Goal: Information Seeking & Learning: Learn about a topic

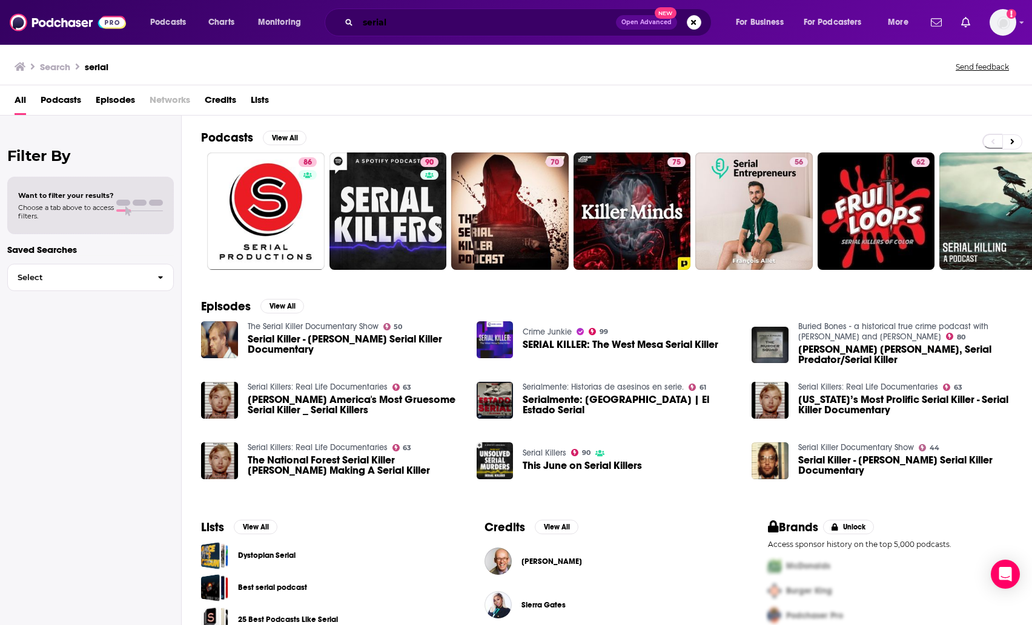
click at [385, 16] on input "serial" at bounding box center [487, 22] width 258 height 19
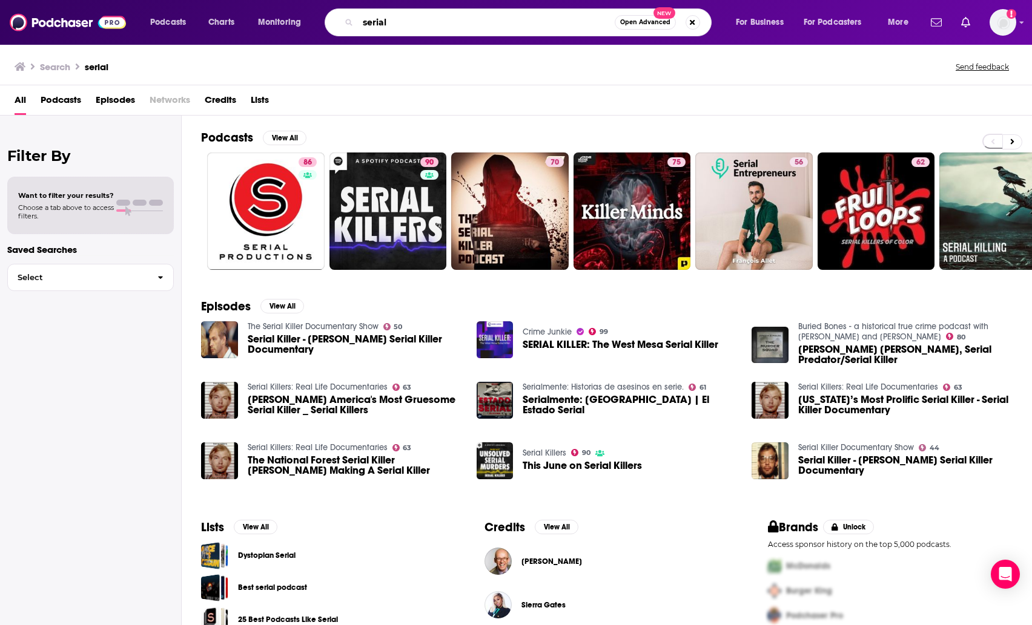
click at [385, 17] on input "serial" at bounding box center [486, 22] width 257 height 19
click at [385, 16] on input "serial" at bounding box center [486, 22] width 257 height 19
type input "anatomy of murder"
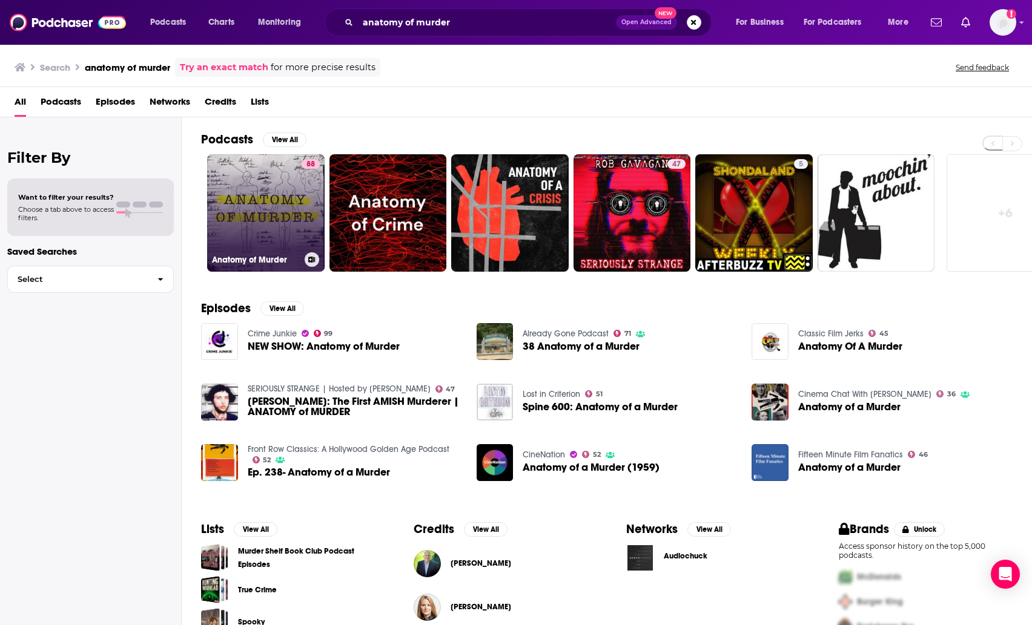
click at [239, 190] on link "88 Anatomy of Murder" at bounding box center [265, 212] width 117 height 117
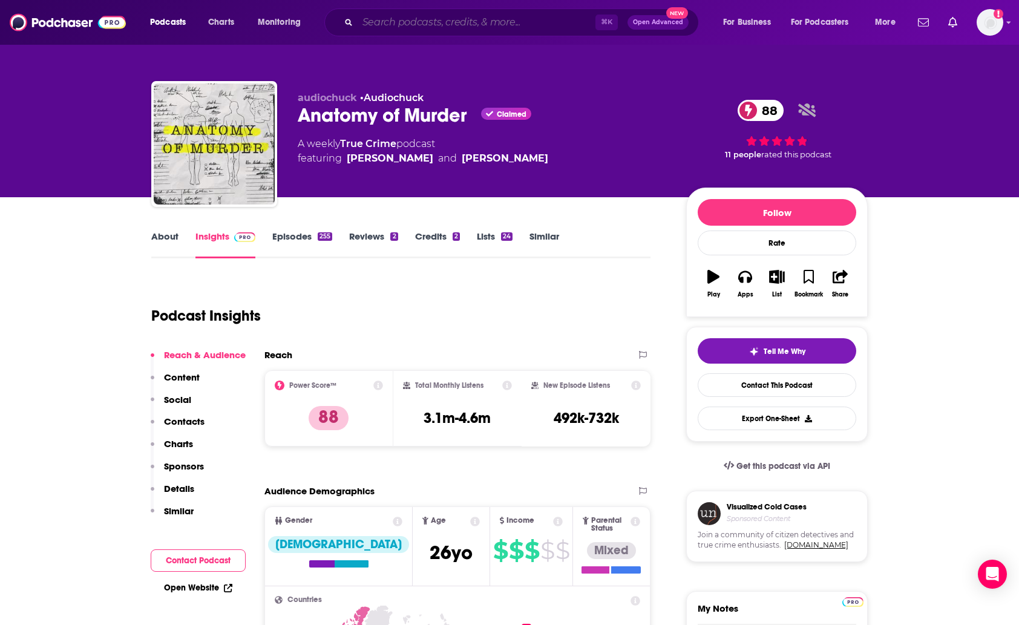
click at [394, 27] on input "Search podcasts, credits, & more..." at bounding box center [477, 22] width 238 height 19
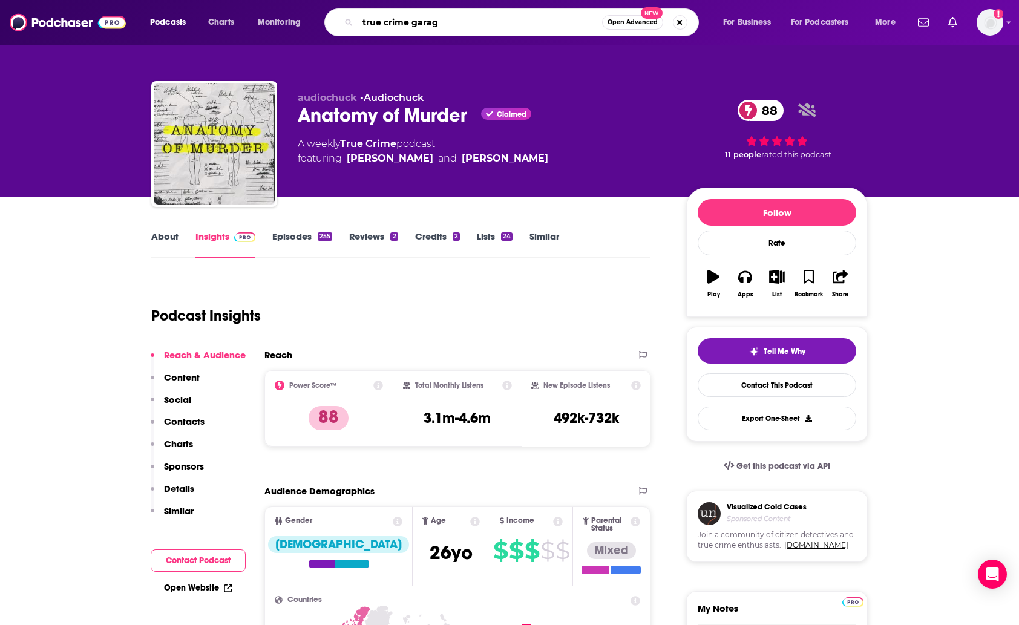
type input "true crime garage"
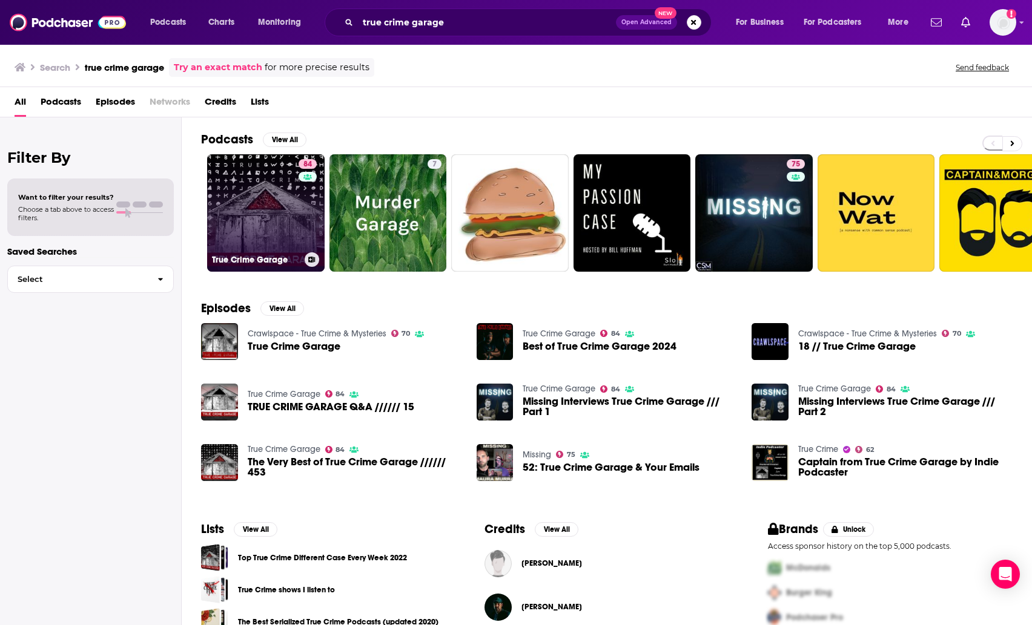
click at [243, 208] on link "84 True Crime Garage" at bounding box center [265, 212] width 117 height 117
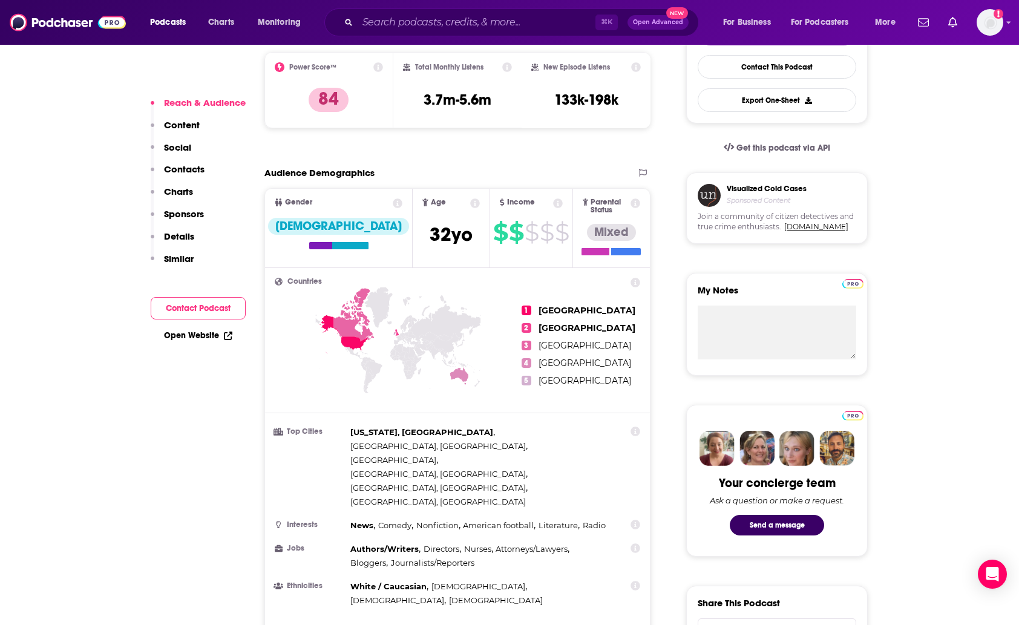
scroll to position [329, 0]
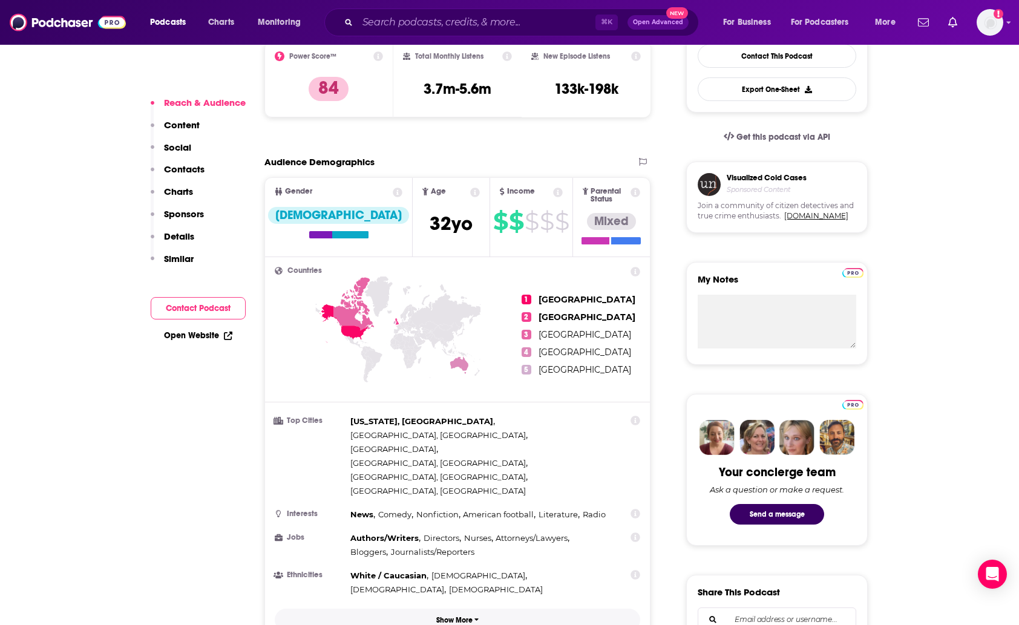
click at [466, 616] on p "Show More" at bounding box center [454, 620] width 36 height 8
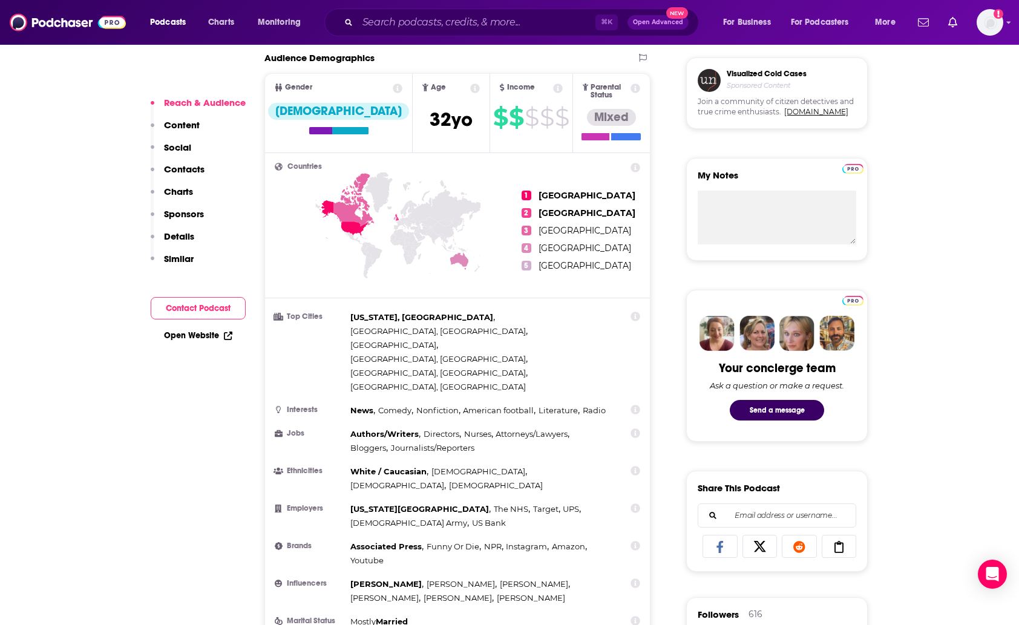
scroll to position [432, 0]
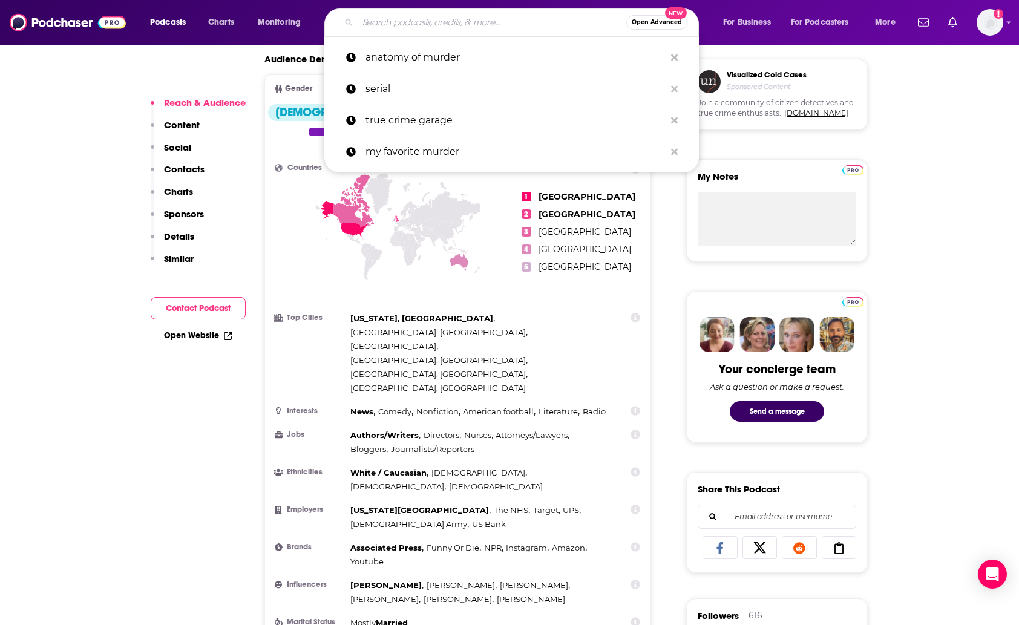
click at [407, 18] on input "Search podcasts, credits, & more..." at bounding box center [492, 22] width 269 height 19
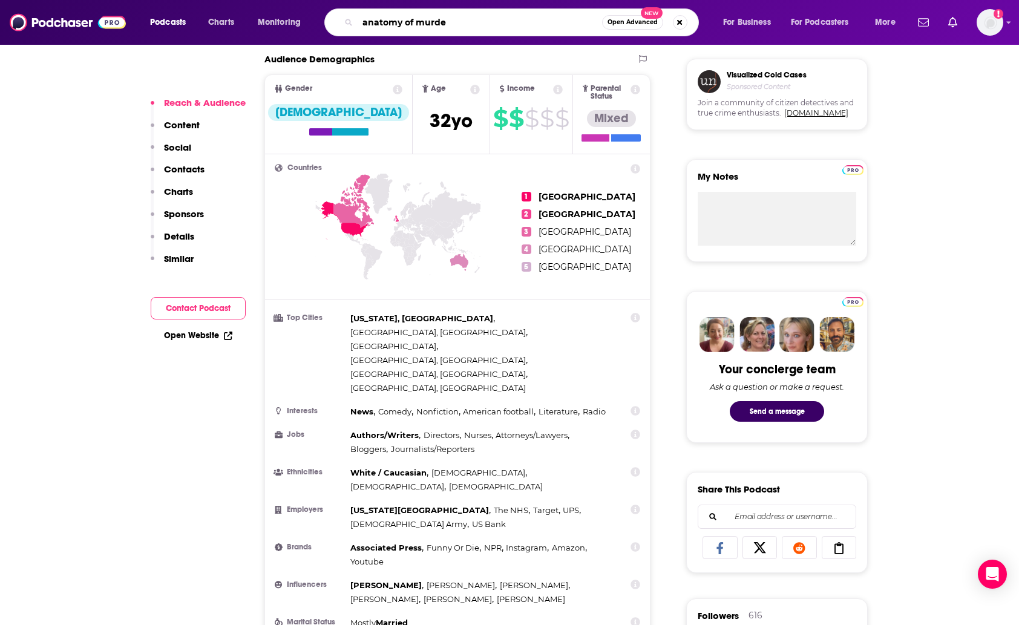
type input "anatomy of murder"
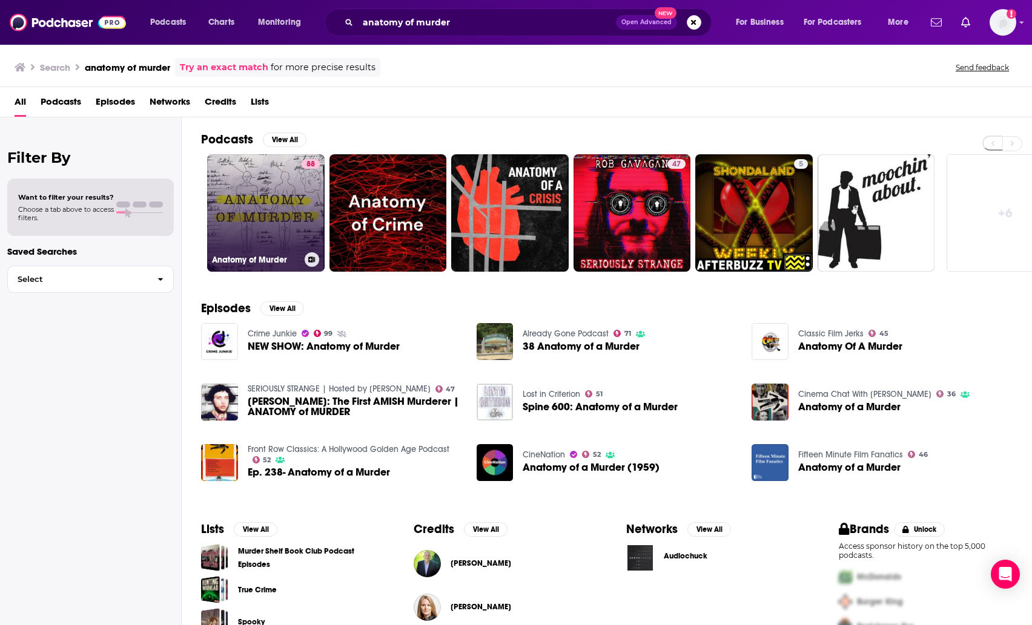
click at [243, 206] on link "88 Anatomy of Murder" at bounding box center [265, 212] width 117 height 117
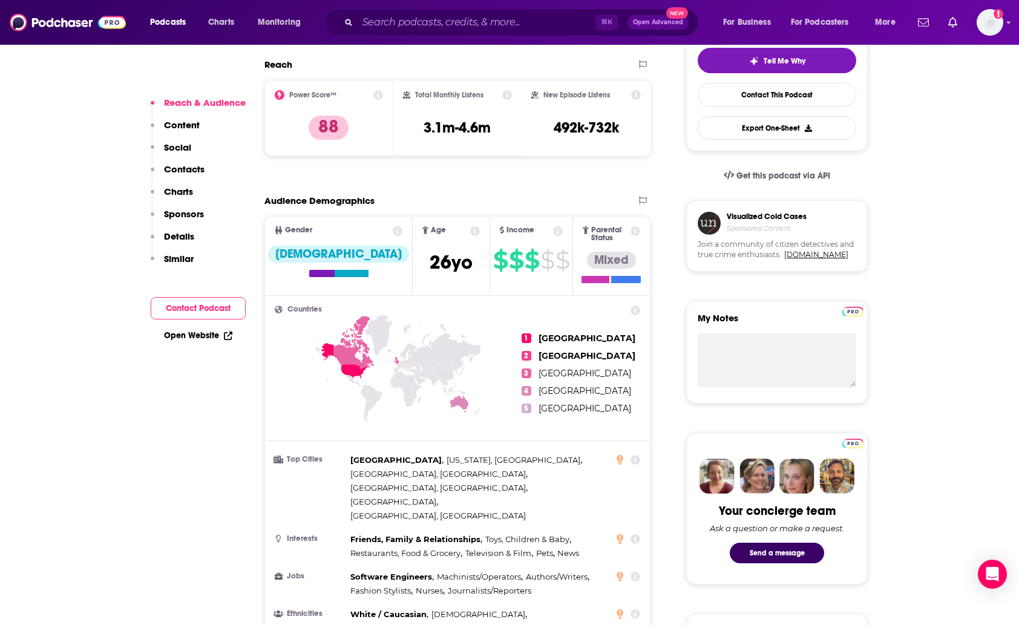
scroll to position [297, 0]
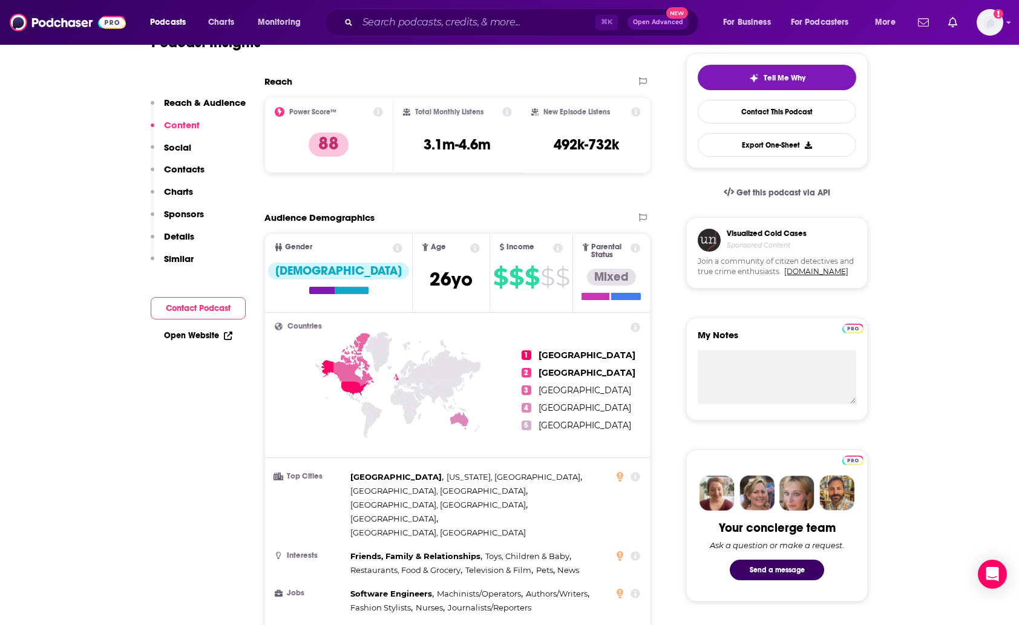
scroll to position [265, 0]
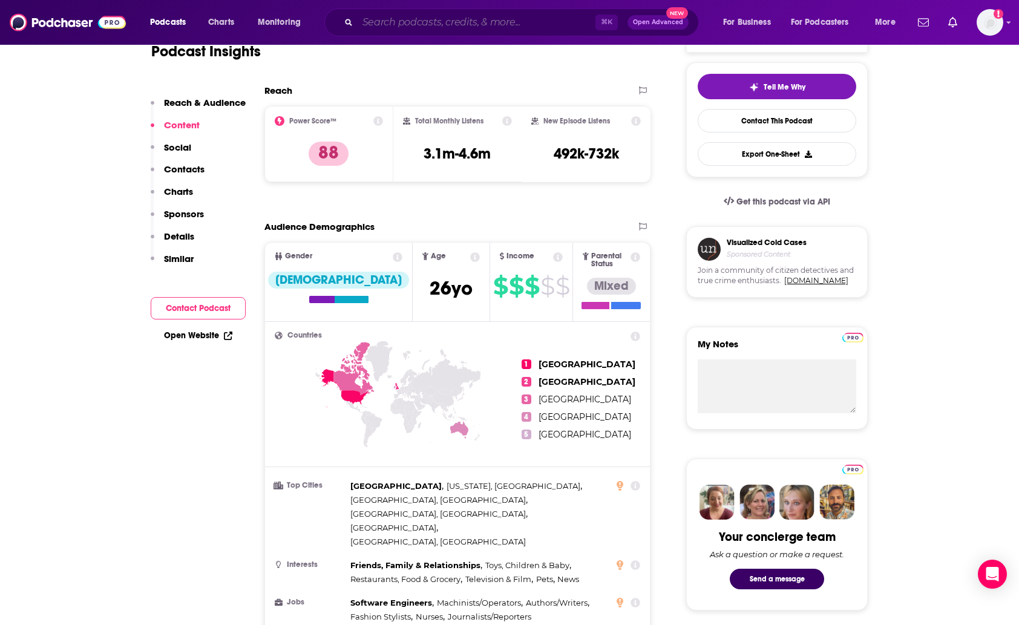
click at [403, 24] on input "Search podcasts, credits, & more..." at bounding box center [477, 22] width 238 height 19
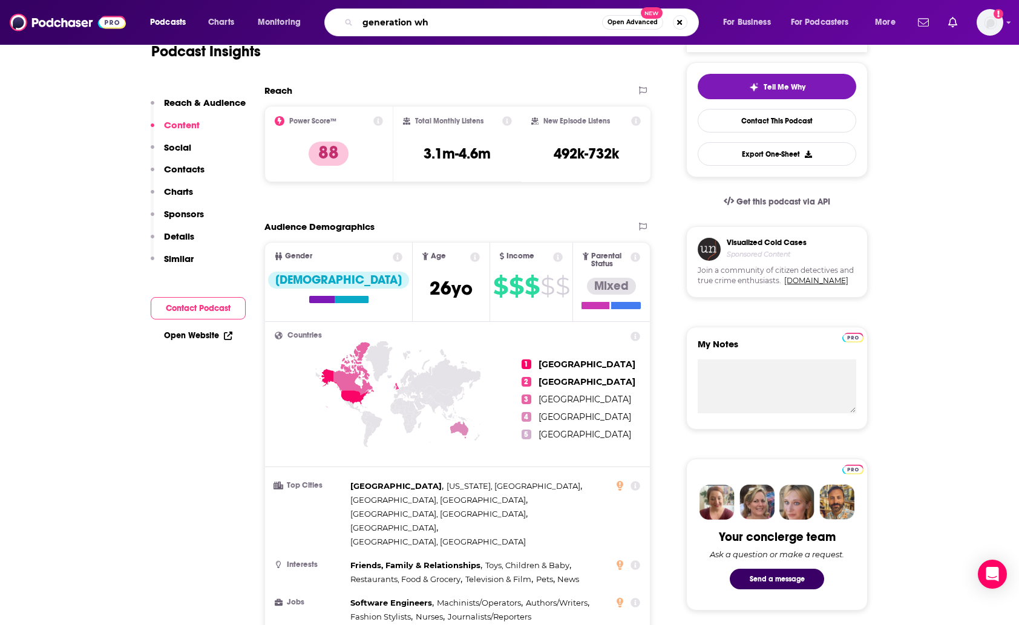
type input "generation why"
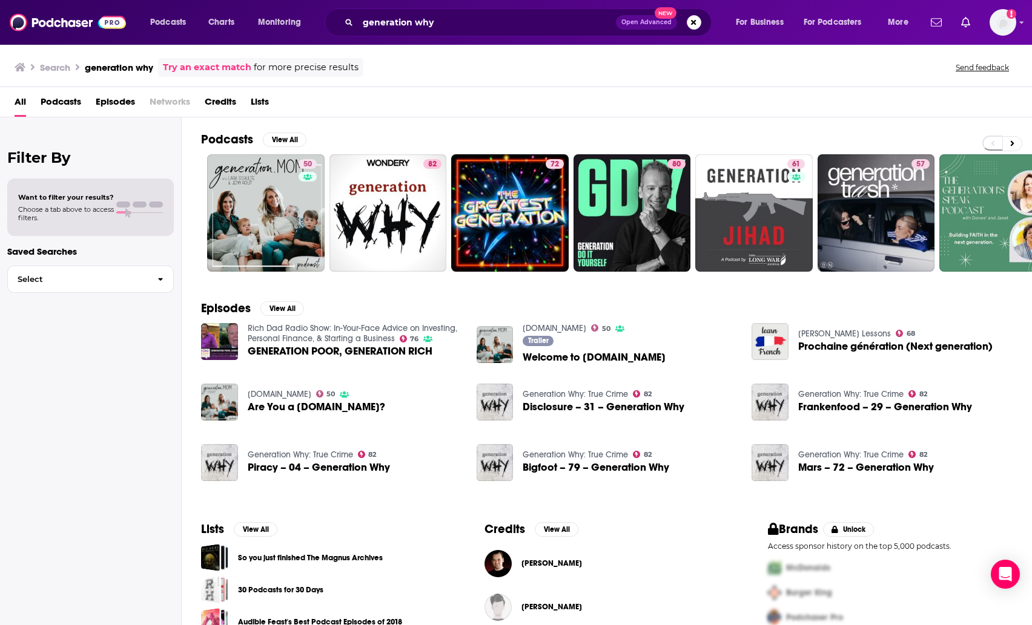
click at [462, 38] on div "Podcasts Charts Monitoring generation why Open Advanced New For Business For Po…" at bounding box center [516, 22] width 1032 height 45
click at [458, 30] on input "generation why" at bounding box center [487, 22] width 258 height 19
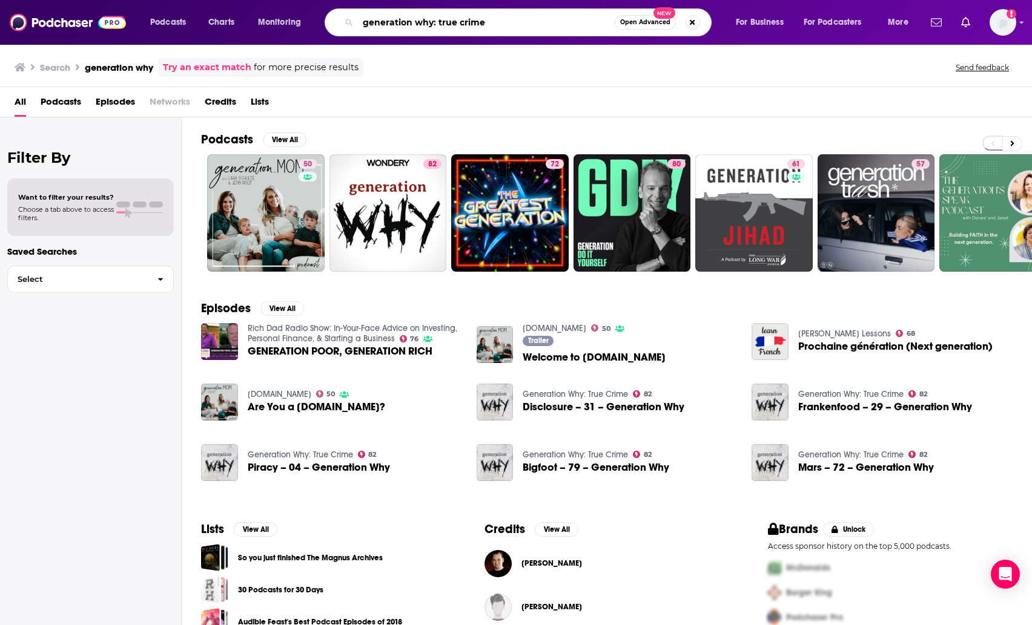
type input "generation why: true crime"
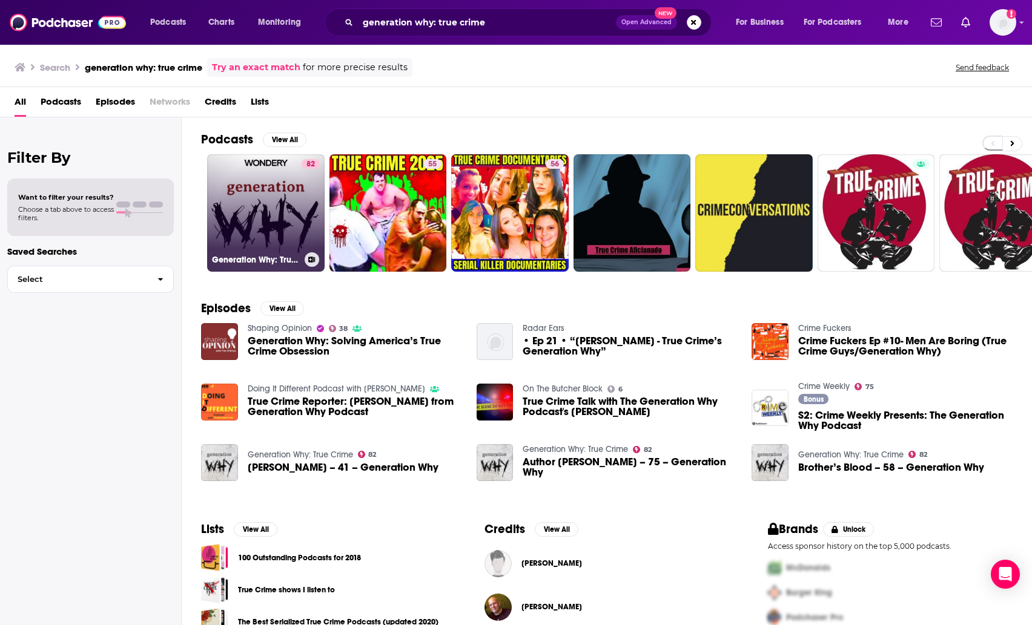
click at [259, 193] on link "82 Generation Why: True Crime" at bounding box center [265, 212] width 117 height 117
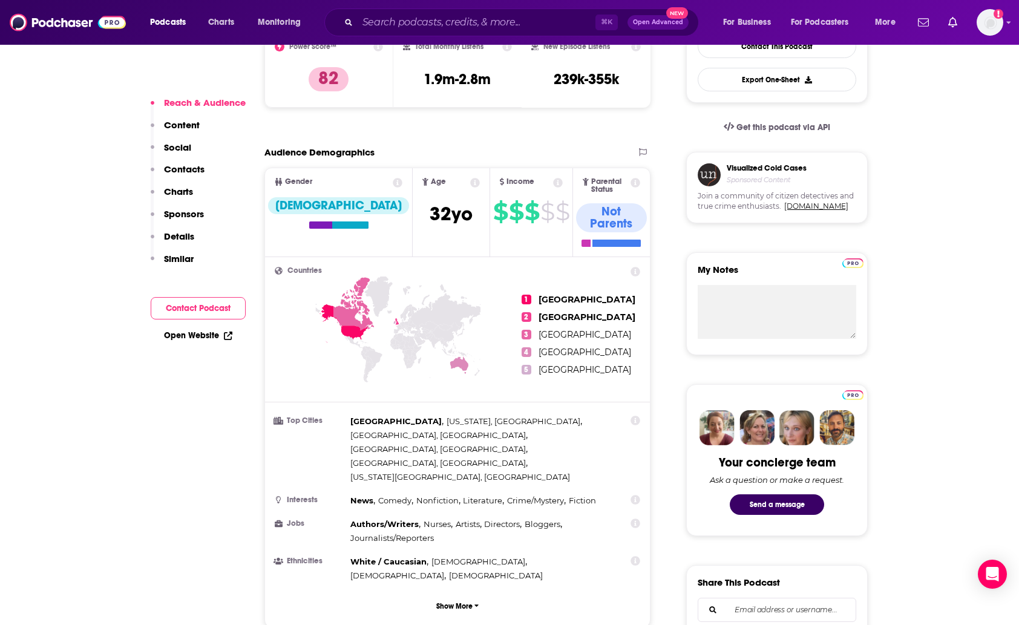
scroll to position [357, 0]
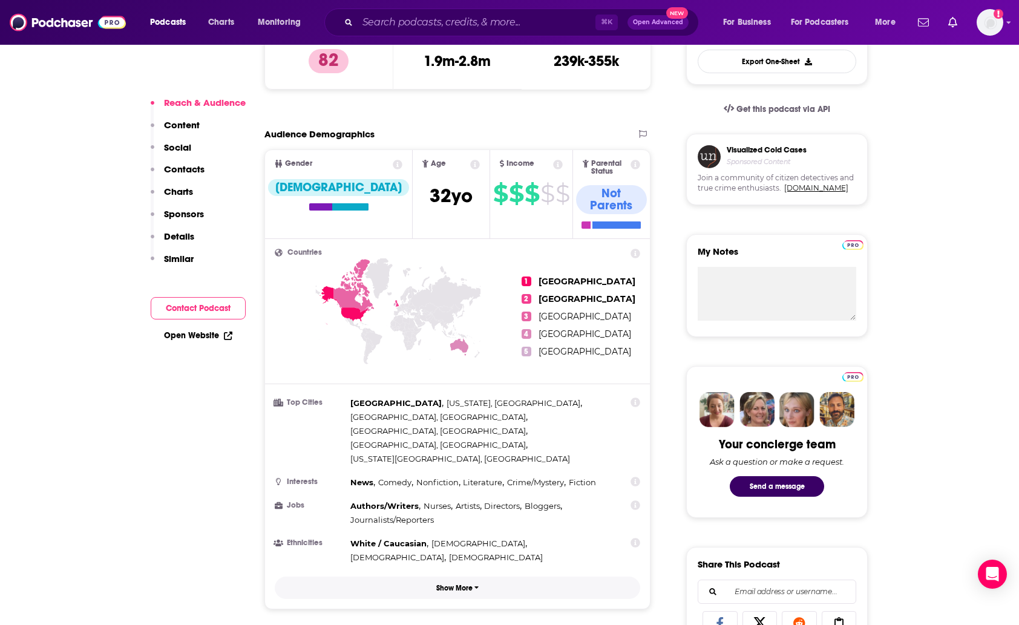
click at [445, 584] on p "Show More" at bounding box center [454, 588] width 36 height 8
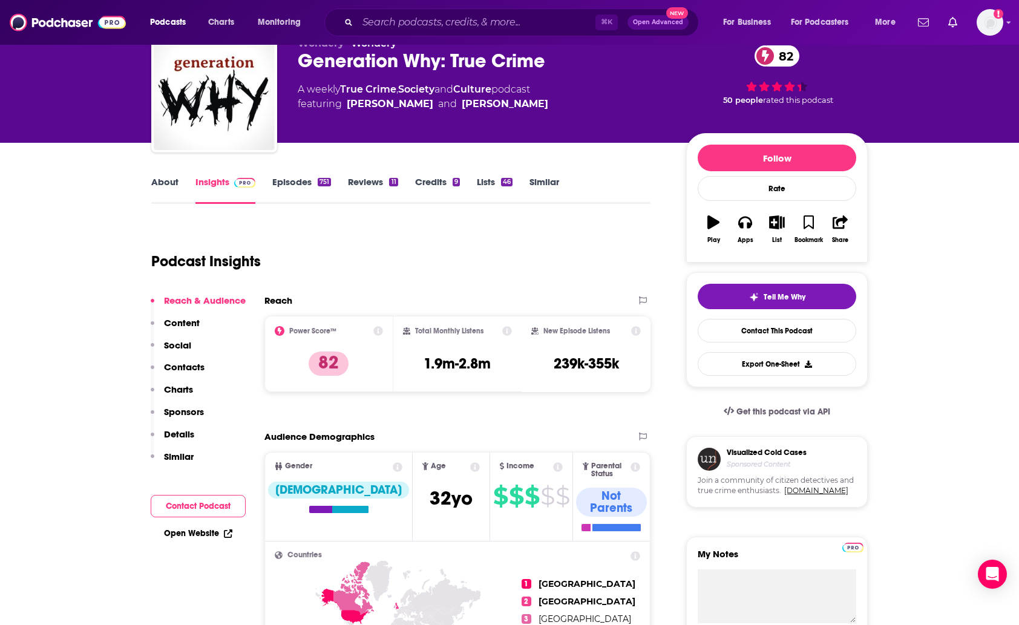
scroll to position [90, 0]
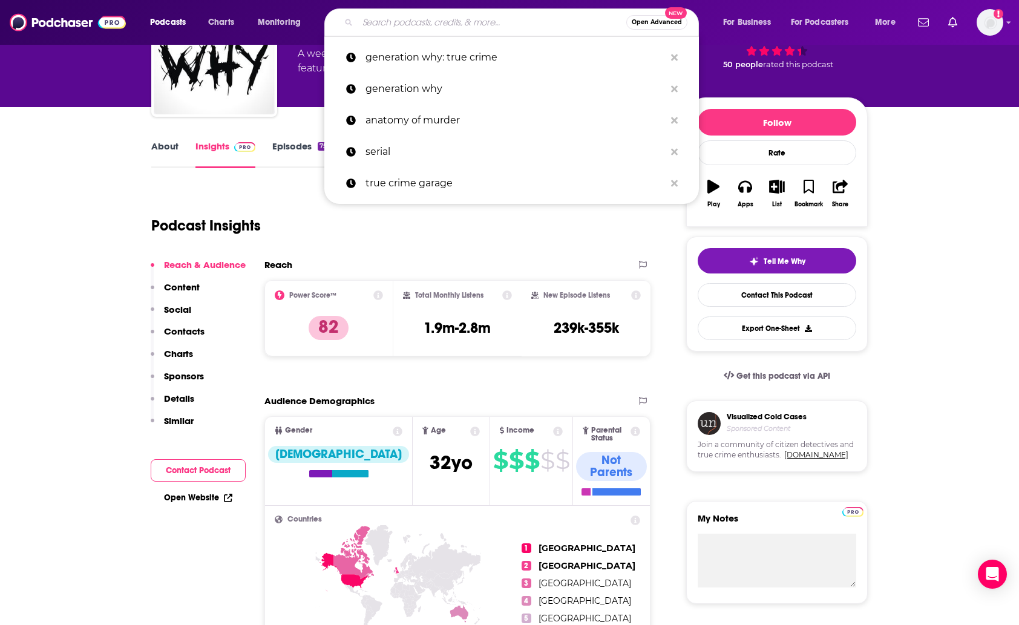
click at [397, 30] on input "Search podcasts, credits, & more..." at bounding box center [492, 22] width 269 height 19
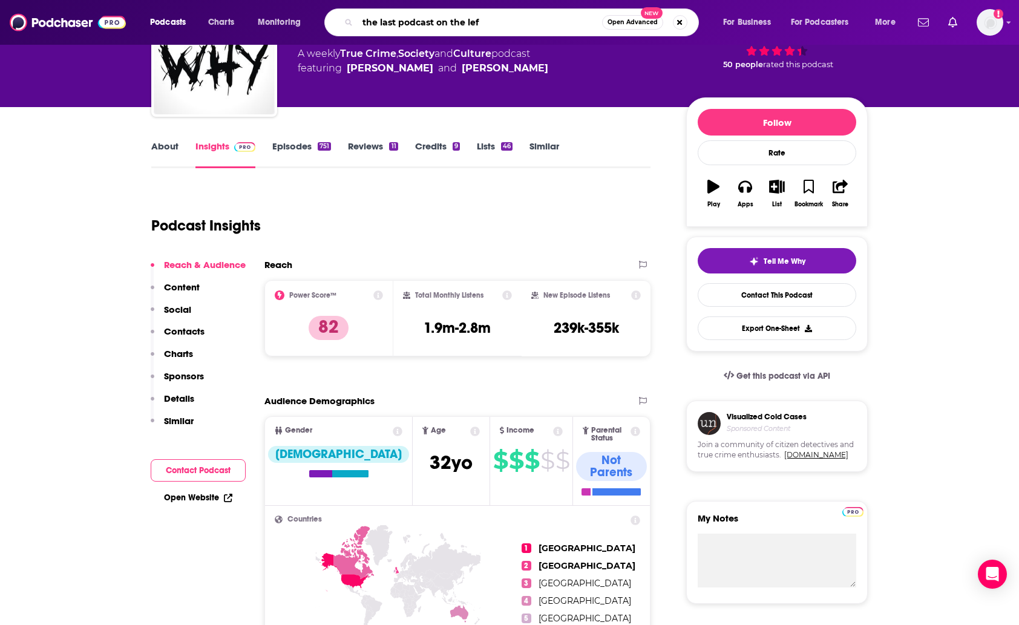
type input "the last podcast on the left"
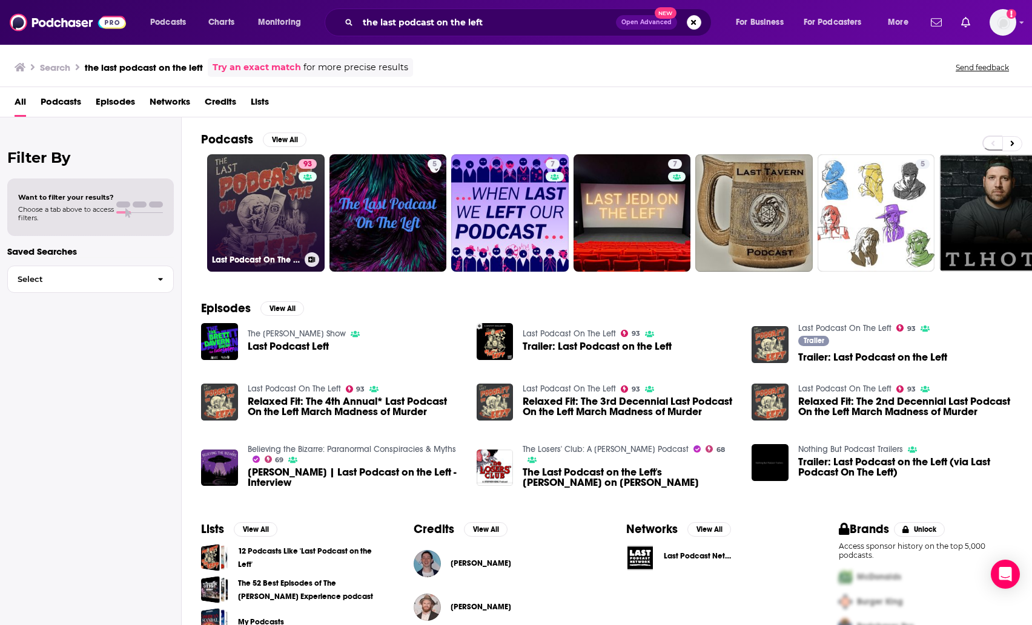
click at [276, 216] on link "93 Last Podcast On The Left" at bounding box center [265, 212] width 117 height 117
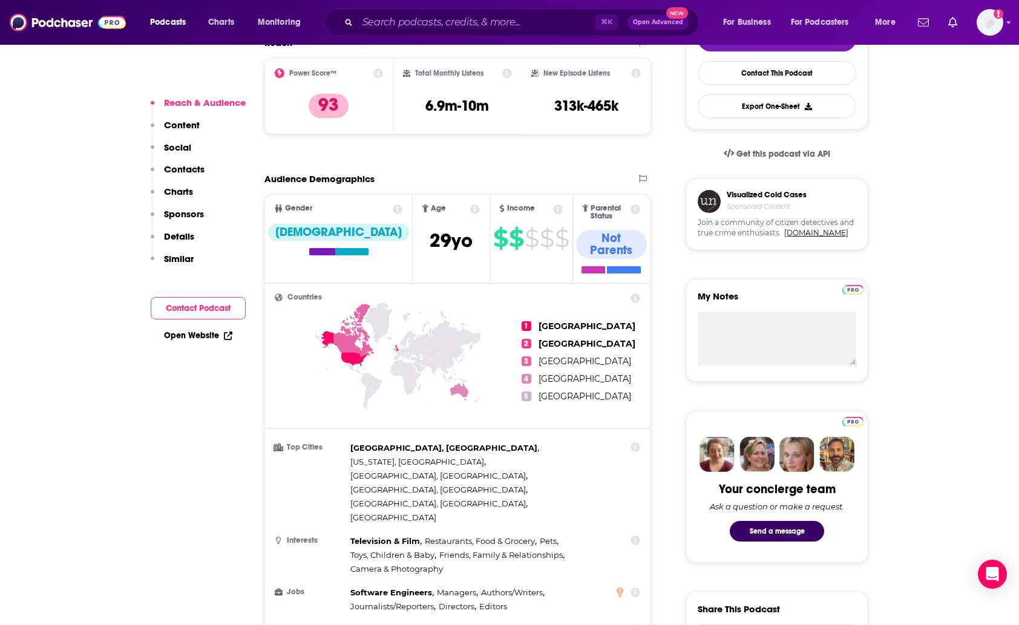
scroll to position [451, 0]
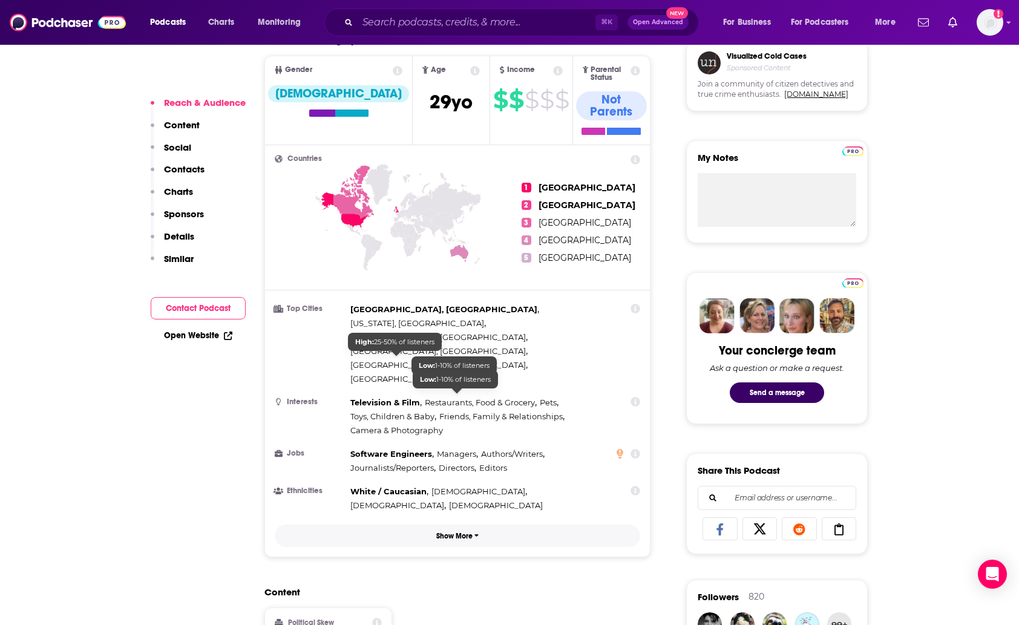
click at [459, 532] on p "Show More" at bounding box center [454, 536] width 36 height 8
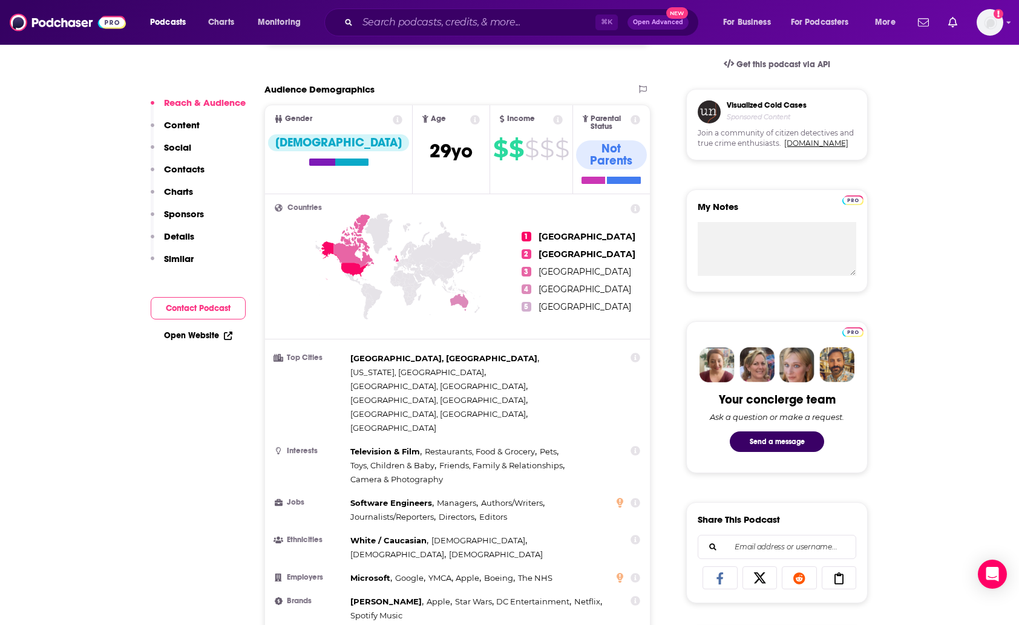
scroll to position [413, 0]
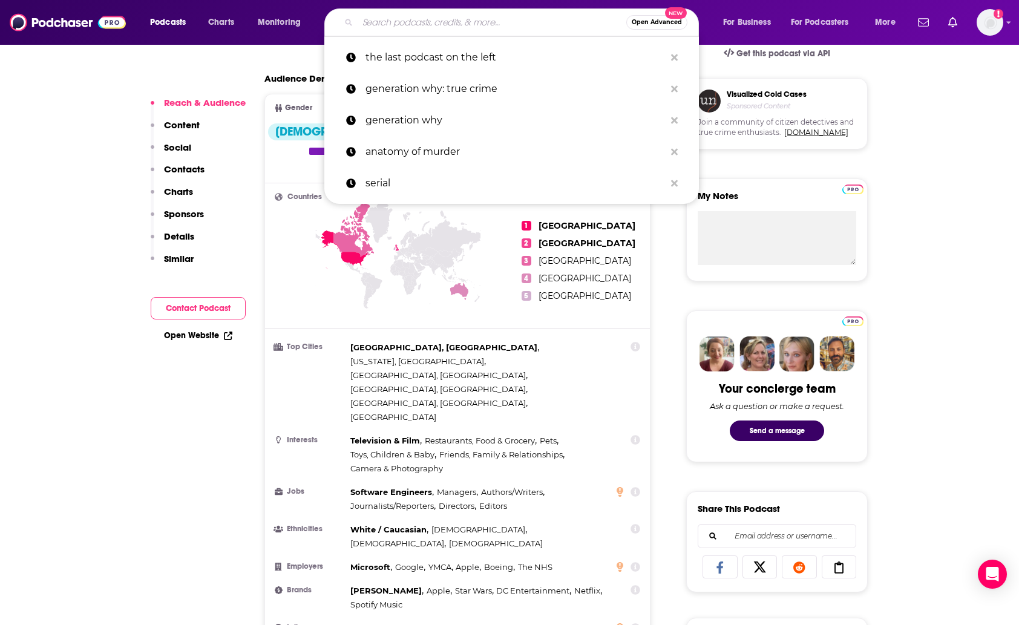
click at [415, 31] on input "Search podcasts, credits, & more..." at bounding box center [492, 22] width 269 height 19
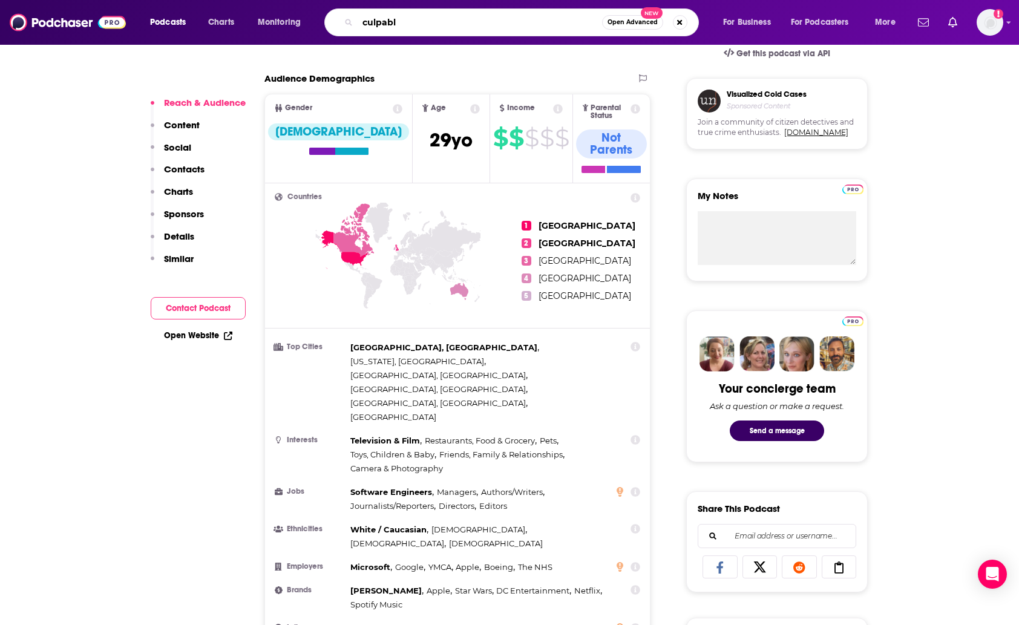
type input "culpable"
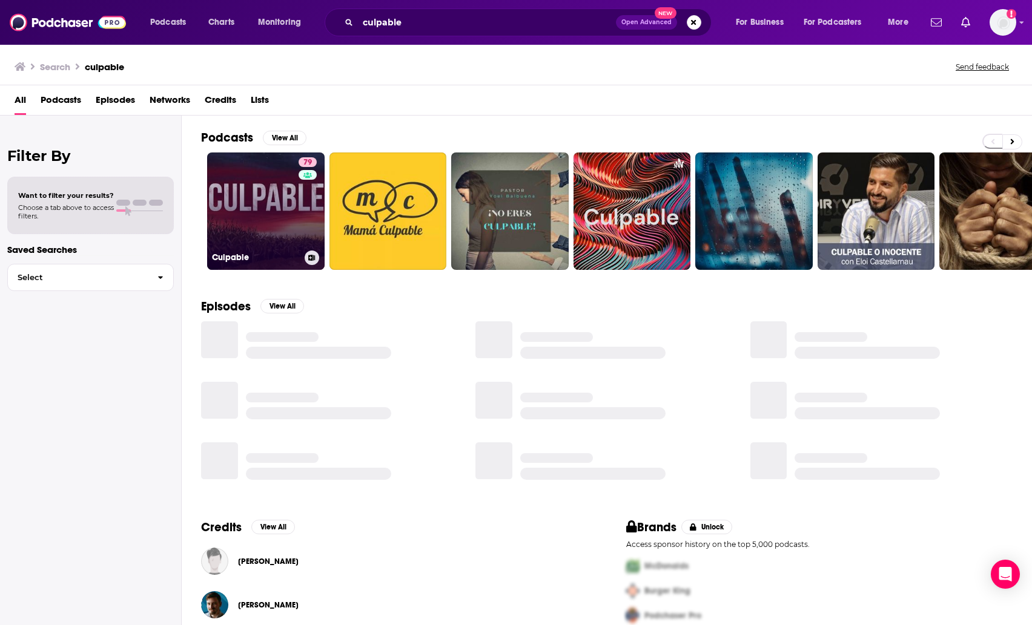
click at [260, 215] on link "79 Culpable" at bounding box center [265, 211] width 117 height 117
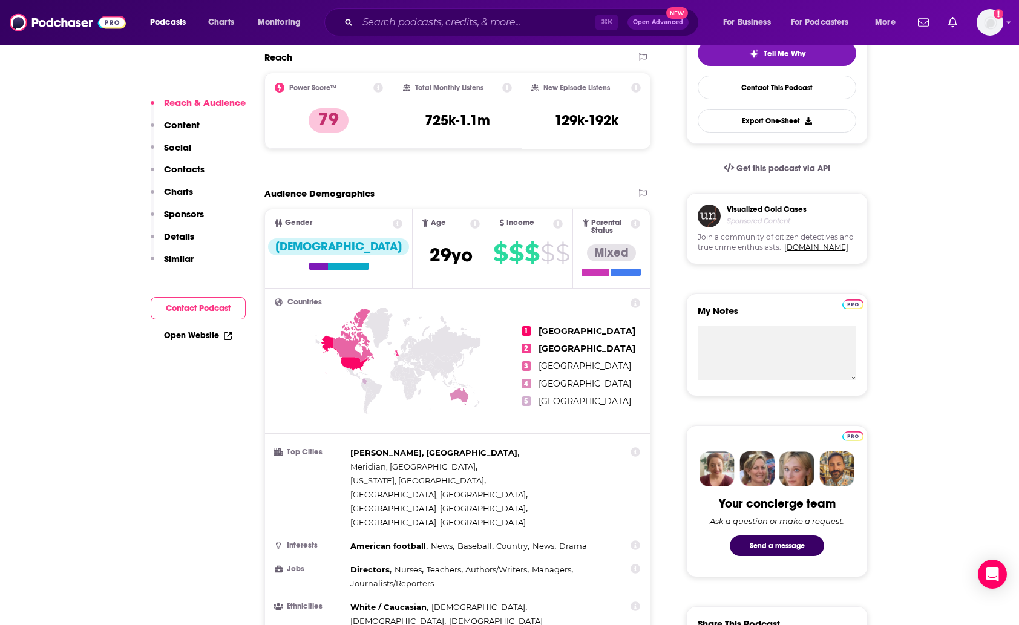
scroll to position [298, 0]
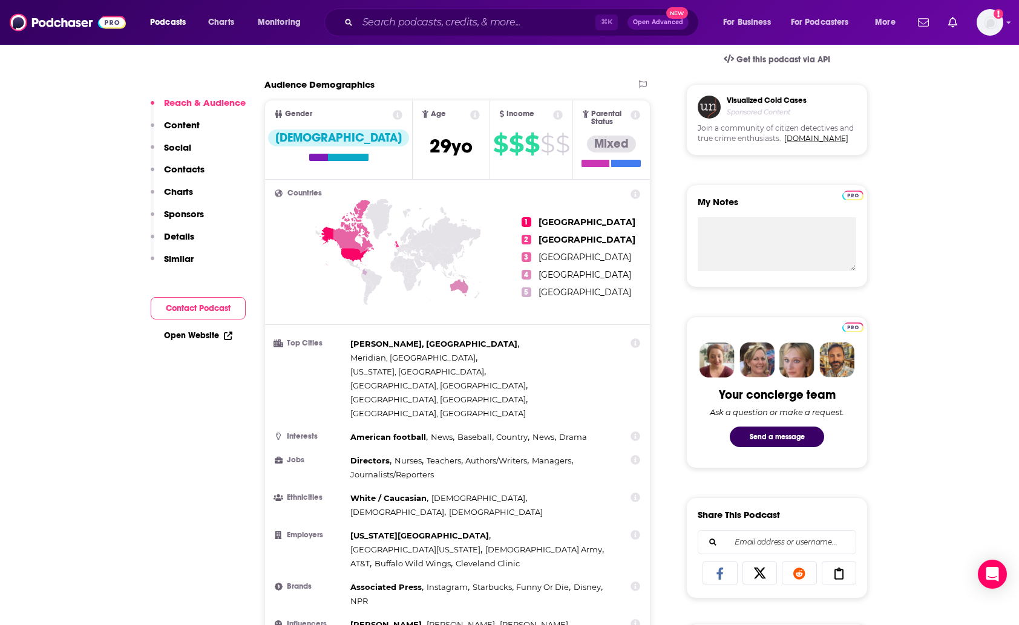
scroll to position [412, 0]
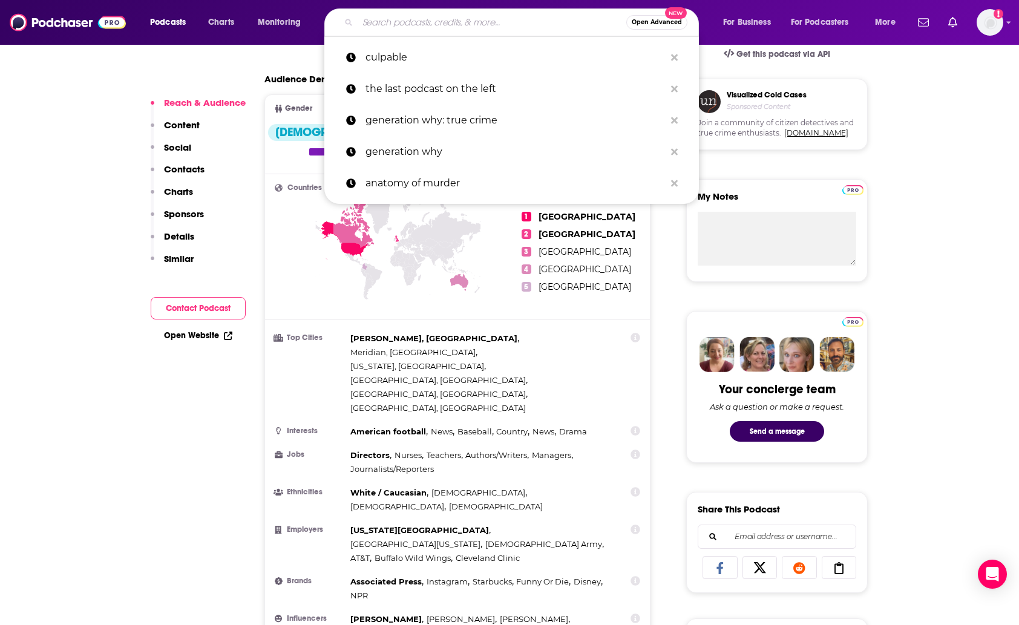
click at [400, 28] on input "Search podcasts, credits, & more..." at bounding box center [492, 22] width 269 height 19
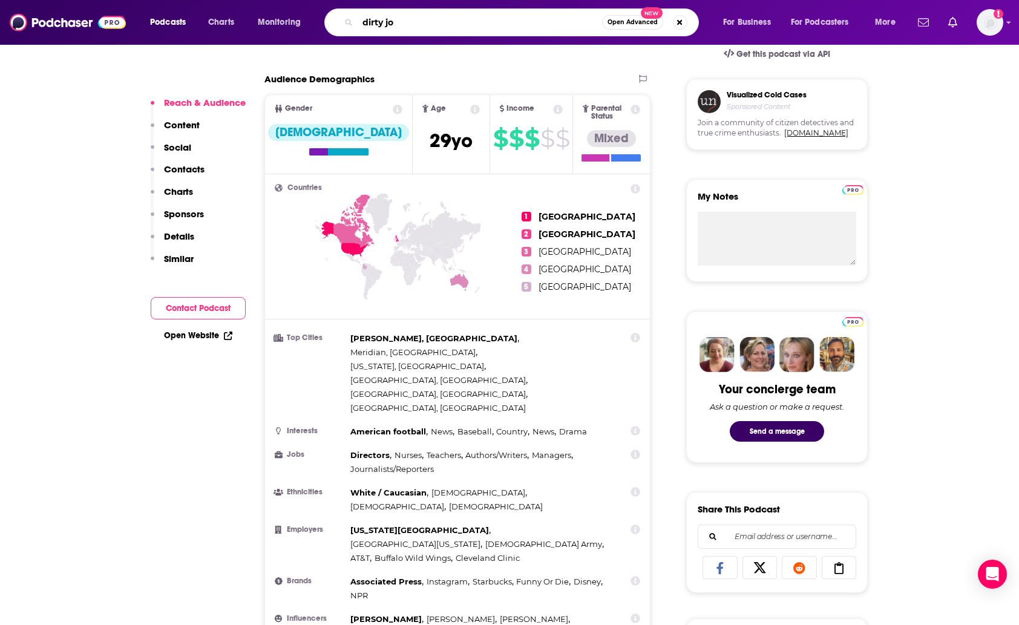
type input "dirty joh"
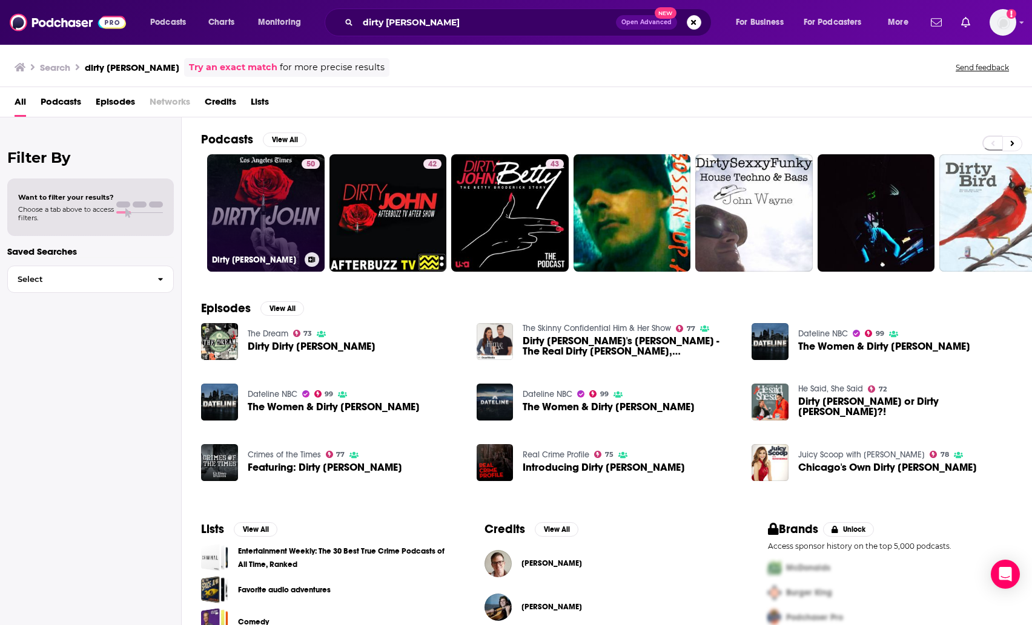
click at [293, 214] on link "50 Dirty [PERSON_NAME]" at bounding box center [265, 212] width 117 height 117
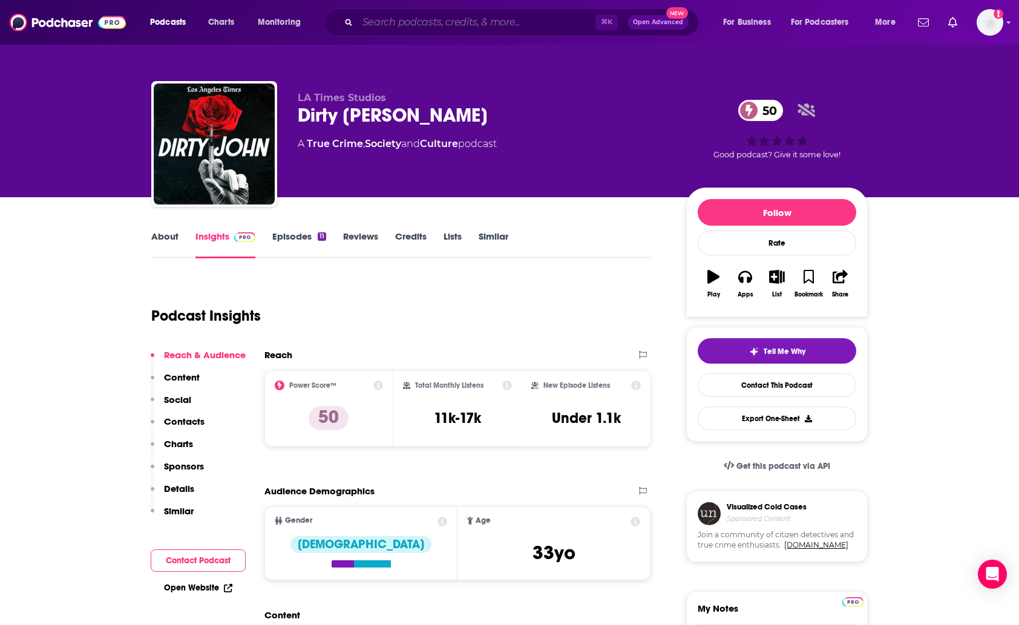
click at [407, 22] on input "Search podcasts, credits, & more..." at bounding box center [477, 22] width 238 height 19
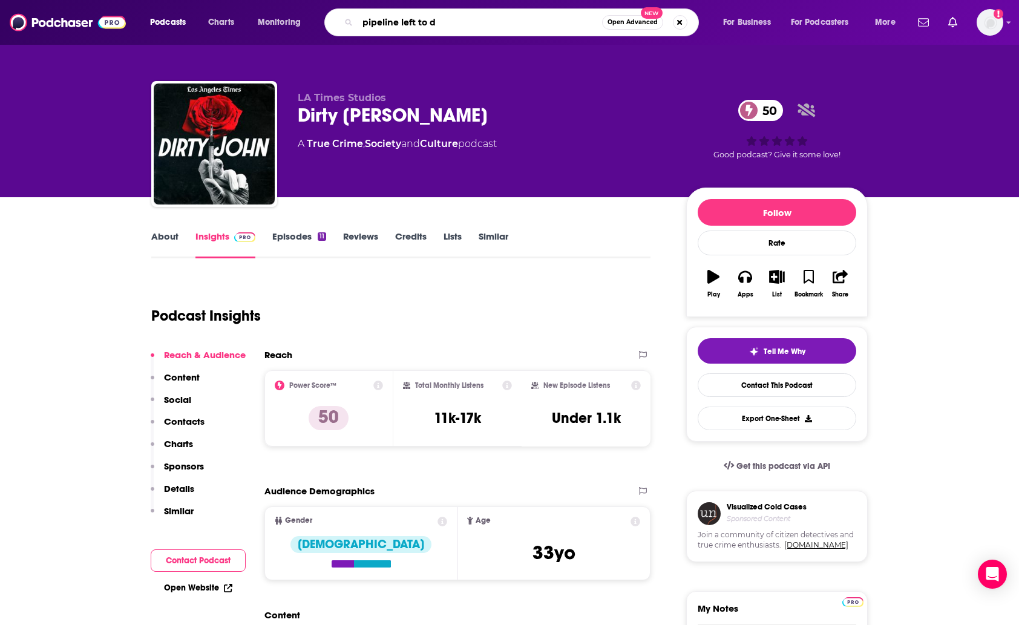
type input "pipeline left to di"
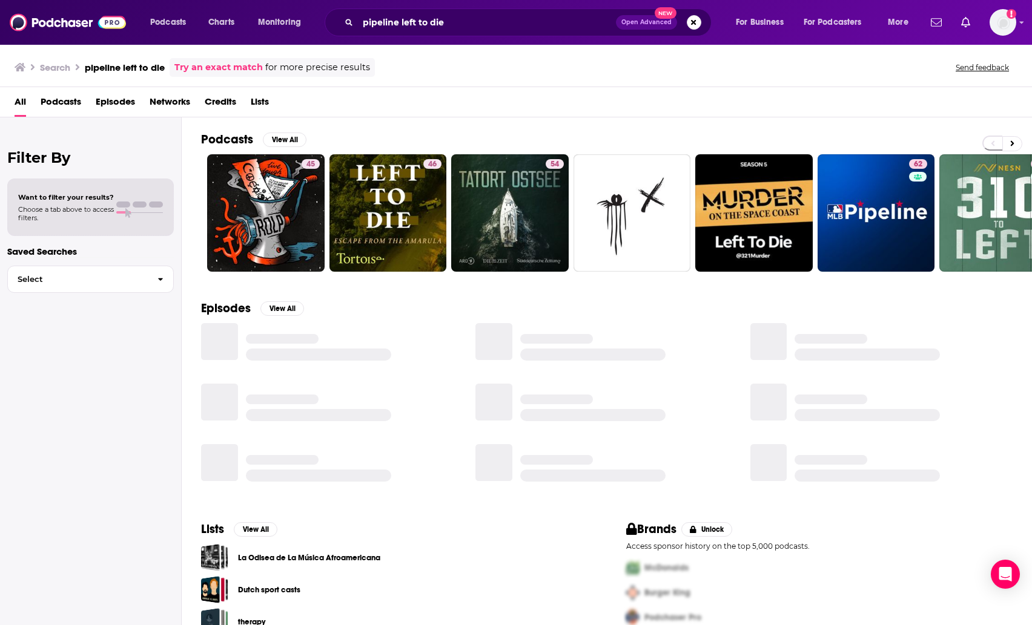
click at [403, 12] on div "pipeline left to die Open Advanced New" at bounding box center [517, 22] width 387 height 28
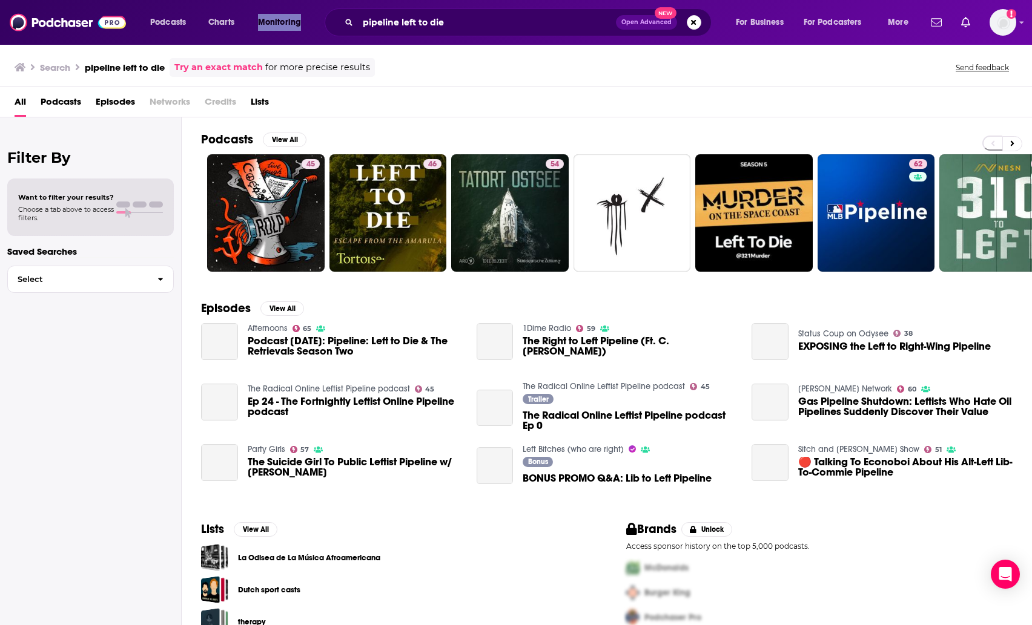
click at [403, 12] on div "pipeline left to die Open Advanced New" at bounding box center [517, 22] width 387 height 28
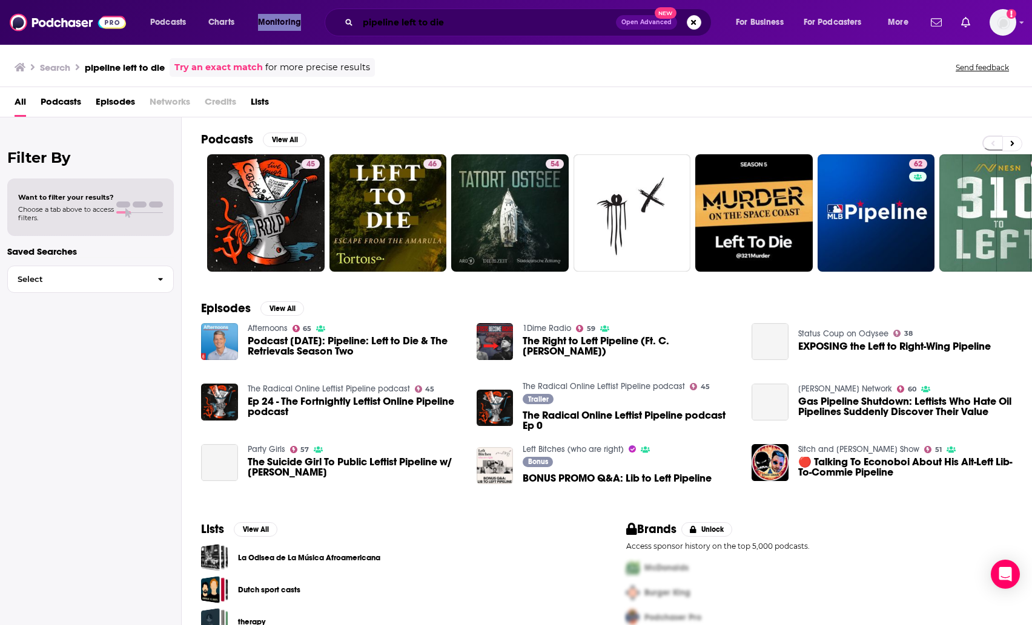
click at [400, 27] on input "pipeline left to die" at bounding box center [487, 22] width 258 height 19
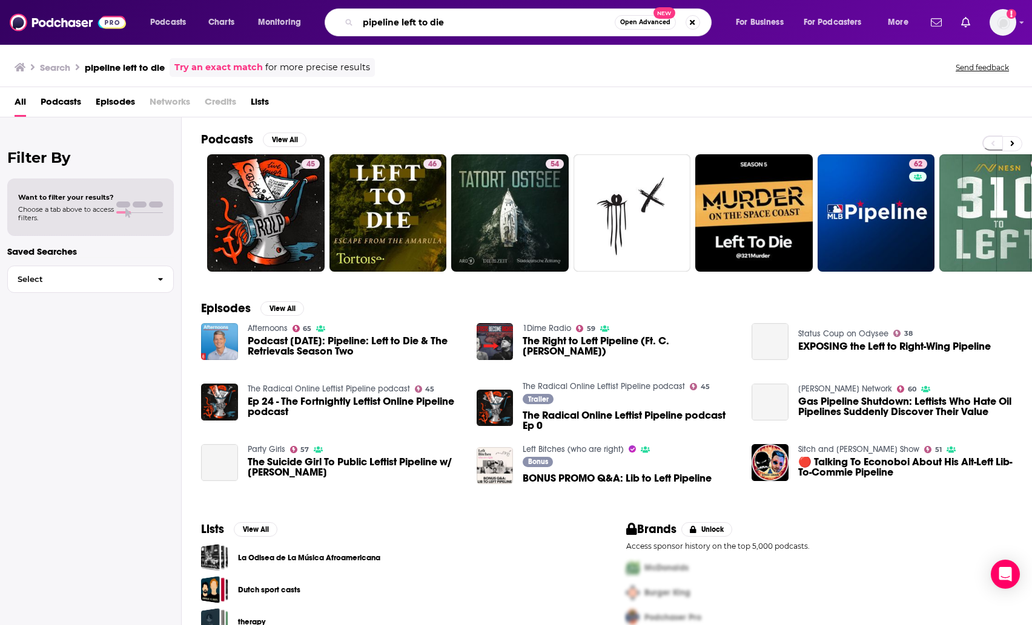
click at [400, 27] on input "pipeline left to die" at bounding box center [486, 22] width 257 height 19
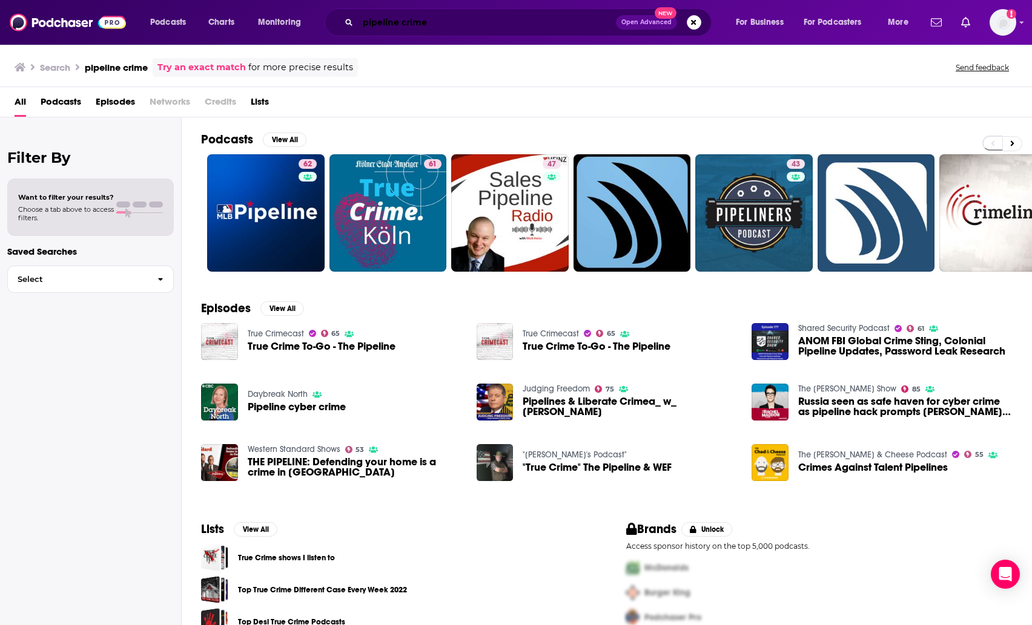
click at [385, 21] on input "pipeline crime" at bounding box center [487, 22] width 258 height 19
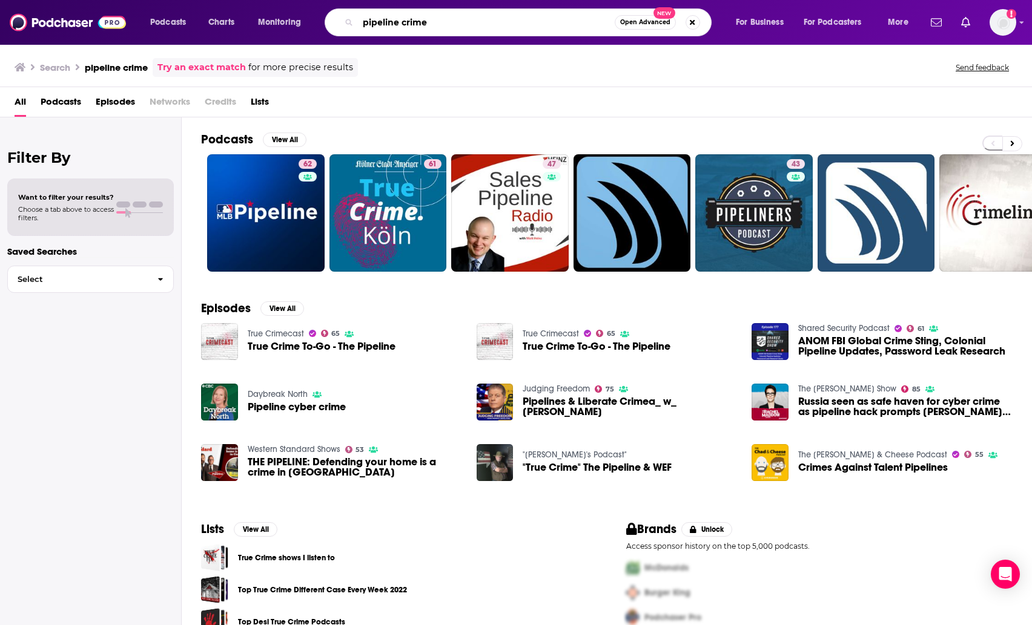
click at [385, 21] on input "pipeline crime" at bounding box center [486, 22] width 257 height 19
type input "[GEOGRAPHIC_DATA]"
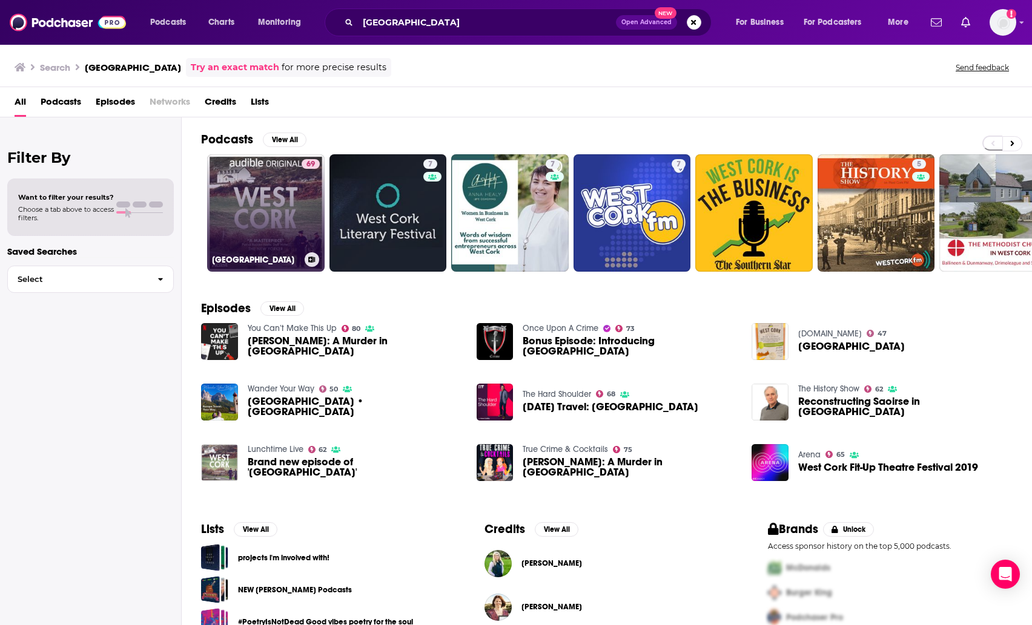
click at [249, 211] on link "[STREET_ADDRESS]" at bounding box center [265, 212] width 117 height 117
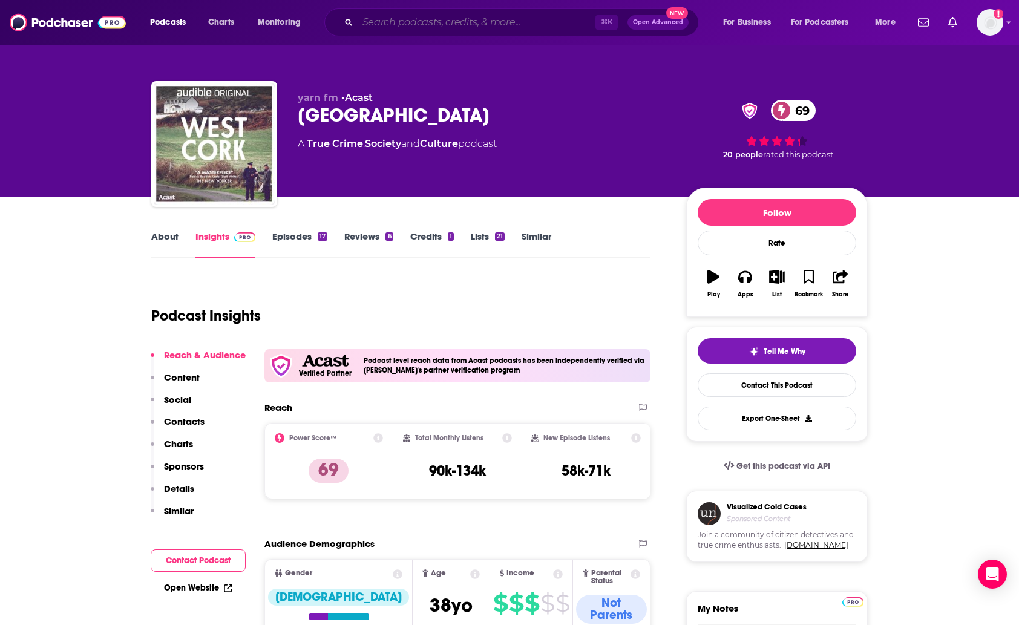
click at [390, 25] on input "Search podcasts, credits, & more..." at bounding box center [477, 22] width 238 height 19
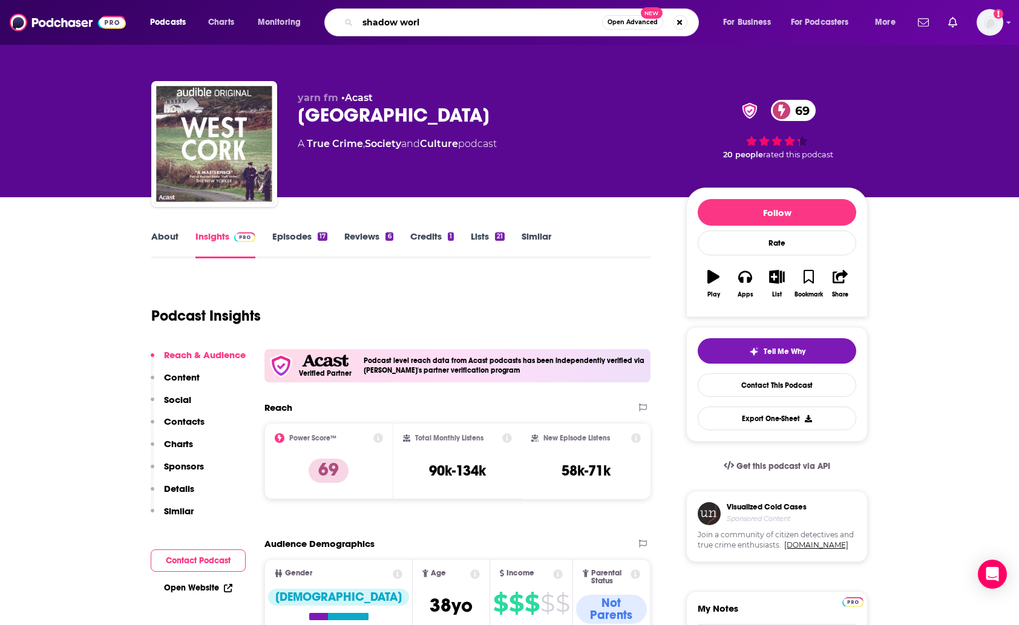
type input "shadow world"
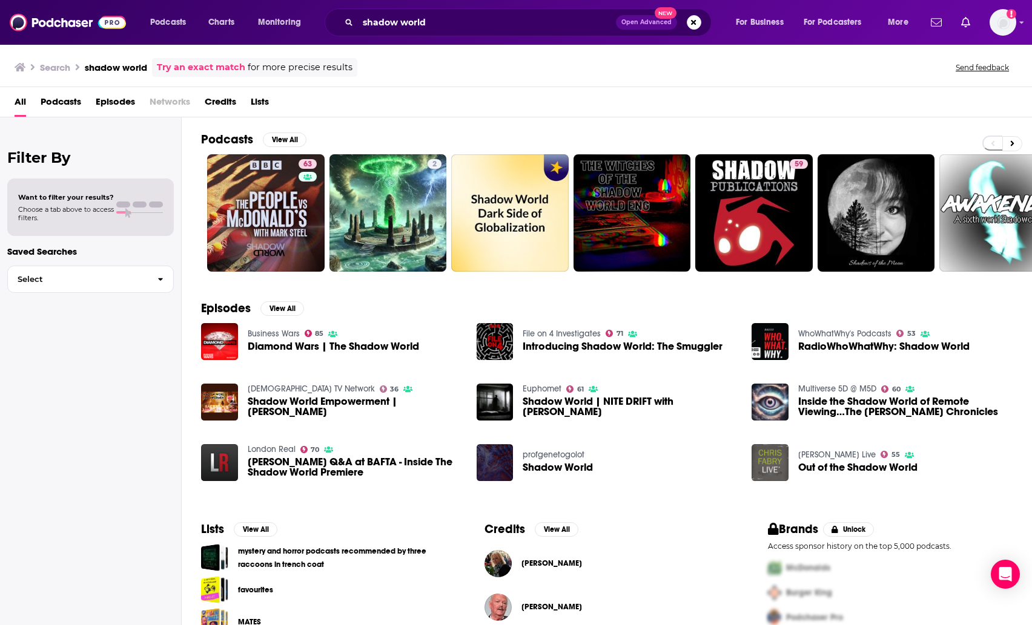
click at [442, 38] on div "Podcasts Charts Monitoring shadow world Open Advanced New For Business For Podc…" at bounding box center [516, 22] width 1032 height 45
click at [444, 26] on input "shadow world" at bounding box center [487, 22] width 258 height 19
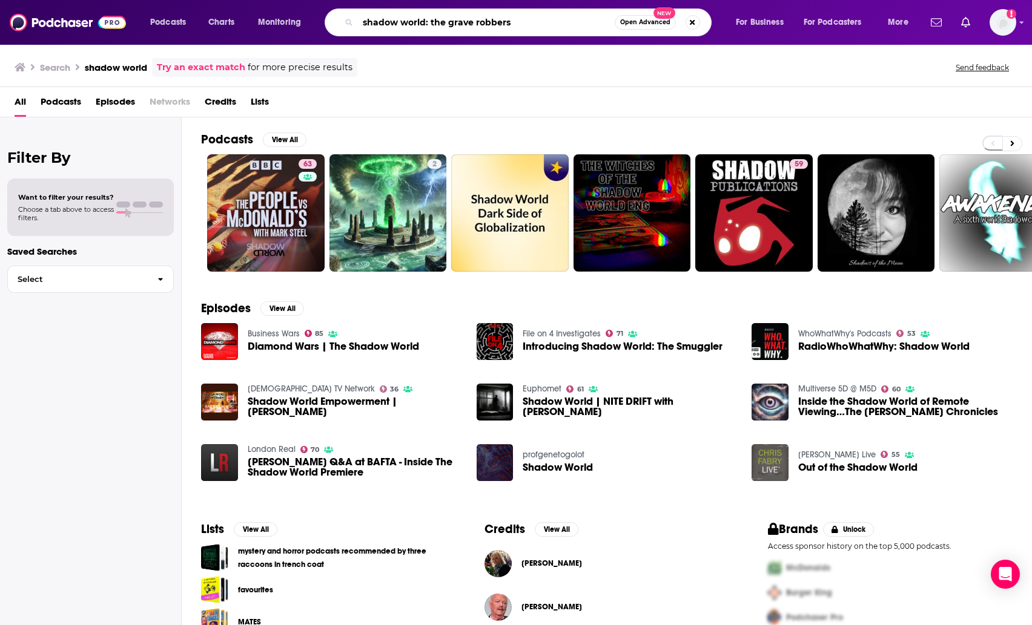
type input "shadow world: the grave robbers"
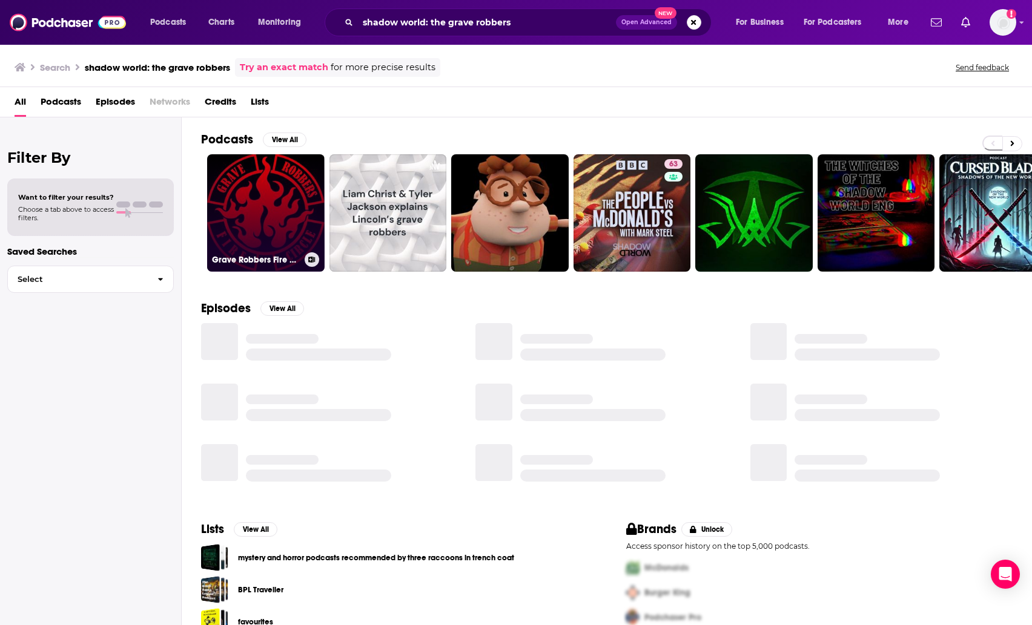
click at [285, 183] on link "Grave Robbers Fire Circle" at bounding box center [265, 212] width 117 height 117
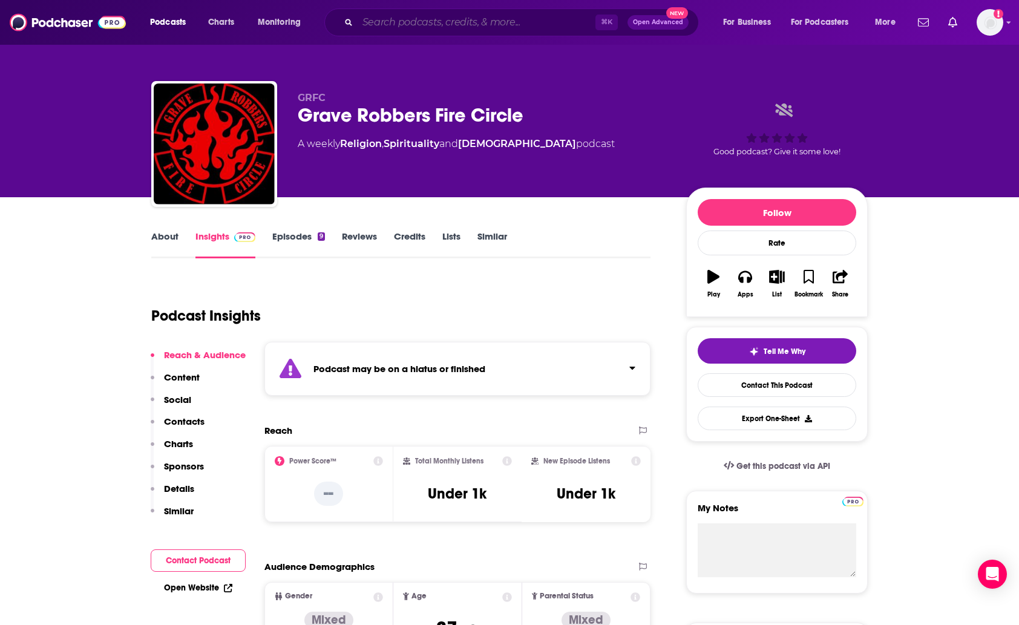
click at [399, 16] on input "Search podcasts, credits, & more..." at bounding box center [477, 22] width 238 height 19
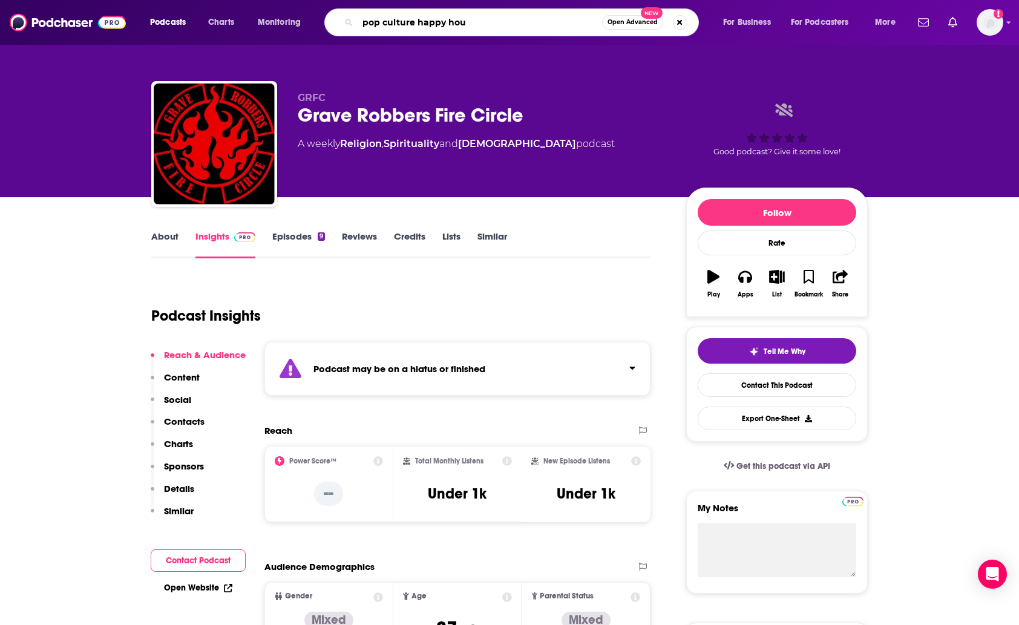
type input "pop culture happy hour"
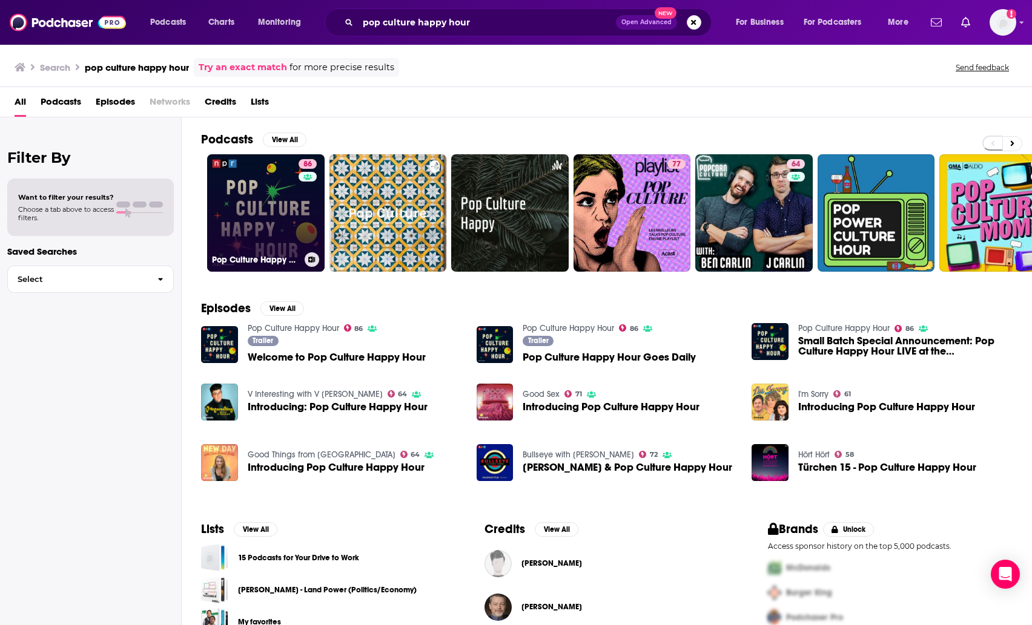
click at [252, 196] on link "86 Pop Culture Happy Hour" at bounding box center [265, 212] width 117 height 117
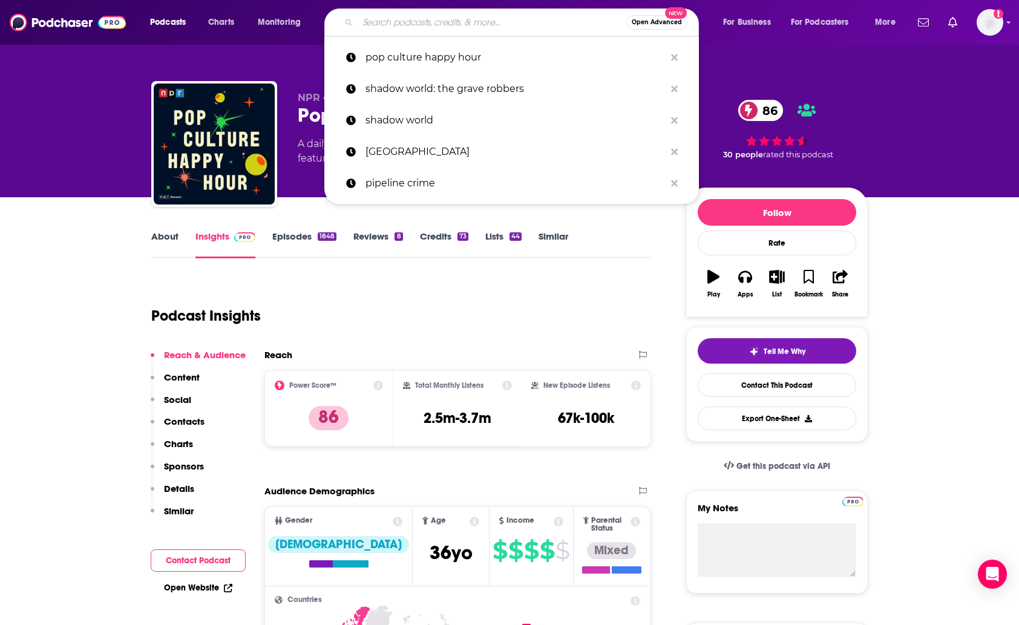
click at [392, 27] on input "Search podcasts, credits, & more..." at bounding box center [492, 22] width 269 height 19
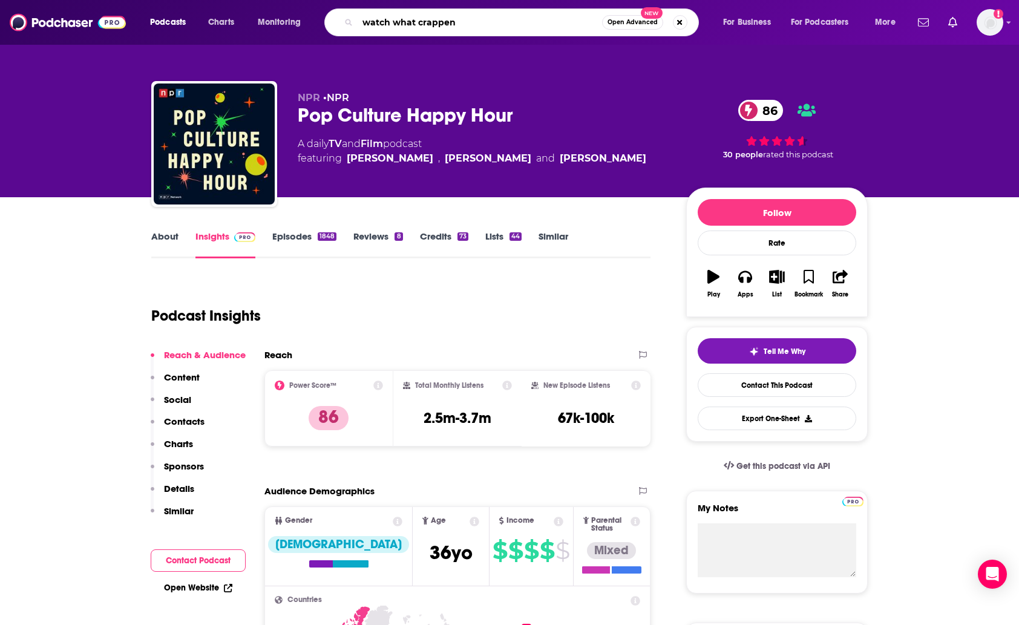
type input "watch what crappens"
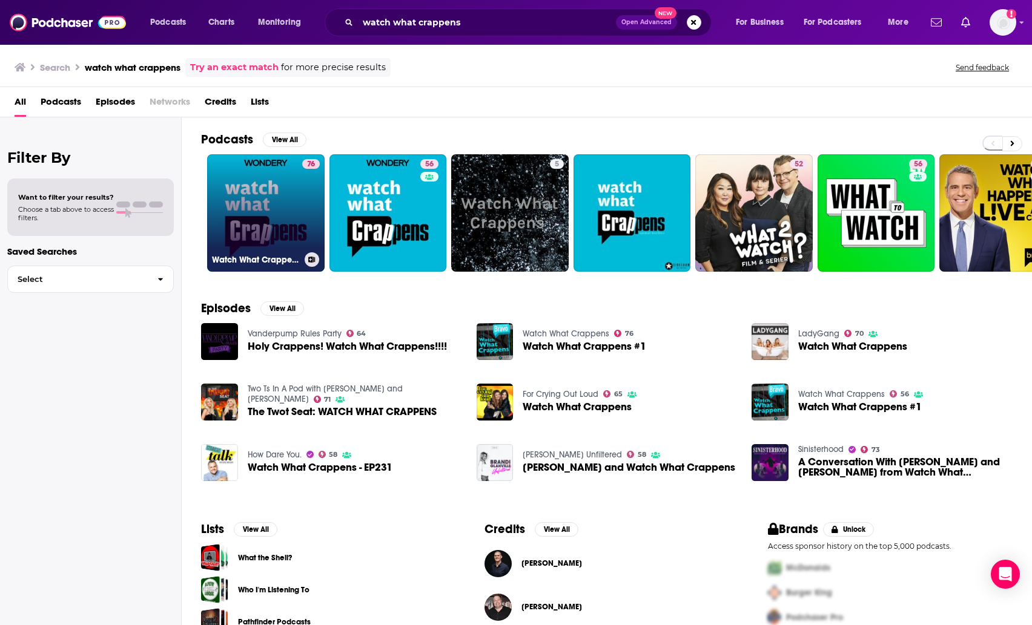
click at [227, 203] on link "76 Watch What Crappens" at bounding box center [265, 212] width 117 height 117
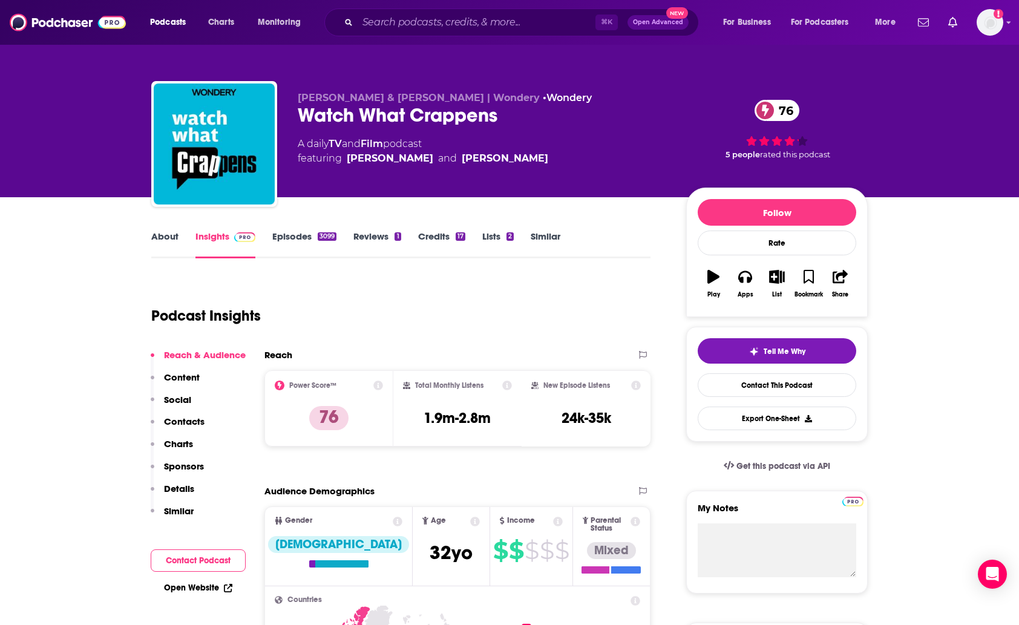
scroll to position [25, 0]
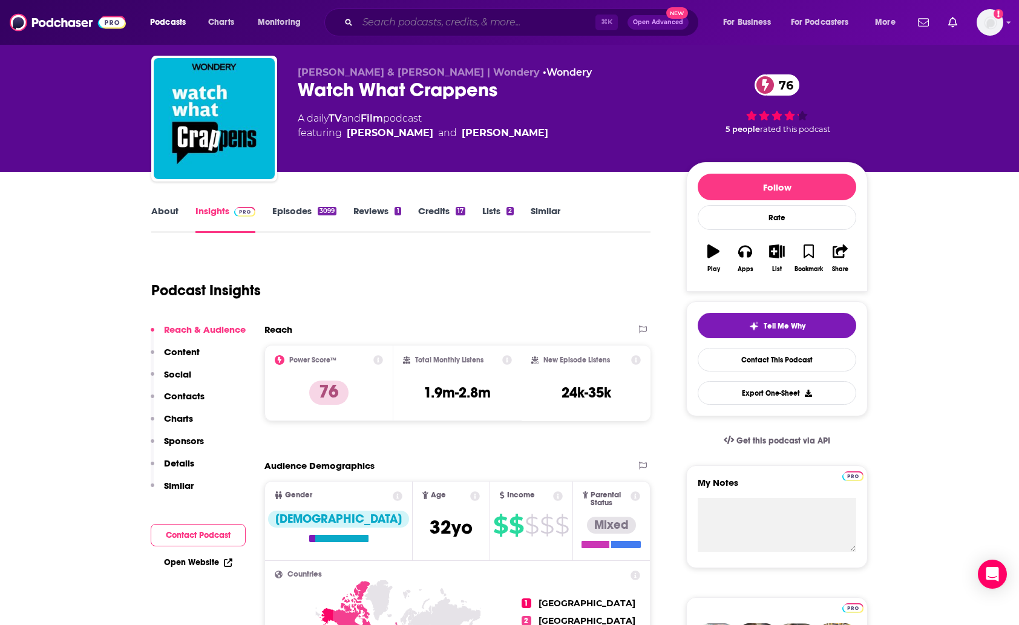
click at [432, 25] on input "Search podcasts, credits, & more..." at bounding box center [477, 22] width 238 height 19
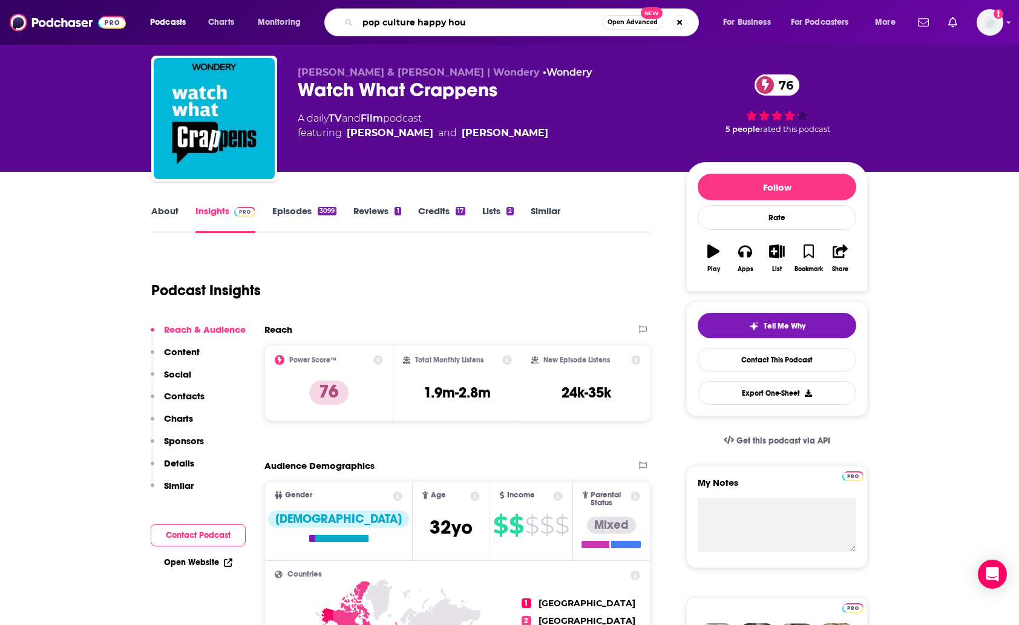
type input "pop culture happy hour"
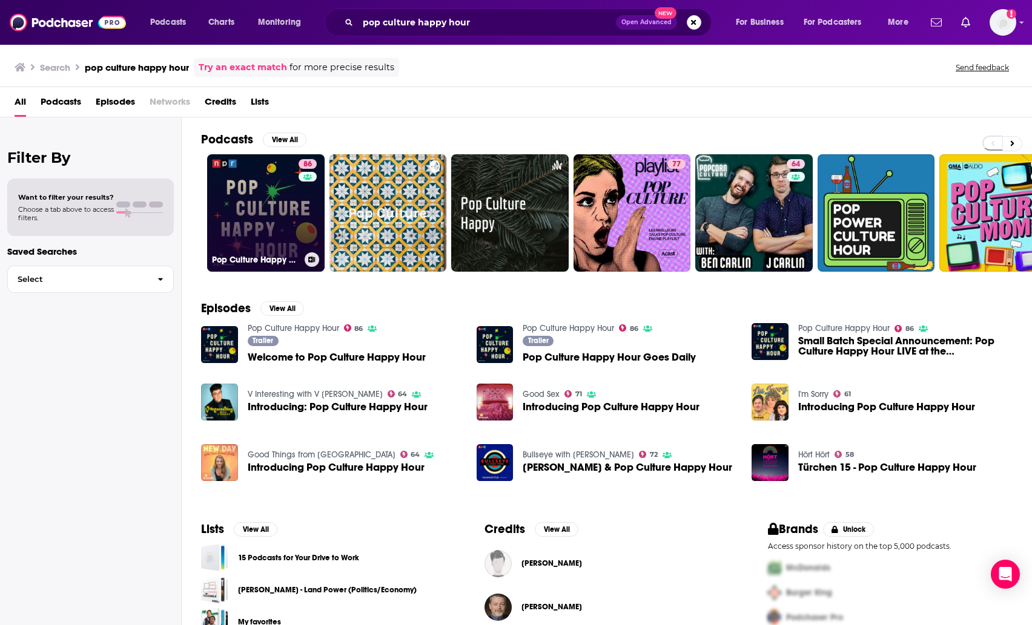
click at [237, 190] on link "86 Pop Culture Happy Hour" at bounding box center [265, 212] width 117 height 117
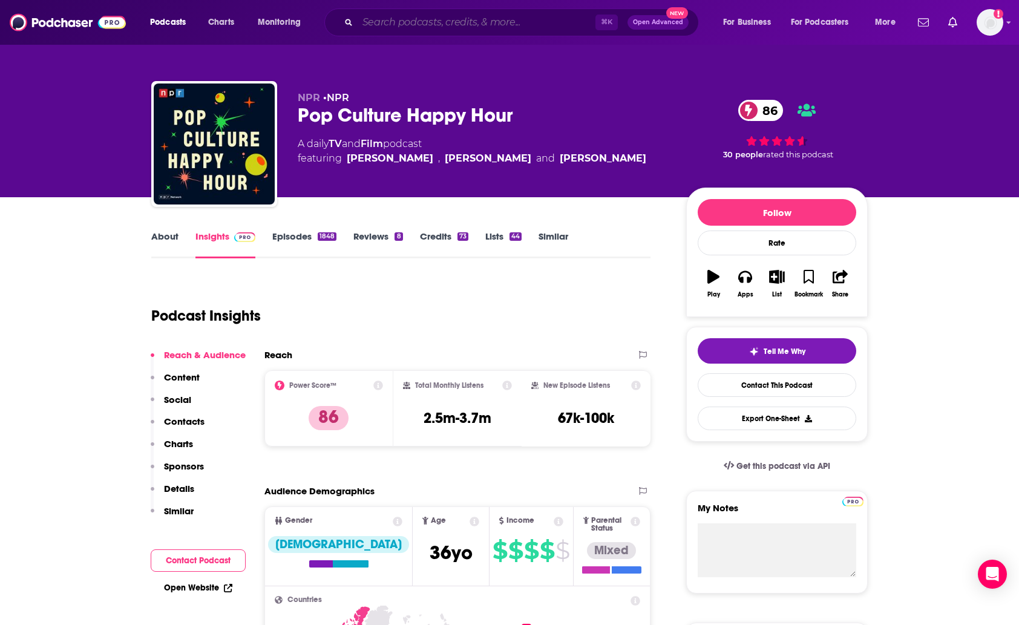
click at [444, 23] on input "Search podcasts, credits, & more..." at bounding box center [477, 22] width 238 height 19
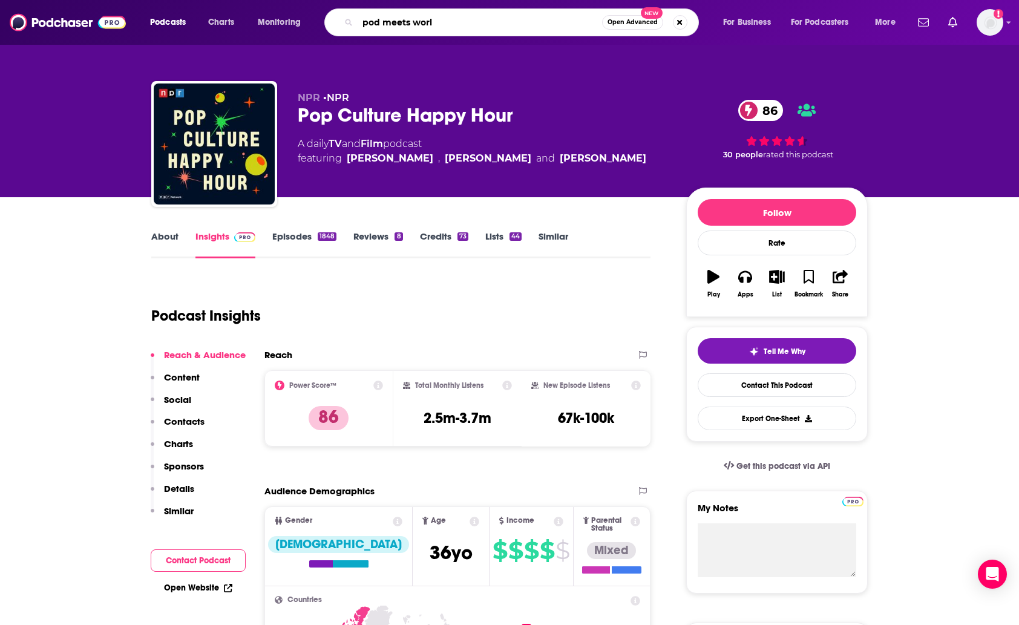
type input "pod meets world"
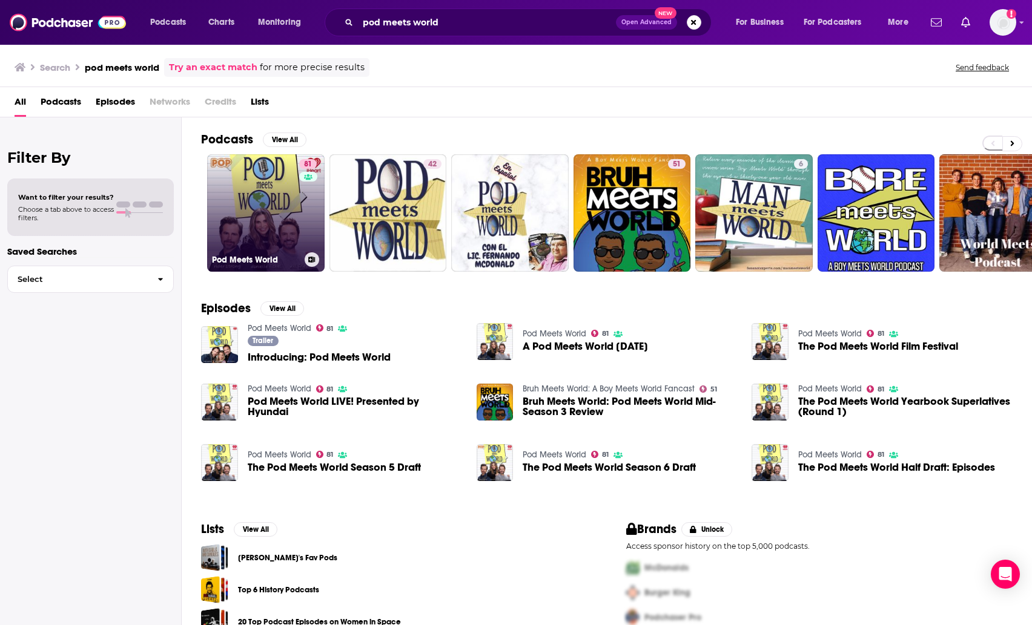
click at [269, 194] on link "81 Pod Meets World" at bounding box center [265, 212] width 117 height 117
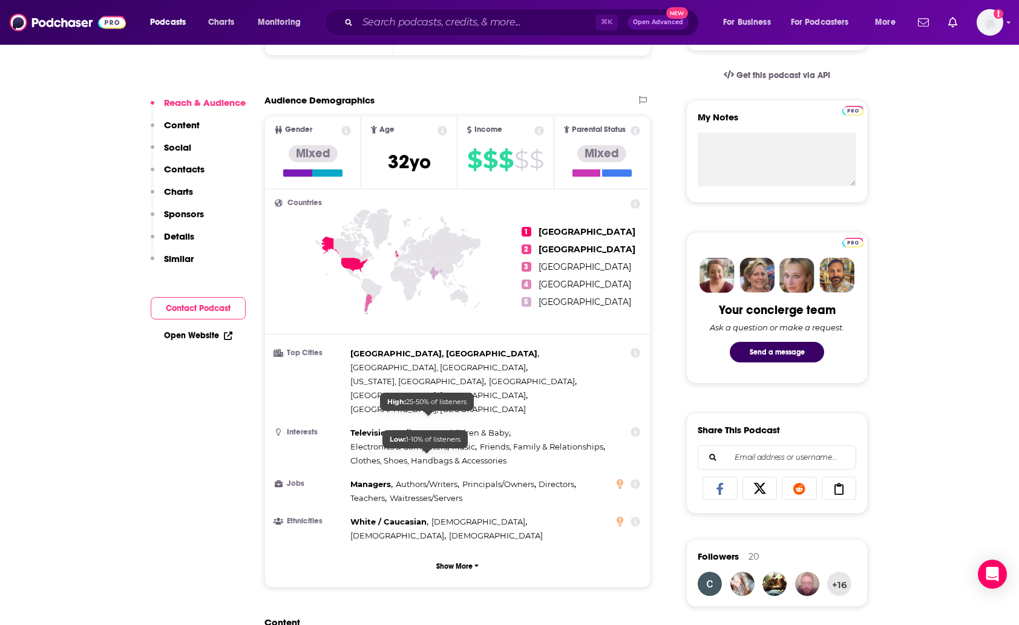
scroll to position [363, 0]
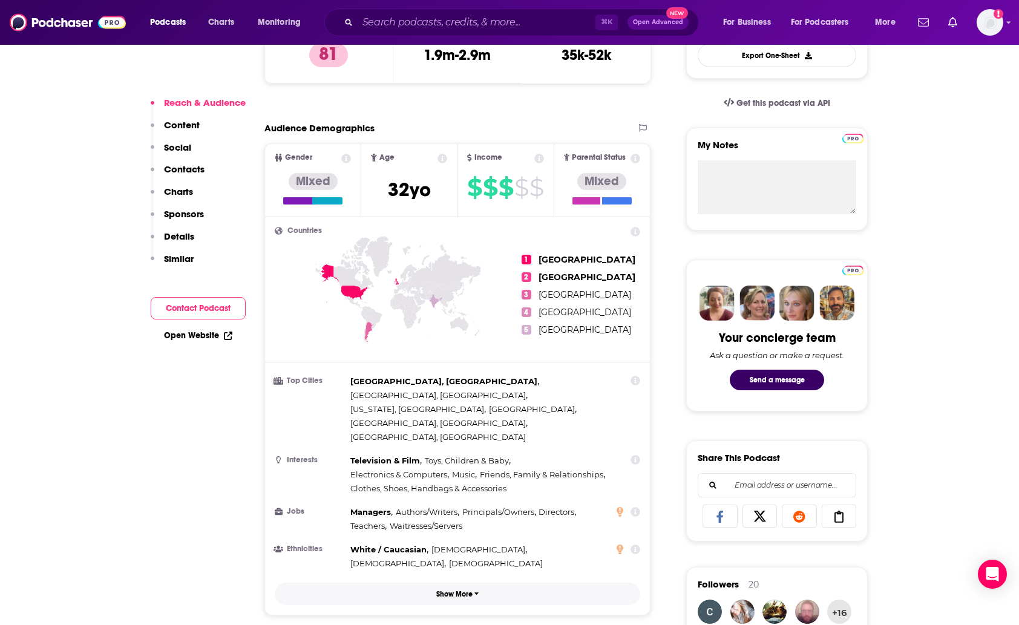
click at [440, 583] on button "Show More" at bounding box center [458, 594] width 366 height 22
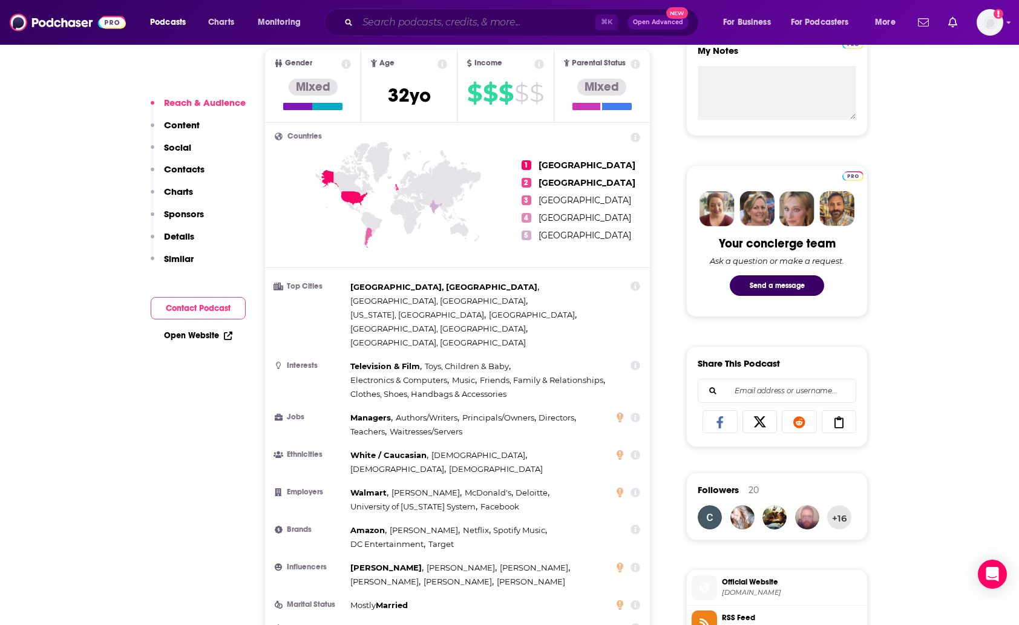
click at [396, 15] on input "Search podcasts, credits, & more..." at bounding box center [477, 22] width 238 height 19
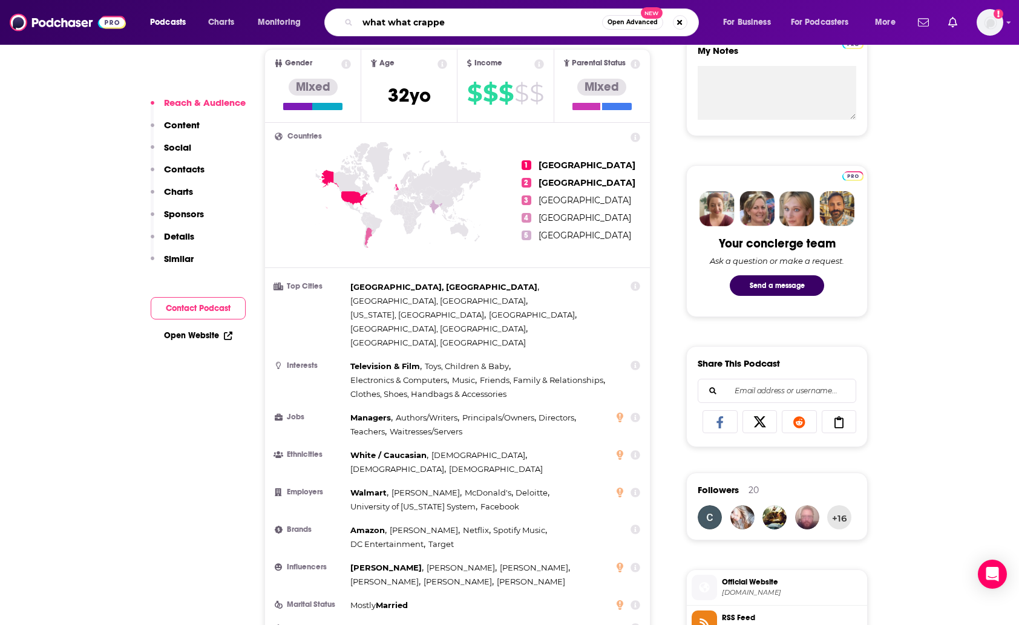
type input "what what crappen"
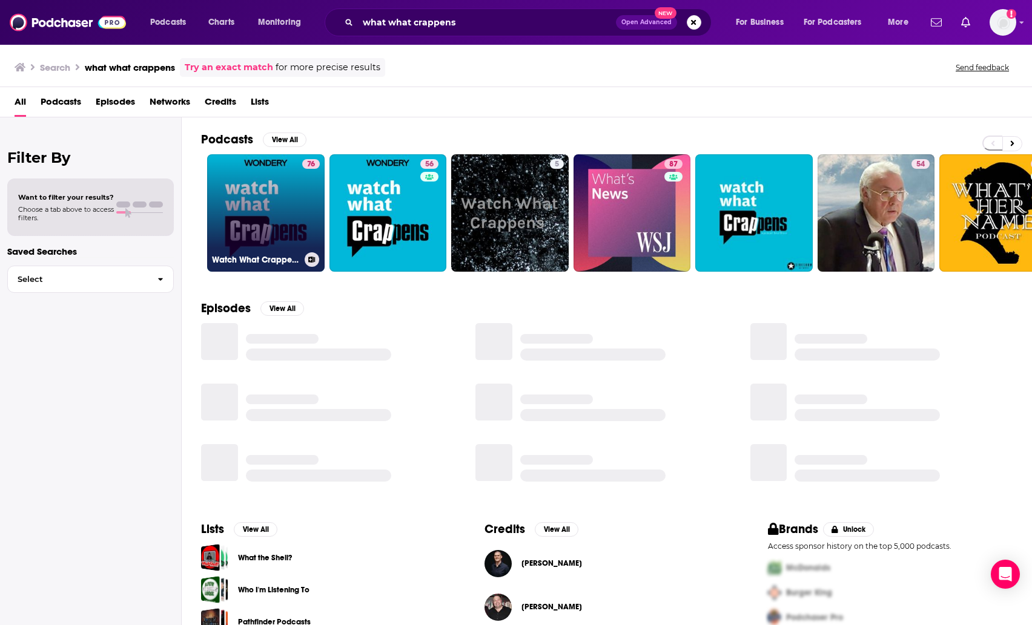
click at [270, 186] on link "76 Watch What Crappens" at bounding box center [265, 212] width 117 height 117
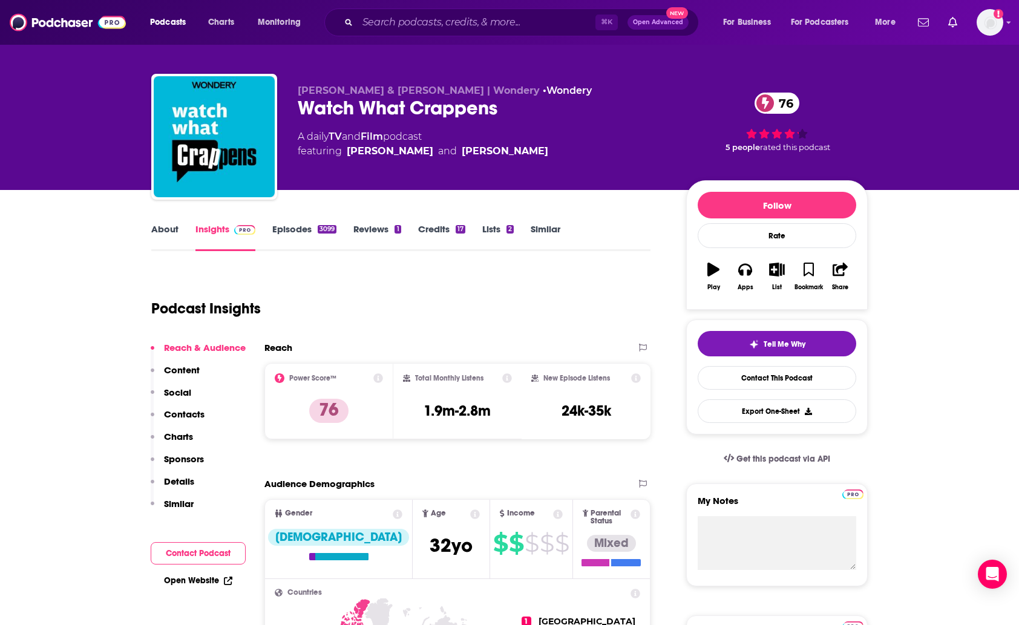
scroll to position [25, 0]
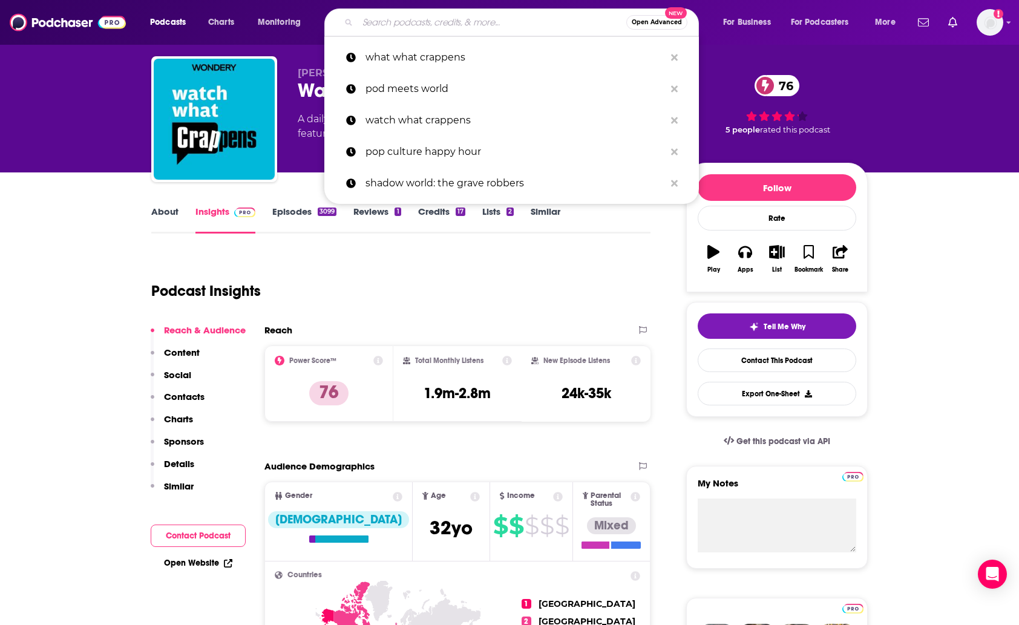
click at [388, 24] on input "Search podcasts, credits, & more..." at bounding box center [492, 22] width 269 height 19
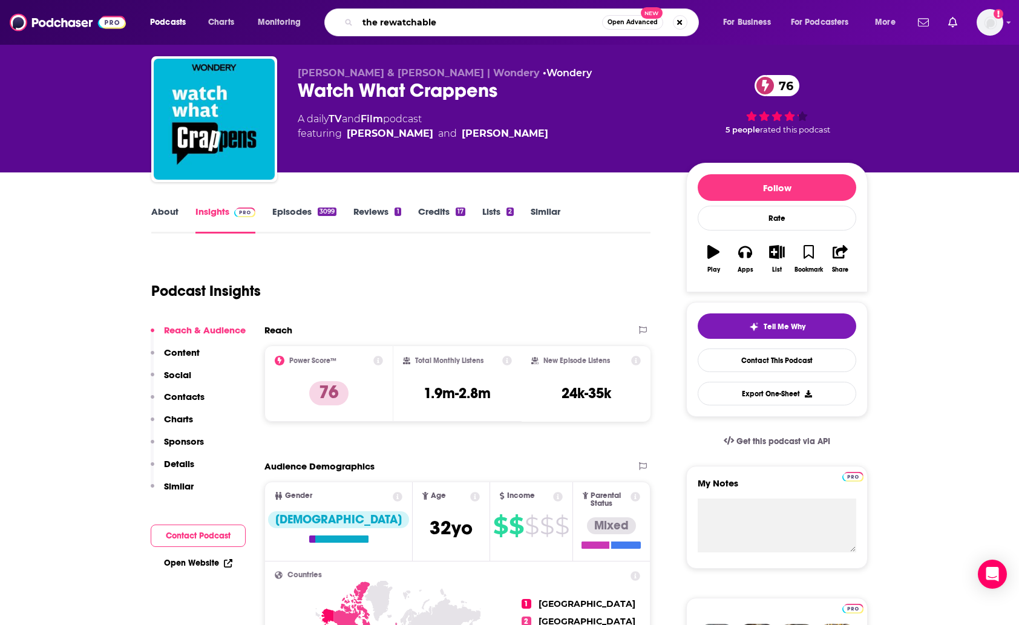
type input "the rewatchables"
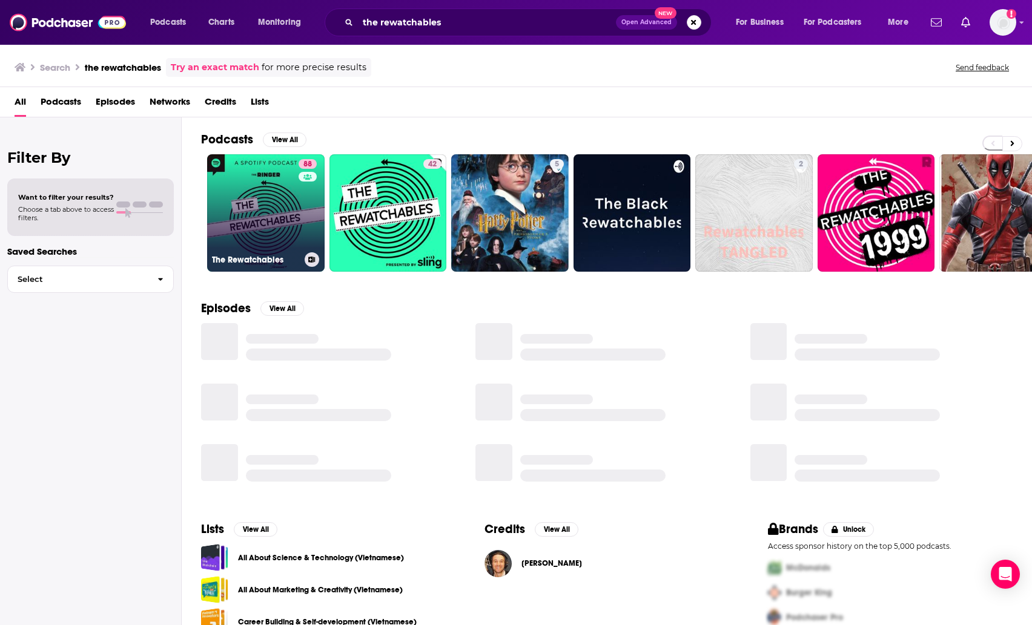
click at [291, 203] on link "88 The Rewatchables" at bounding box center [265, 212] width 117 height 117
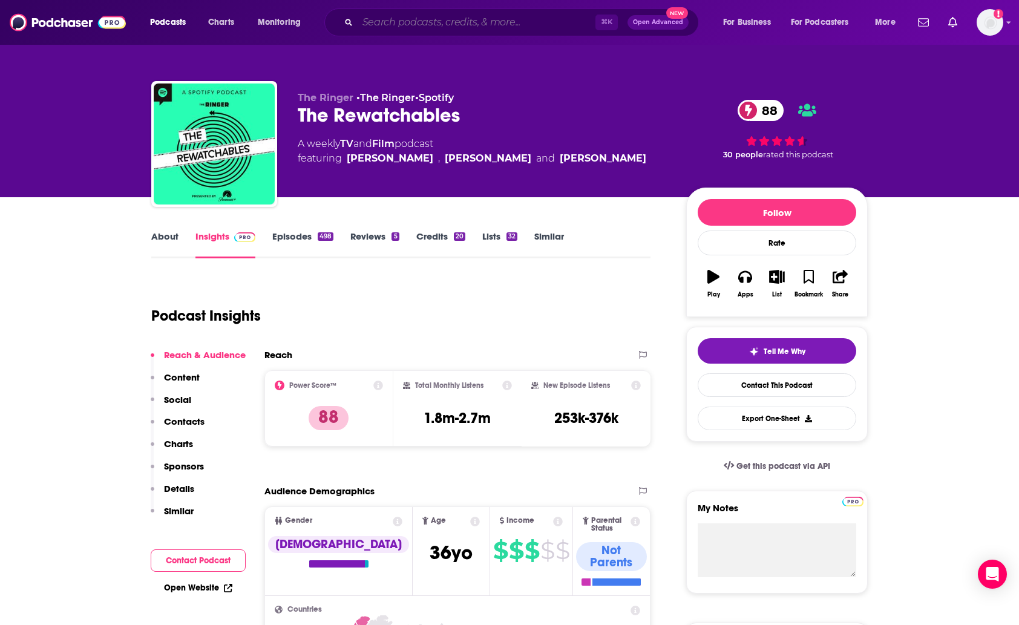
click at [430, 22] on input "Search podcasts, credits, & more..." at bounding box center [477, 22] width 238 height 19
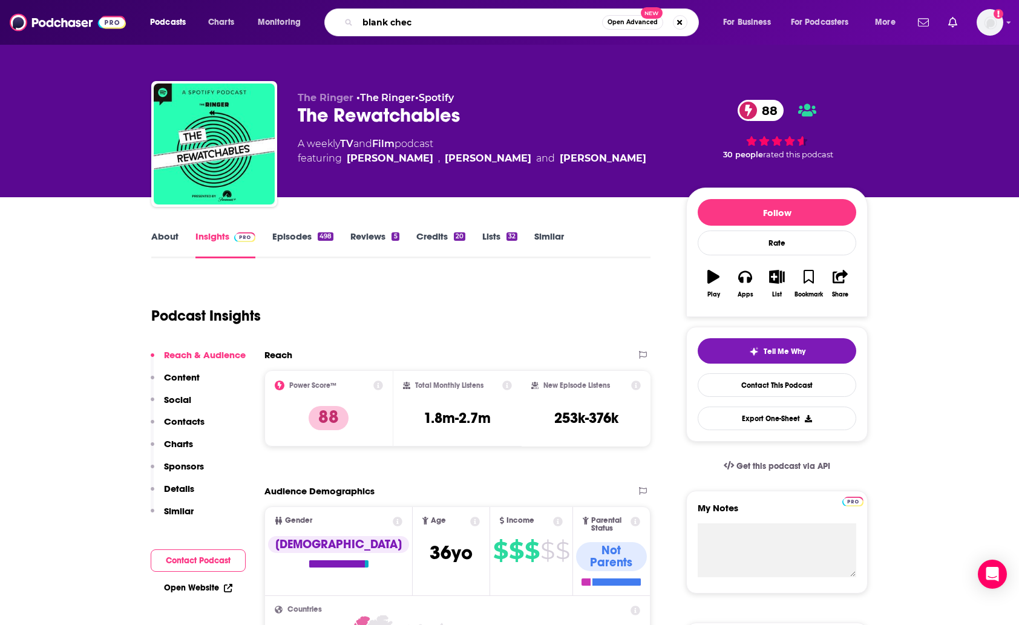
type input "blank check"
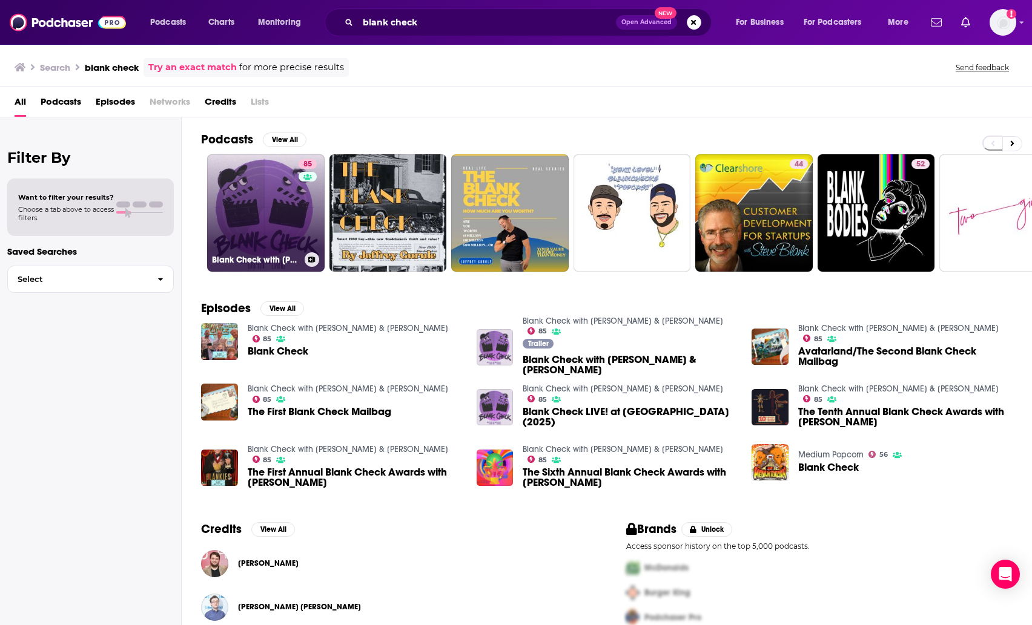
click at [284, 236] on link "85 Blank Check with [PERSON_NAME] & [PERSON_NAME]" at bounding box center [265, 212] width 117 height 117
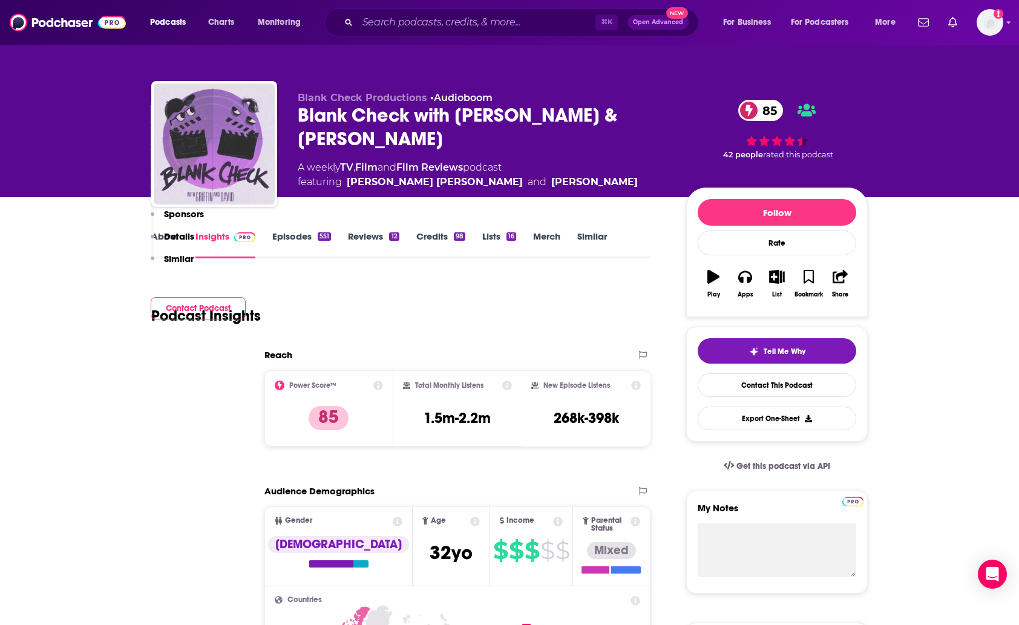
scroll to position [287, 0]
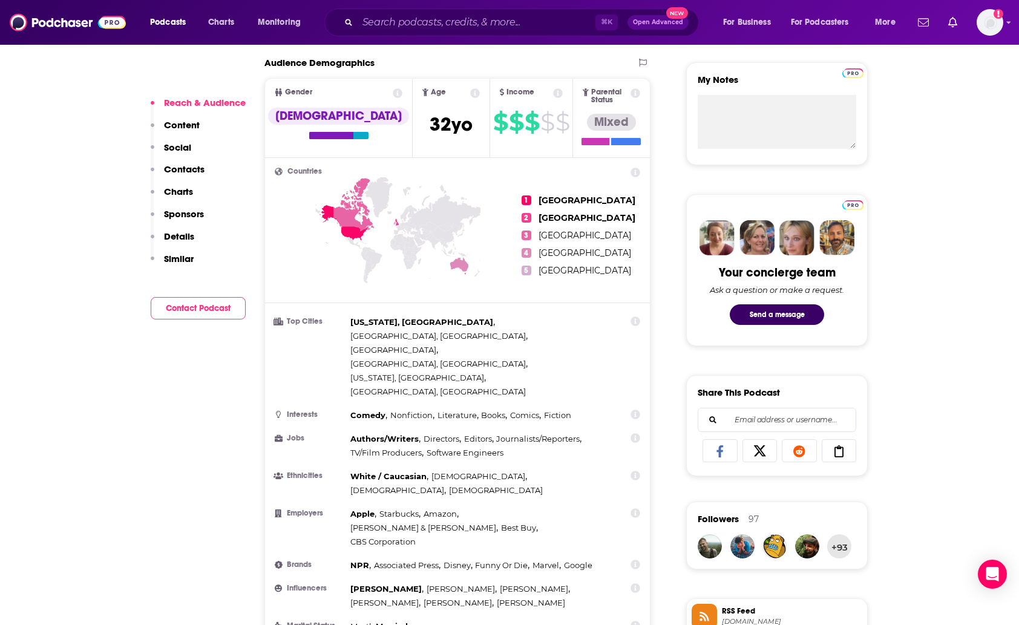
scroll to position [429, 0]
click at [446, 19] on input "Search podcasts, credits, & more..." at bounding box center [477, 22] width 238 height 19
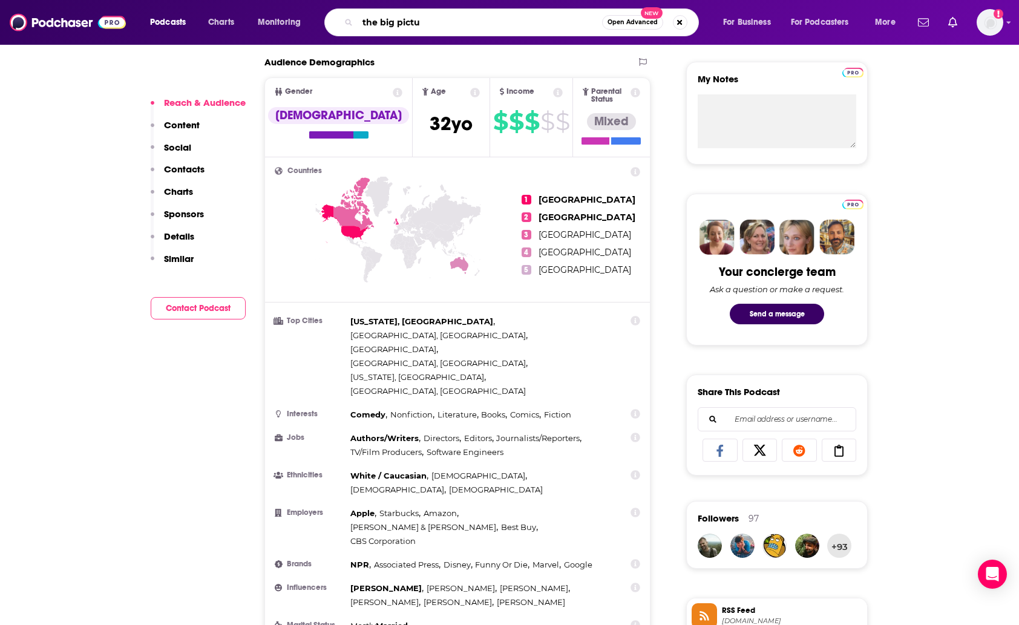
type input "the big pictur"
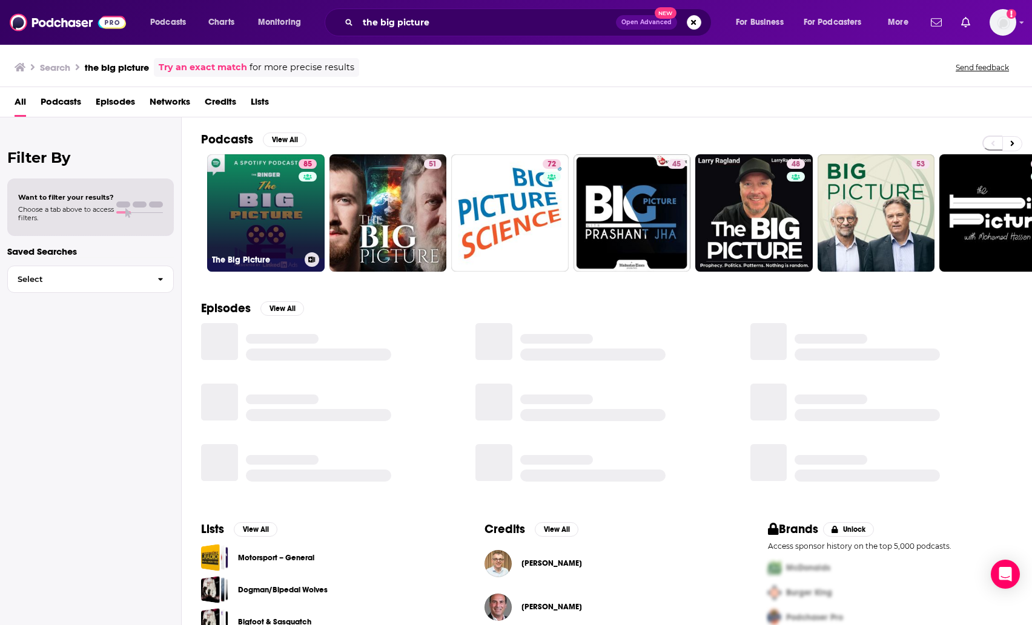
click at [272, 218] on link "85 The Big Picture" at bounding box center [265, 212] width 117 height 117
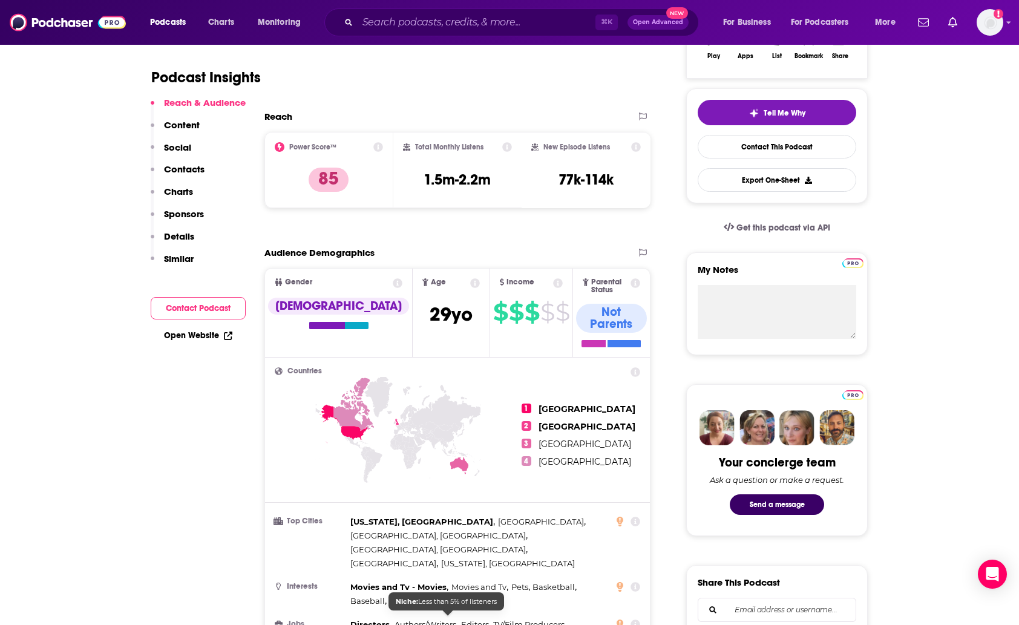
scroll to position [314, 0]
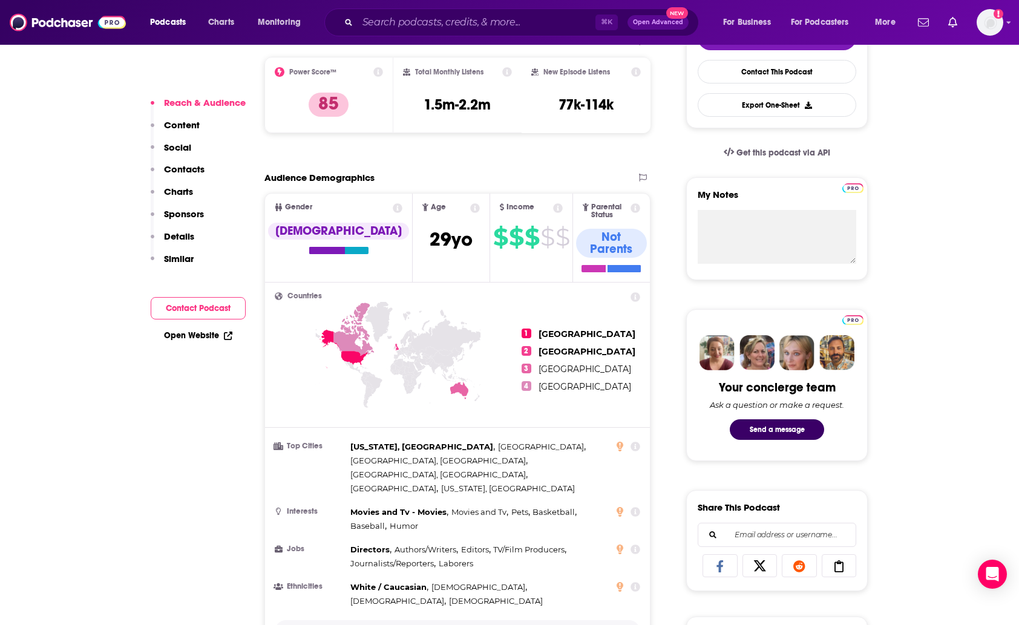
click at [431, 621] on button "Show More" at bounding box center [458, 632] width 366 height 22
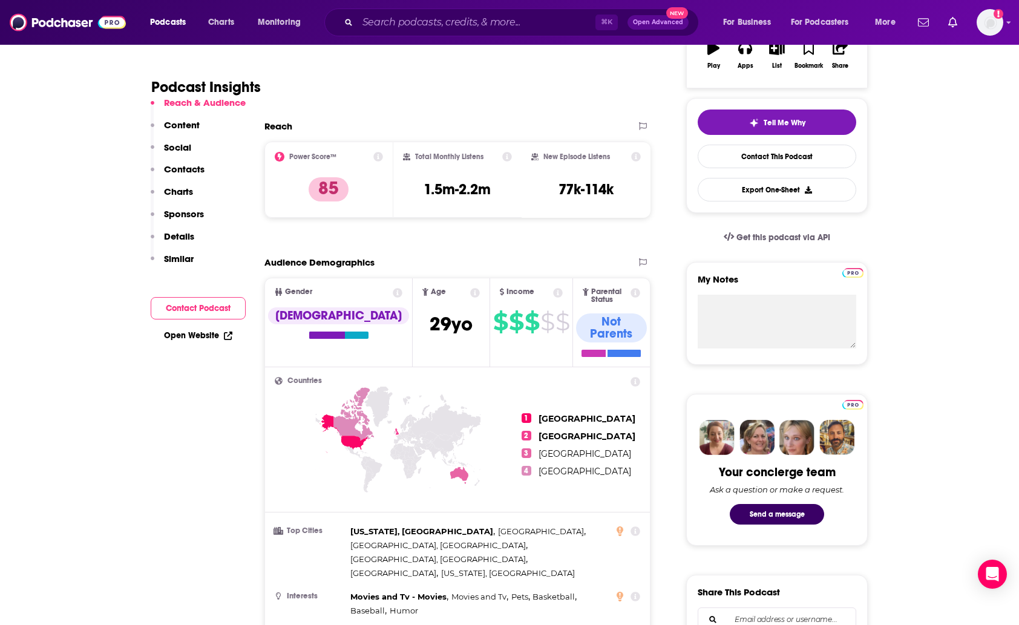
scroll to position [231, 0]
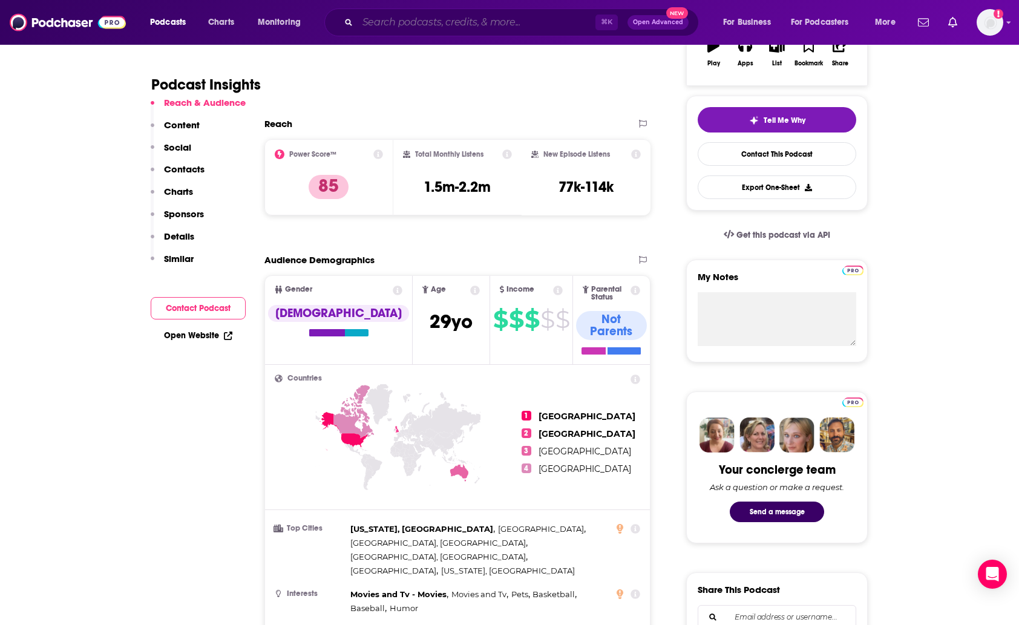
click at [433, 13] on input "Search podcasts, credits, & more..." at bounding box center [477, 22] width 238 height 19
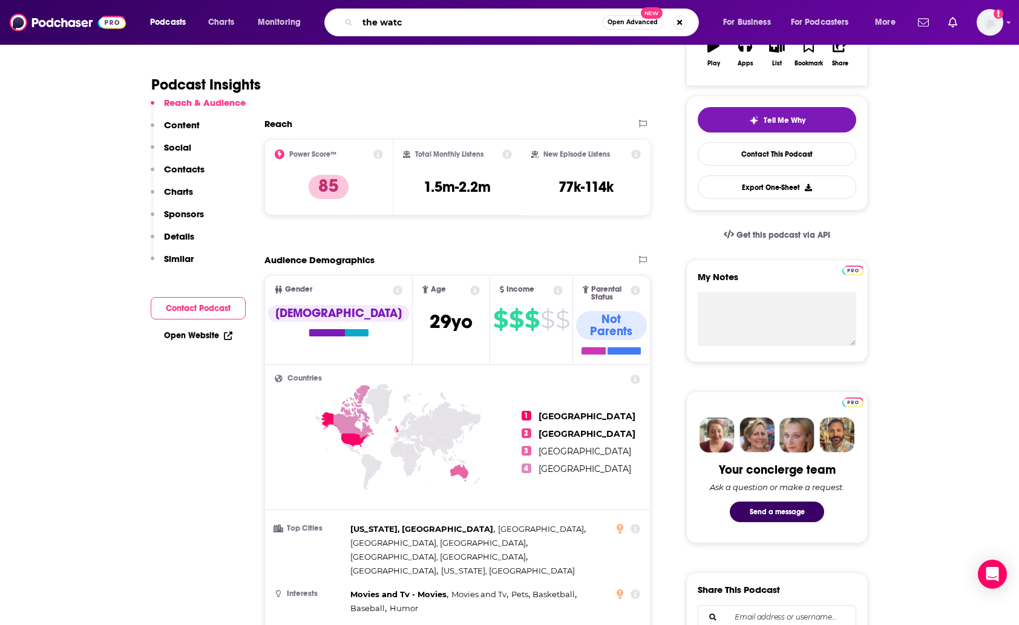
type input "the watch"
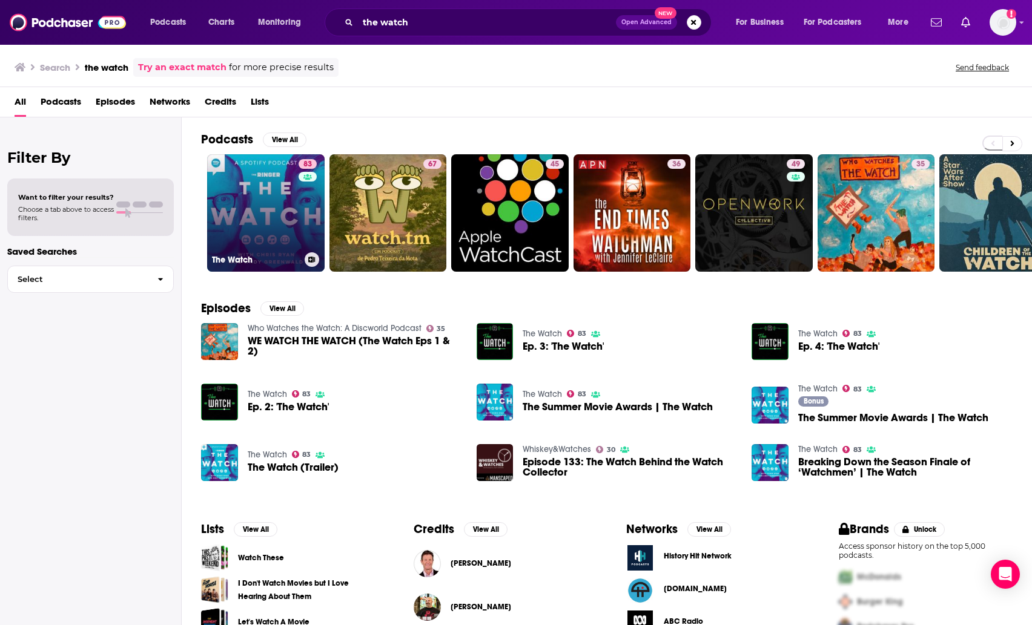
click at [257, 163] on link "83 The Watch" at bounding box center [265, 212] width 117 height 117
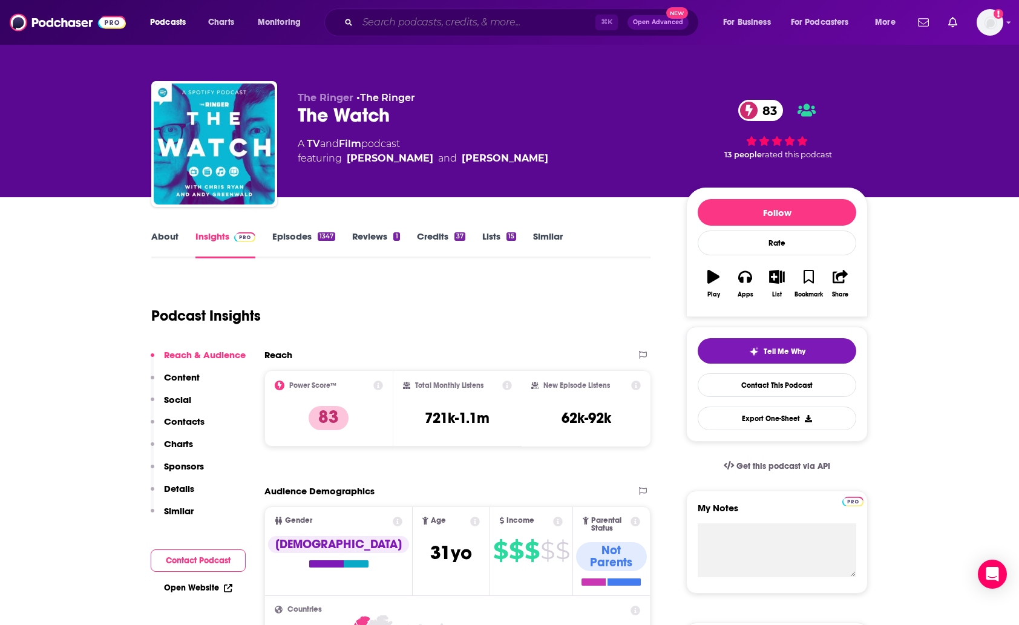
click at [391, 28] on input "Search podcasts, credits, & more..." at bounding box center [477, 22] width 238 height 19
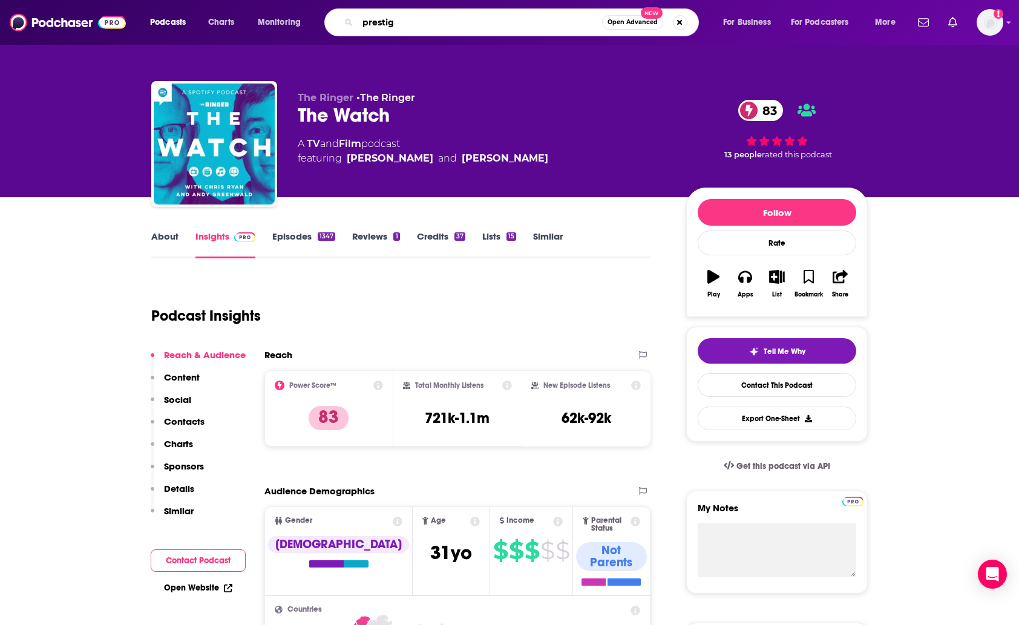
type input "prestige"
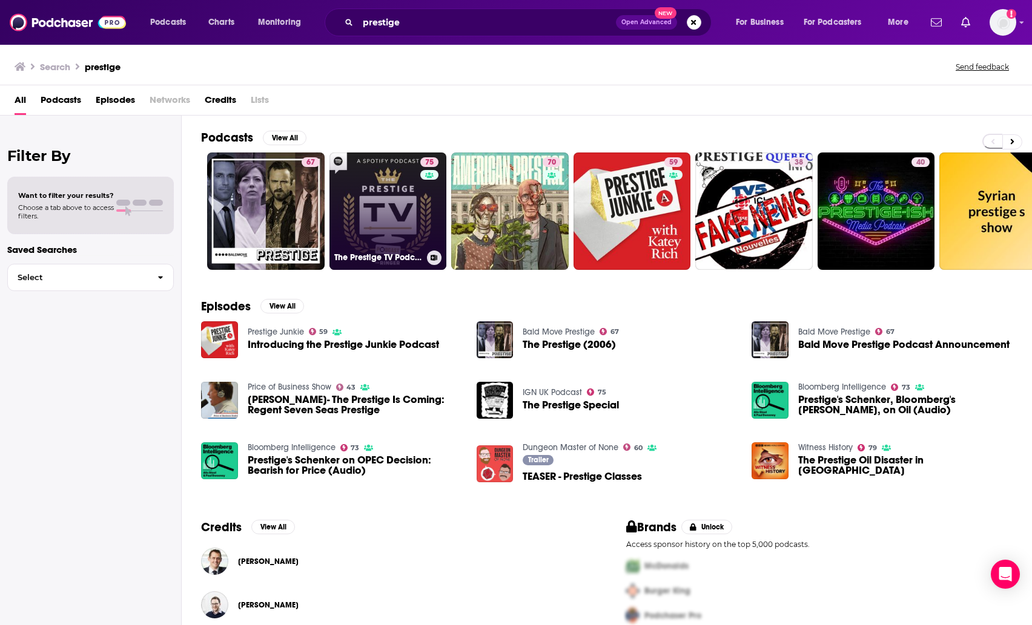
click at [367, 211] on link "75 The Prestige TV Podcast" at bounding box center [387, 211] width 117 height 117
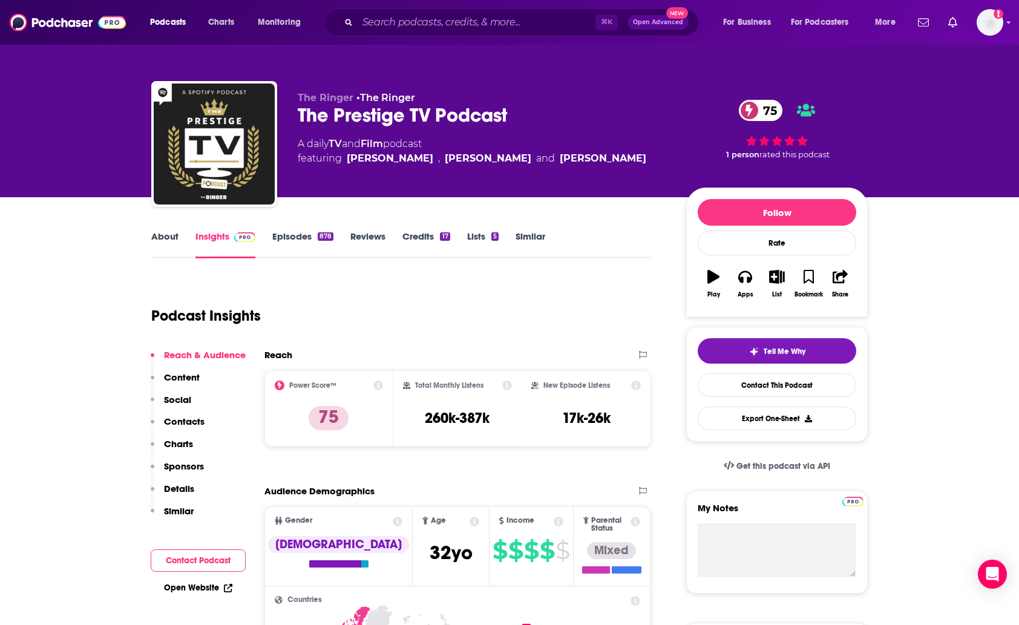
click at [392, 42] on div "Podcasts Charts Monitoring ⌘ K Open Advanced New For Business For Podcasters Mo…" at bounding box center [509, 22] width 1019 height 45
click at [389, 19] on input "Search podcasts, credits, & more..." at bounding box center [477, 22] width 238 height 19
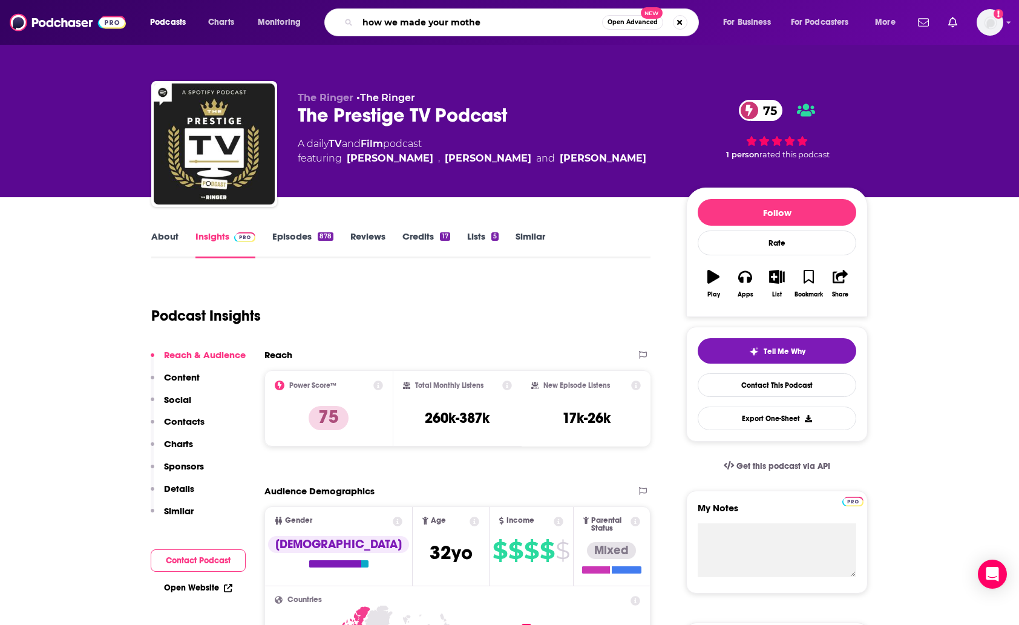
type input "how we made your mother"
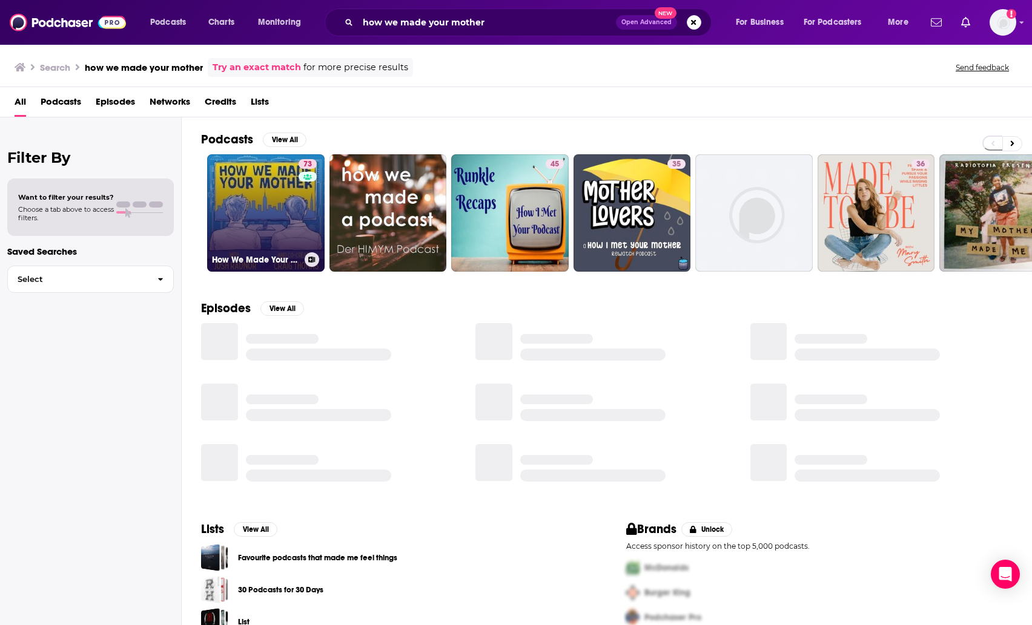
click at [266, 205] on link "73 How We Made Your Mother" at bounding box center [265, 212] width 117 height 117
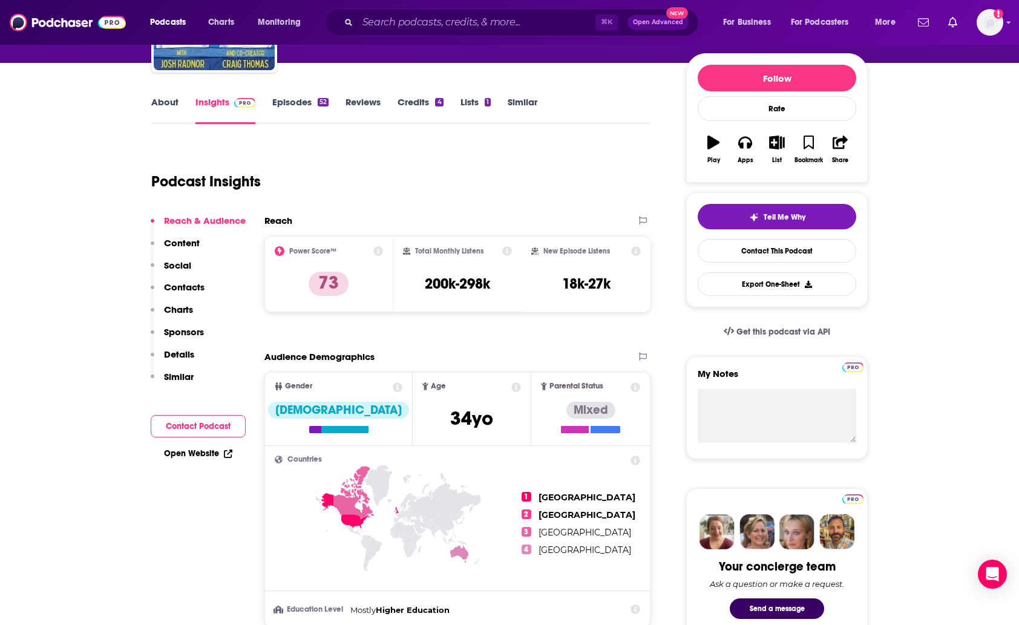
scroll to position [330, 0]
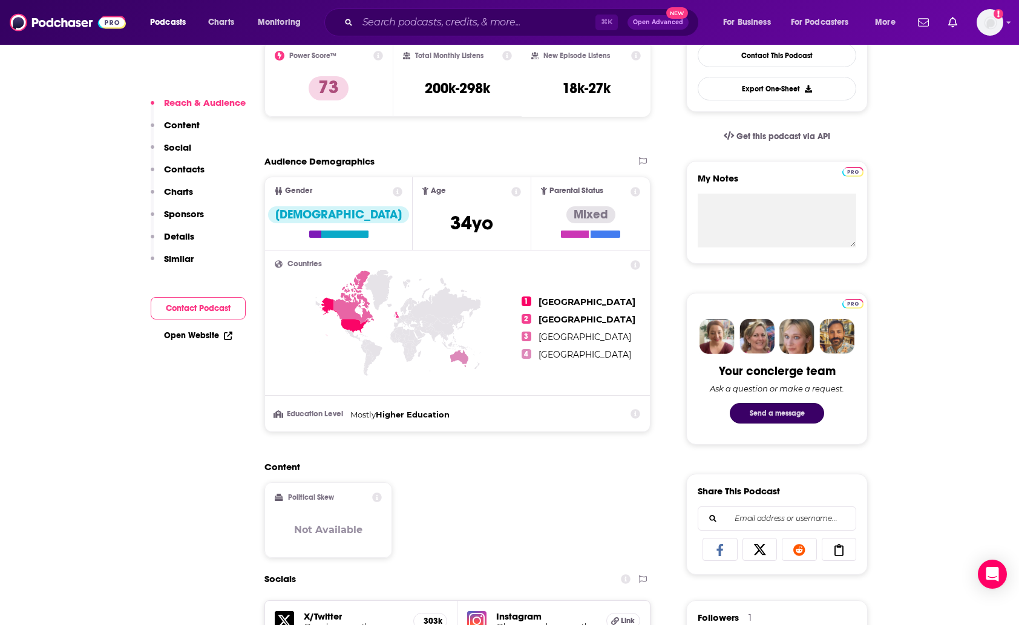
click at [774, 412] on button "Send a message" at bounding box center [777, 413] width 94 height 21
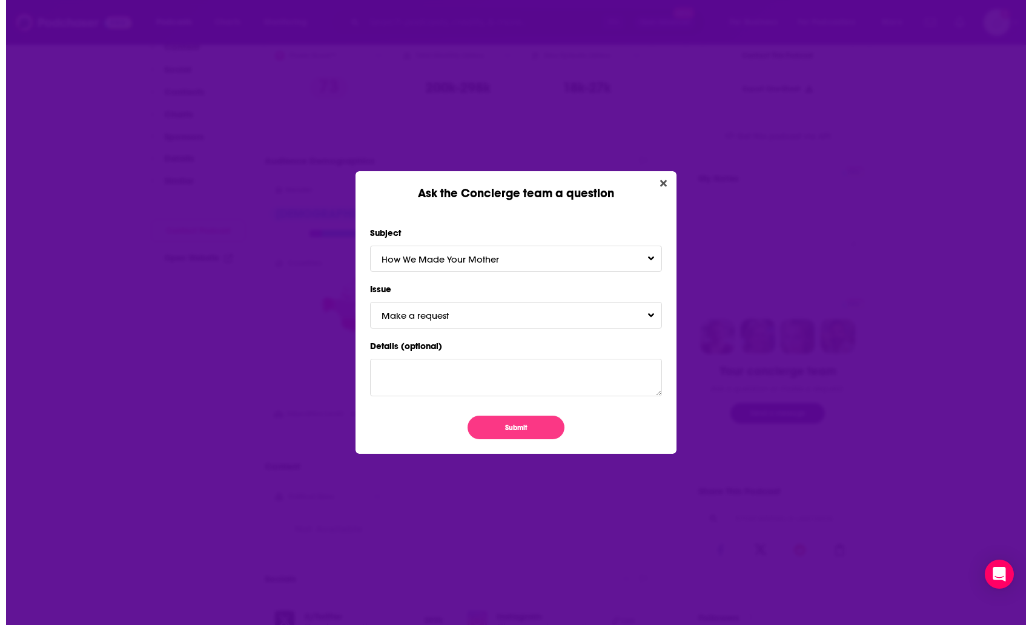
scroll to position [0, 0]
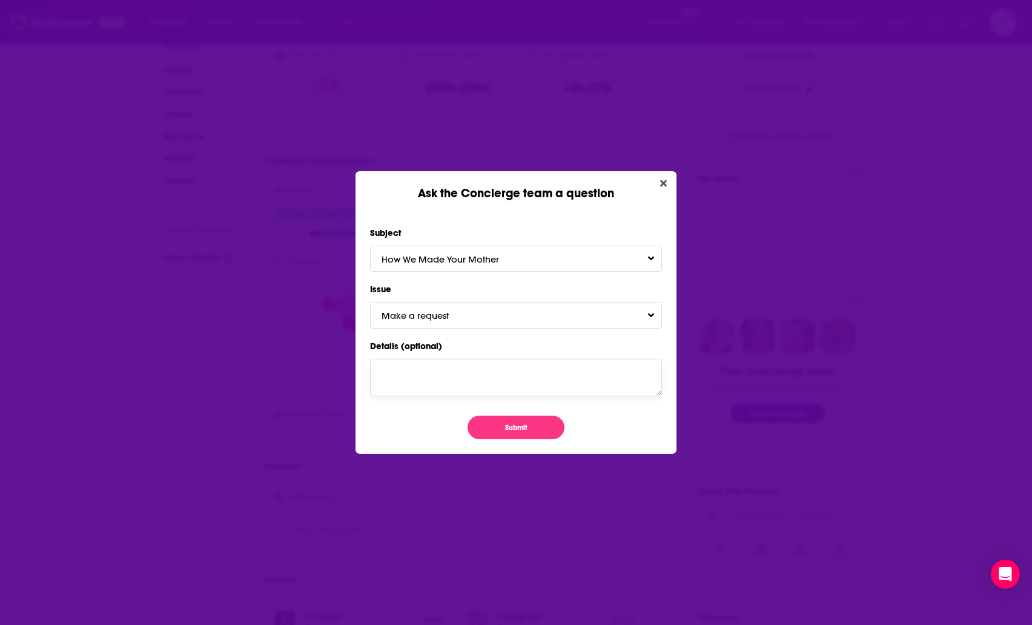
click at [420, 383] on textarea "Details (optional)" at bounding box center [516, 378] width 292 height 38
click at [416, 316] on span "Make a request" at bounding box center [426, 316] width 91 height 12
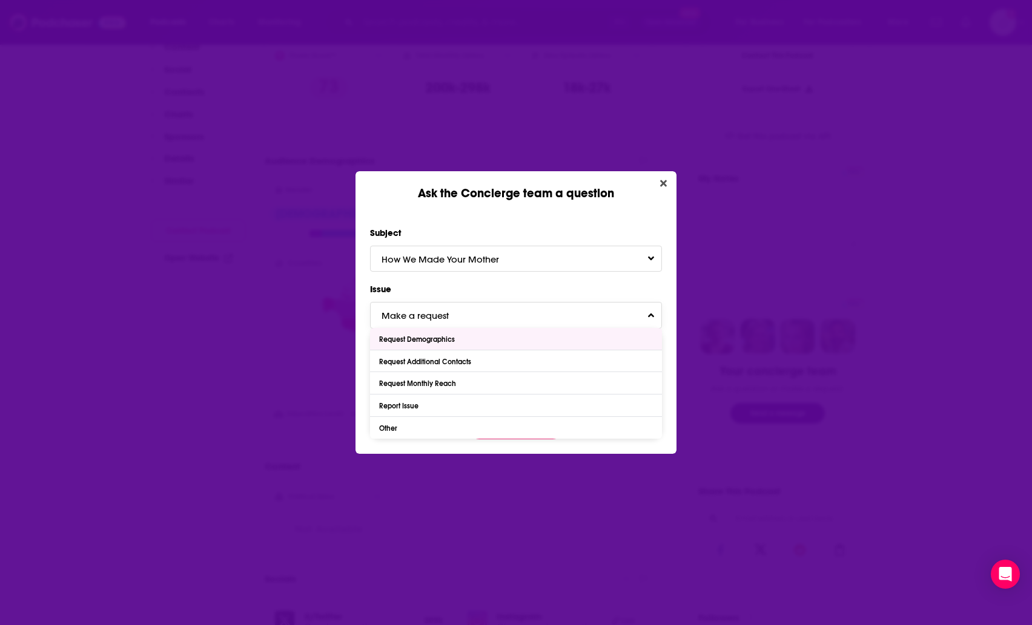
click at [404, 342] on div "Request Demographics" at bounding box center [418, 339] width 79 height 8
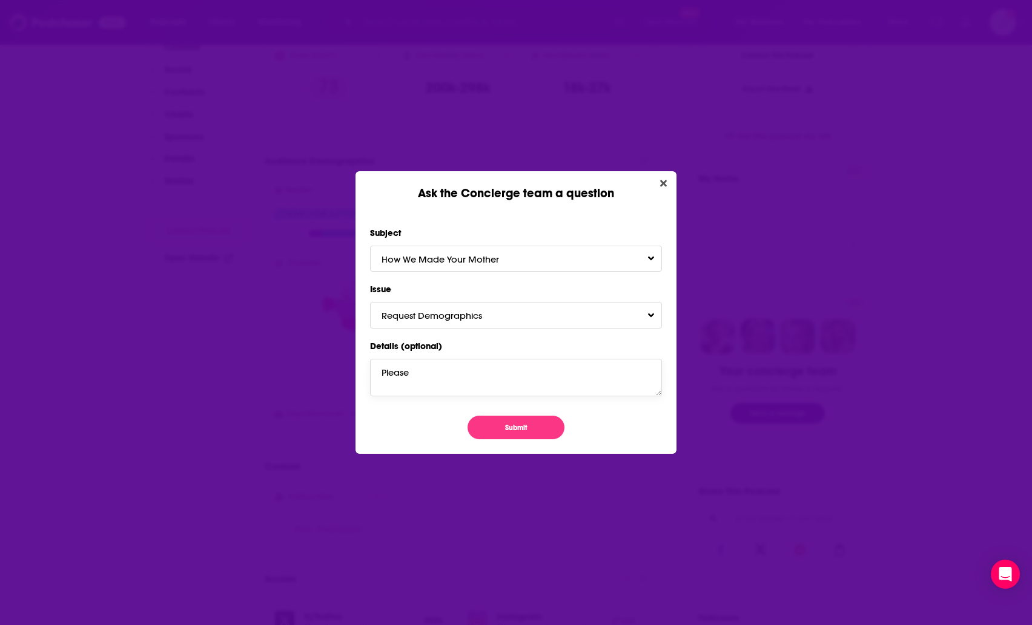
click at [444, 385] on textarea "Please" at bounding box center [516, 378] width 292 height 38
type textarea "Please provide additional demographic information for this podcast. Thank you!"
click at [506, 430] on button "Submit" at bounding box center [515, 428] width 97 height 24
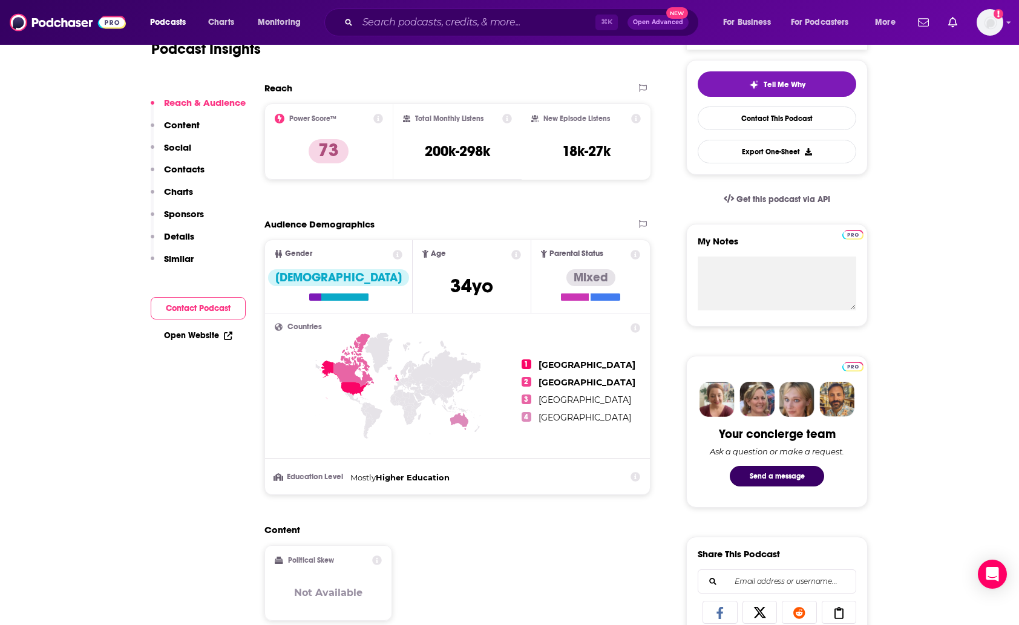
scroll to position [269, 0]
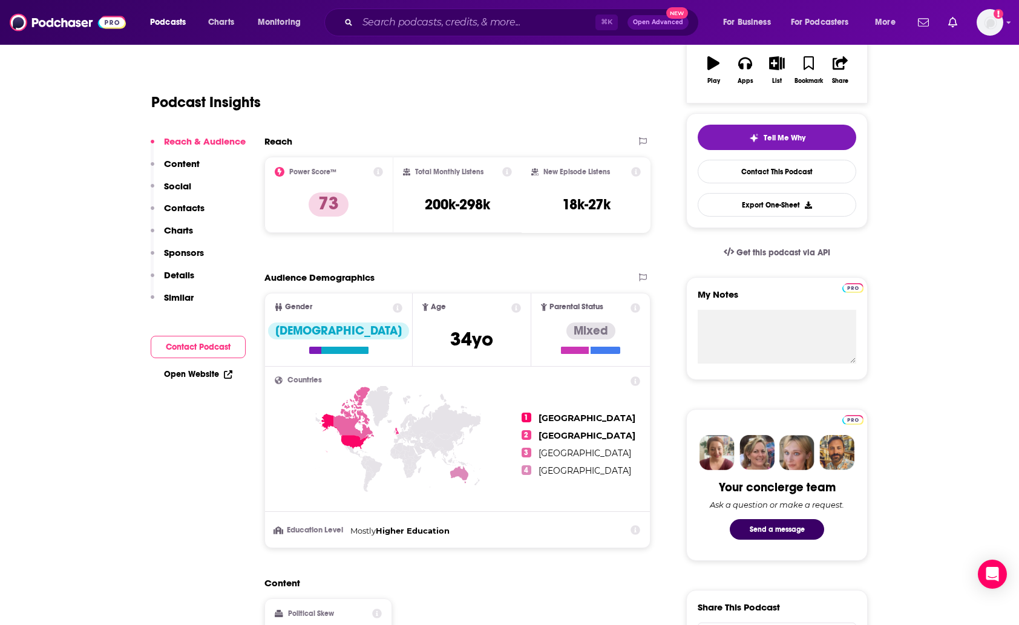
scroll to position [228, 0]
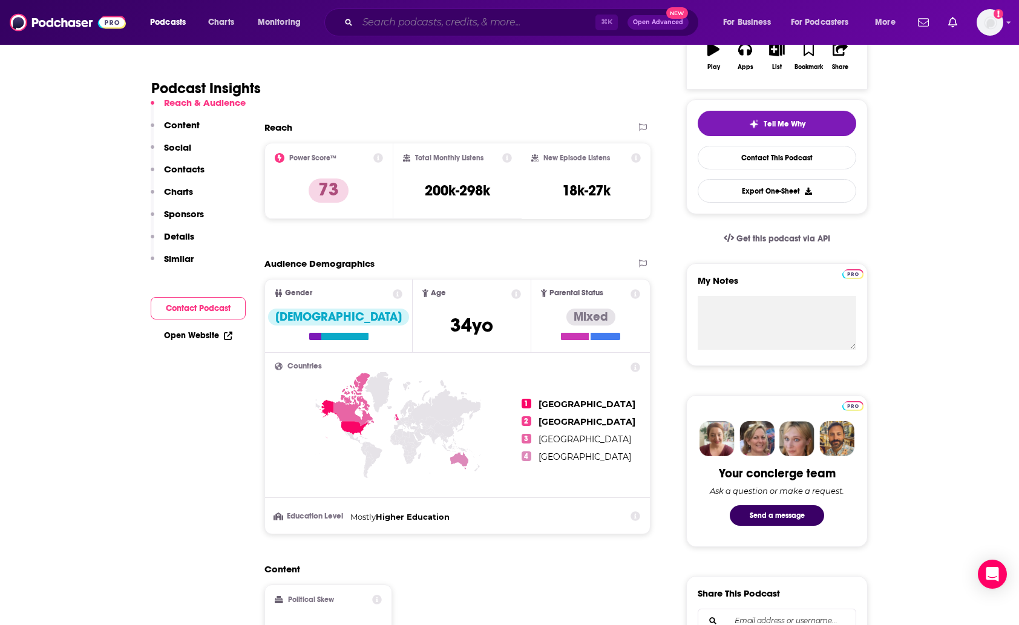
click at [453, 24] on input "Search podcasts, credits, & more..." at bounding box center [477, 22] width 238 height 19
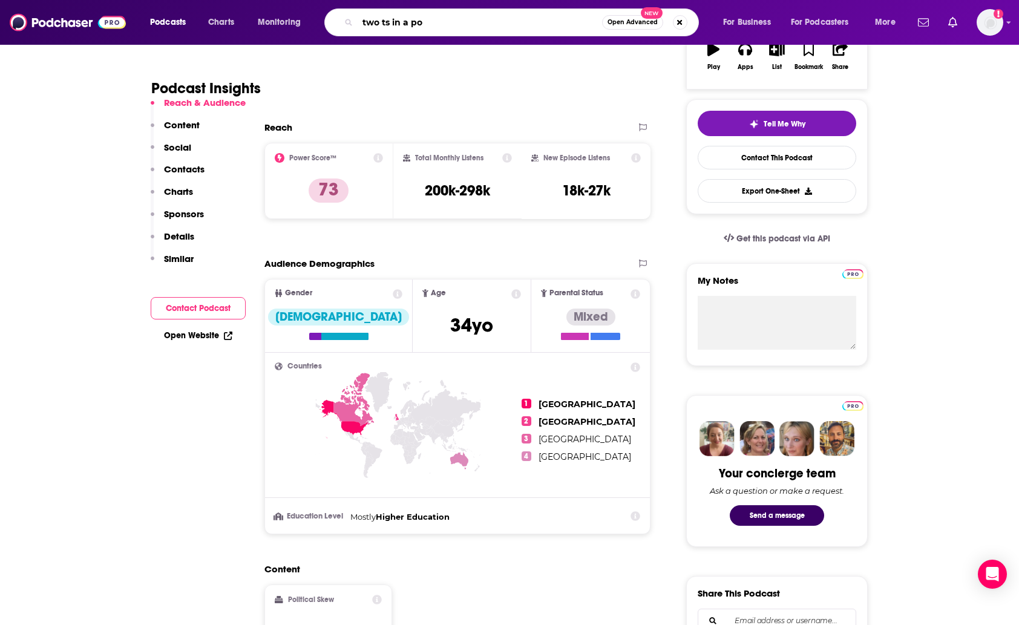
type input "two ts in a pod"
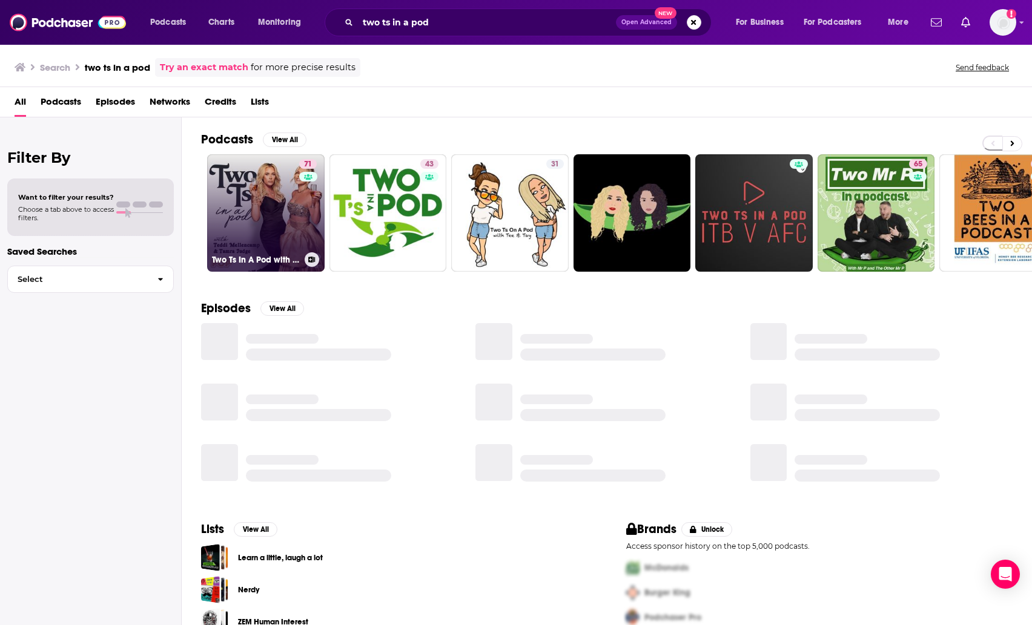
click at [241, 196] on link "71 Two Ts In A Pod with [PERSON_NAME] and [PERSON_NAME]" at bounding box center [265, 212] width 117 height 117
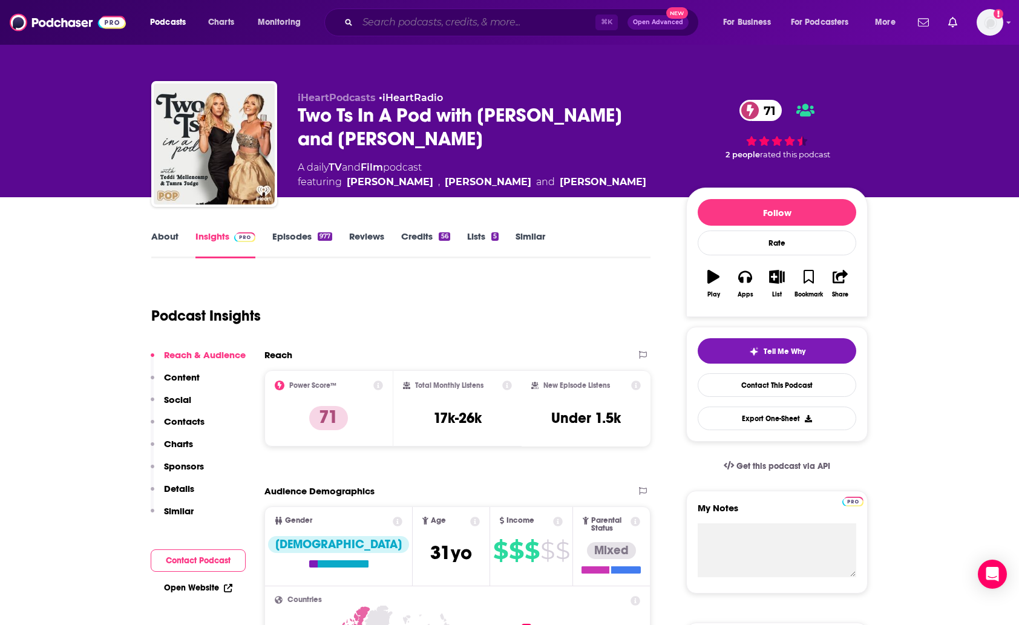
click at [394, 24] on input "Search podcasts, credits, & more..." at bounding box center [477, 22] width 238 height 19
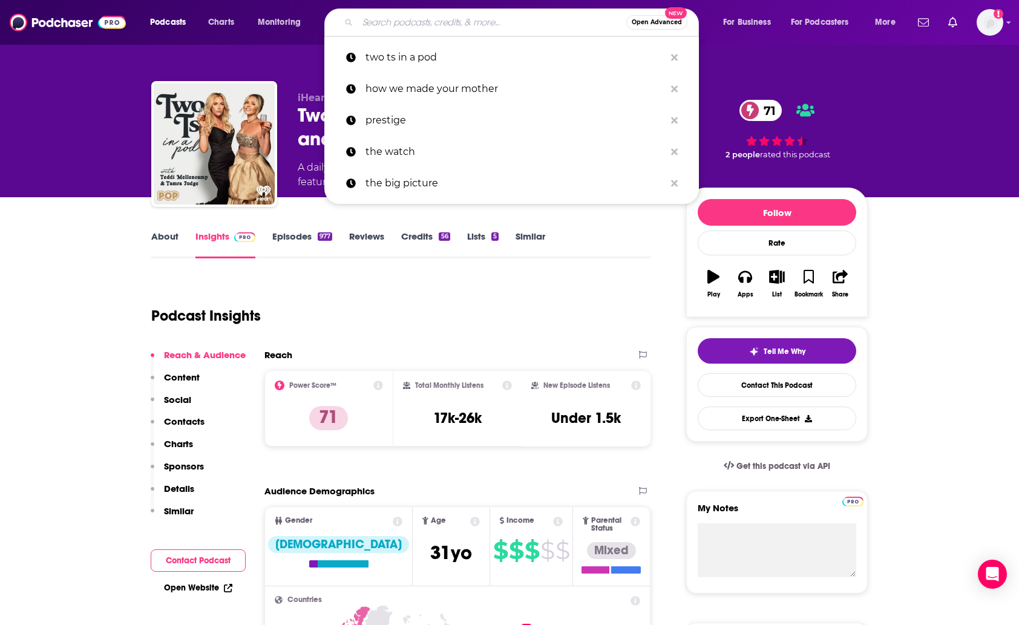
click at [394, 24] on input "Search podcasts, credits, & more..." at bounding box center [492, 22] width 269 height 19
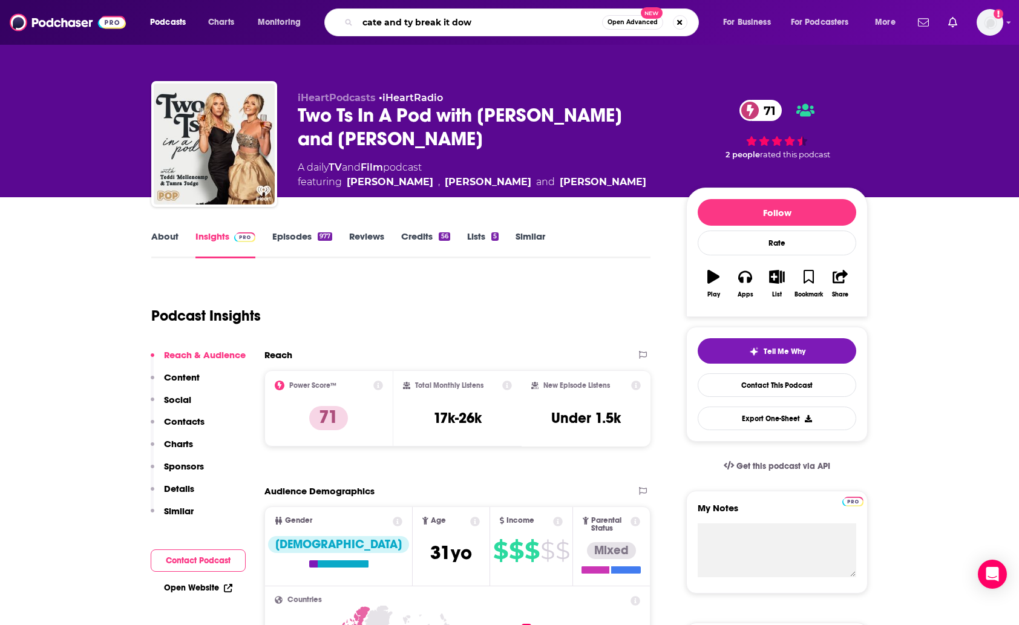
type input "cate and ty break it down"
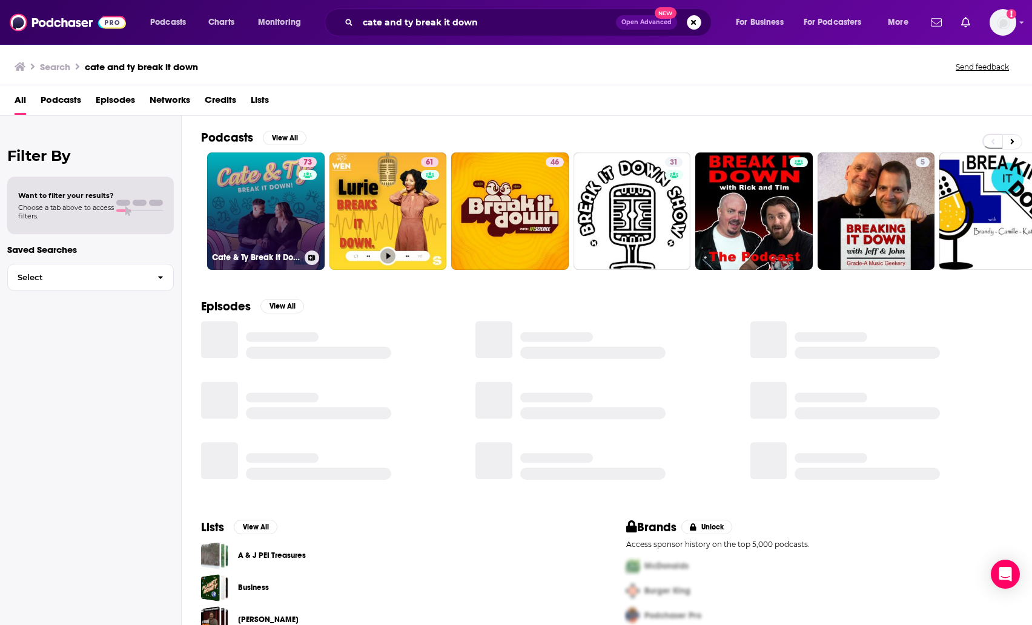
click at [275, 208] on link "73 Cate & Ty Break It Down" at bounding box center [265, 211] width 117 height 117
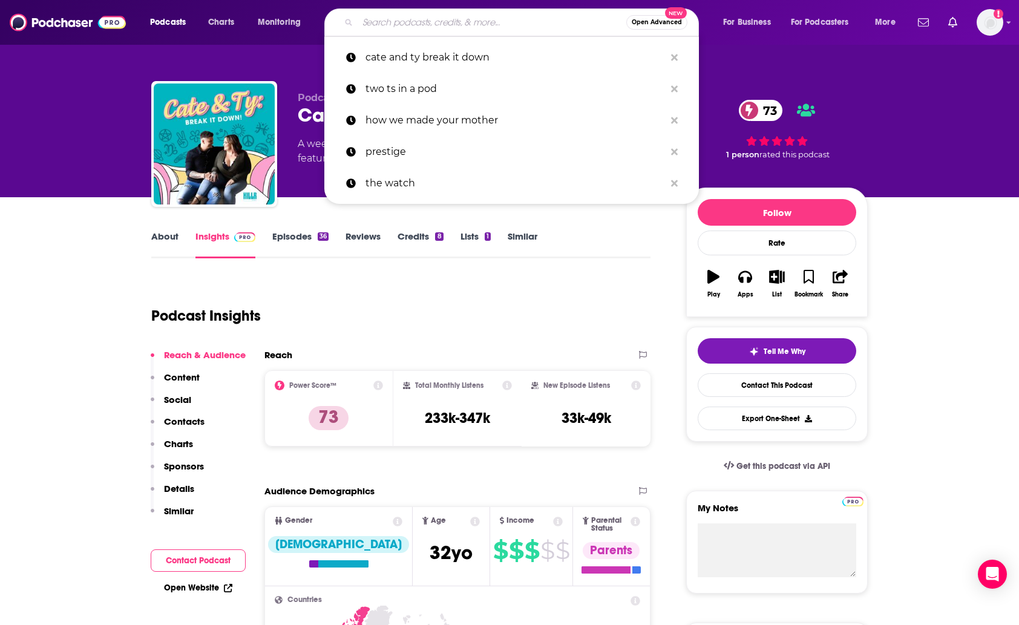
click at [380, 26] on input "Search podcasts, credits, & more..." at bounding box center [492, 22] width 269 height 19
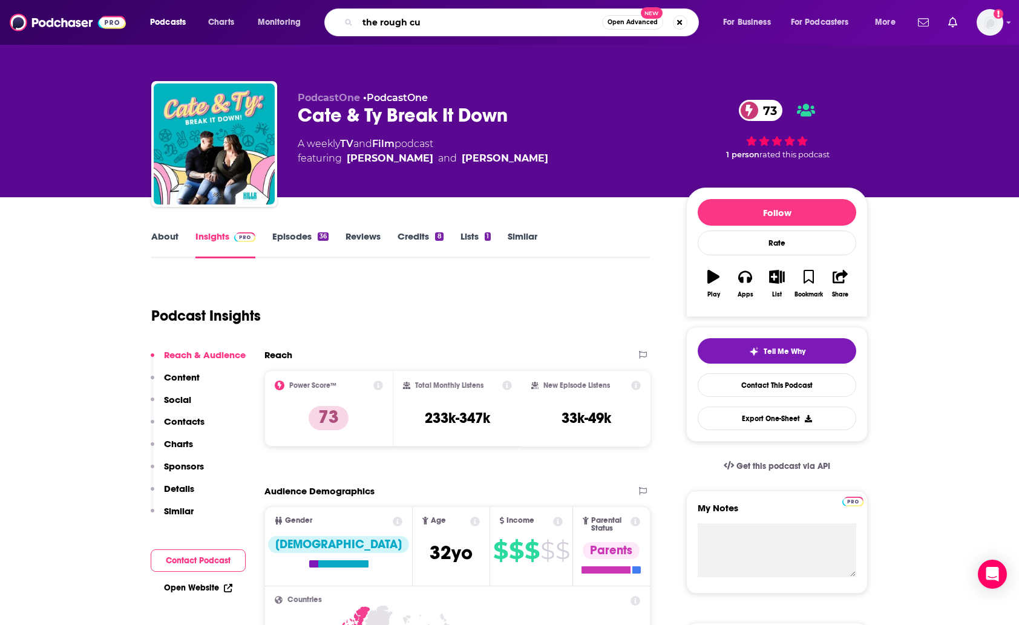
type input "the rough cut"
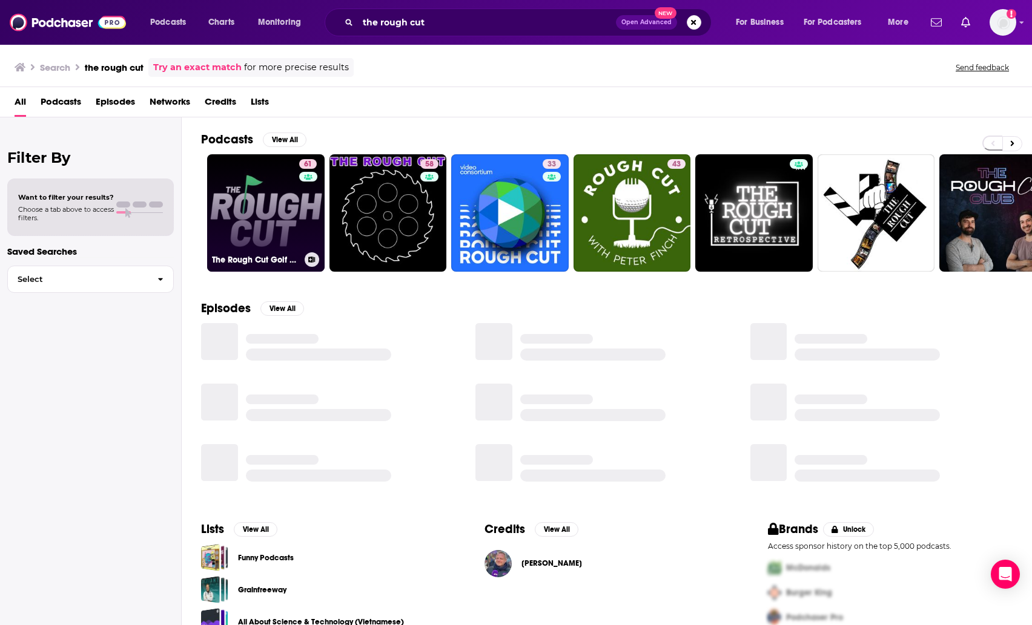
click at [278, 219] on link "61 The Rough Cut Golf Podcast" at bounding box center [265, 212] width 117 height 117
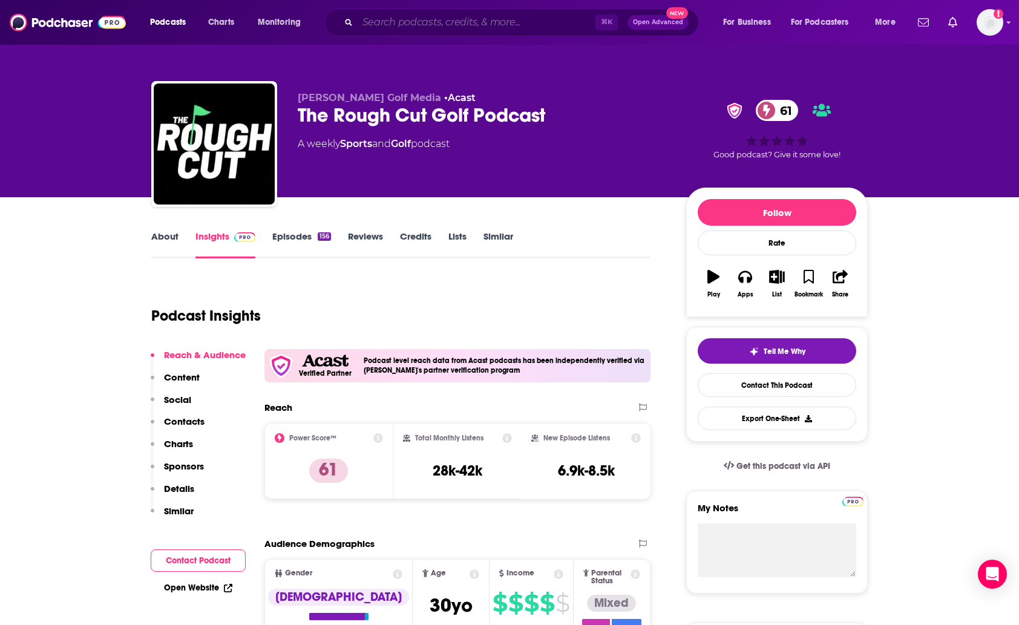
click at [405, 26] on input "Search podcasts, credits, & more..." at bounding box center [477, 22] width 238 height 19
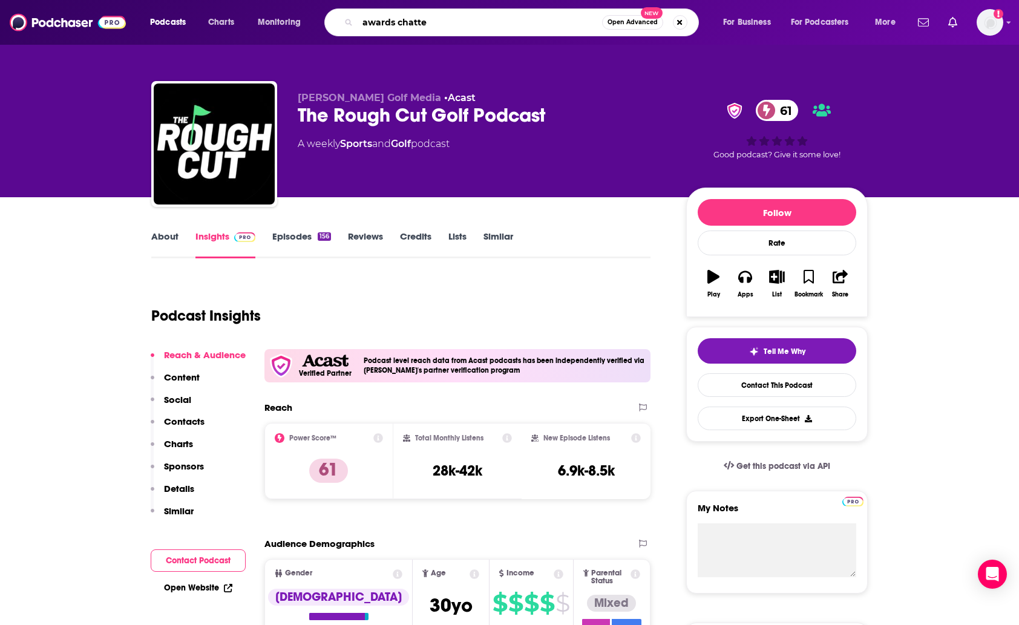
type input "awards chatter"
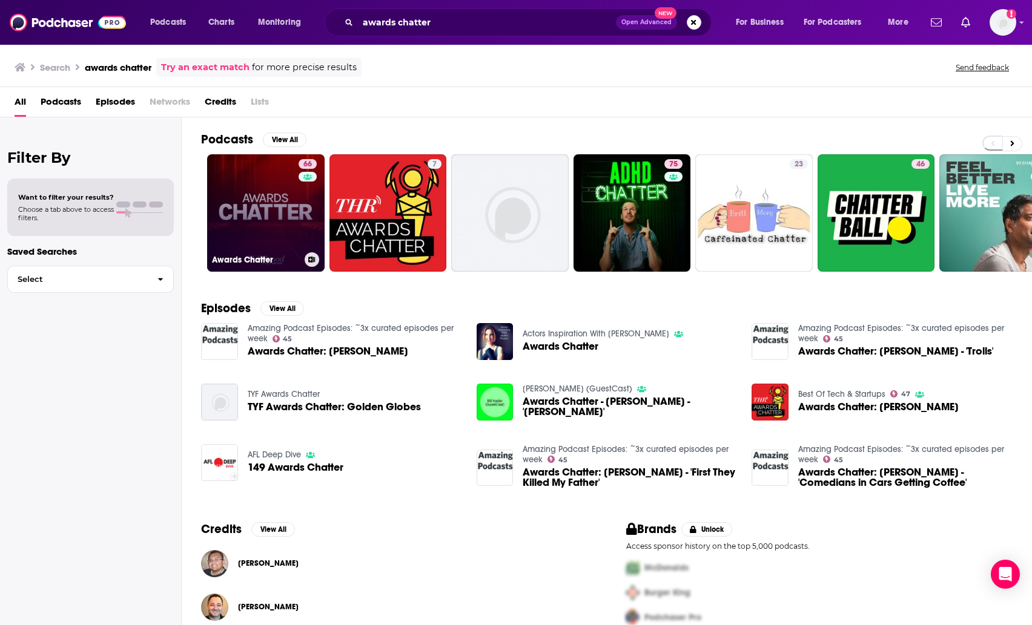
click at [276, 185] on link "66 Awards Chatter" at bounding box center [265, 212] width 117 height 117
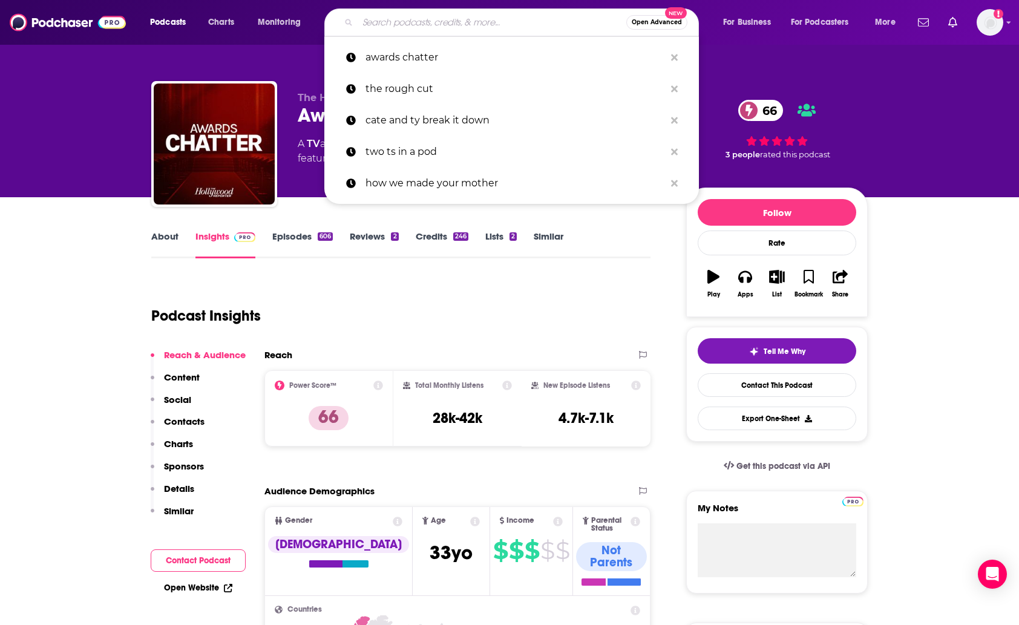
click at [401, 29] on input "Search podcasts, credits, & more..." at bounding box center [492, 22] width 269 height 19
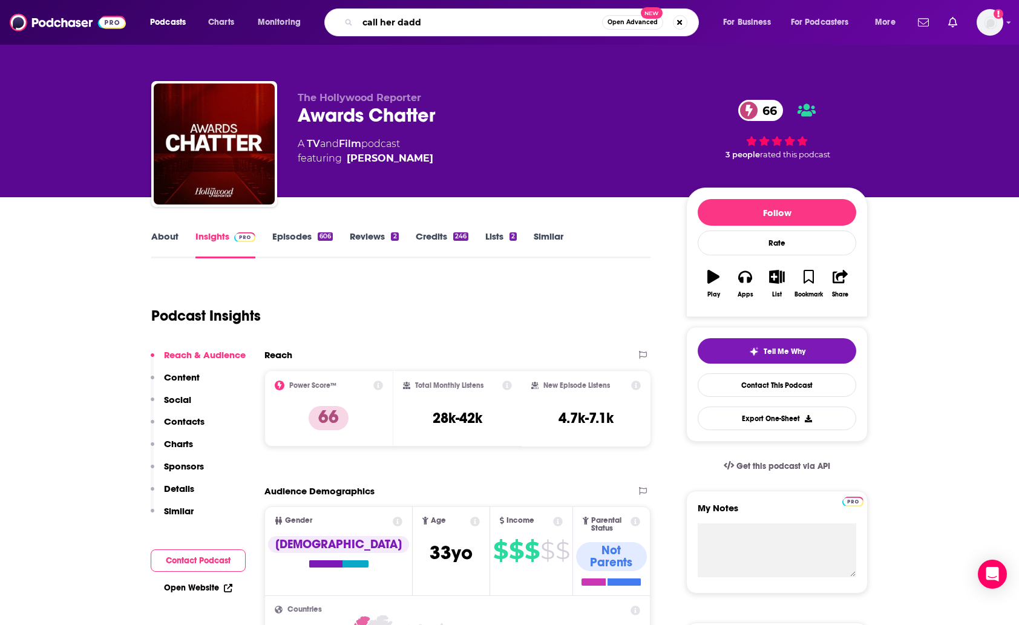
type input "call her daddy"
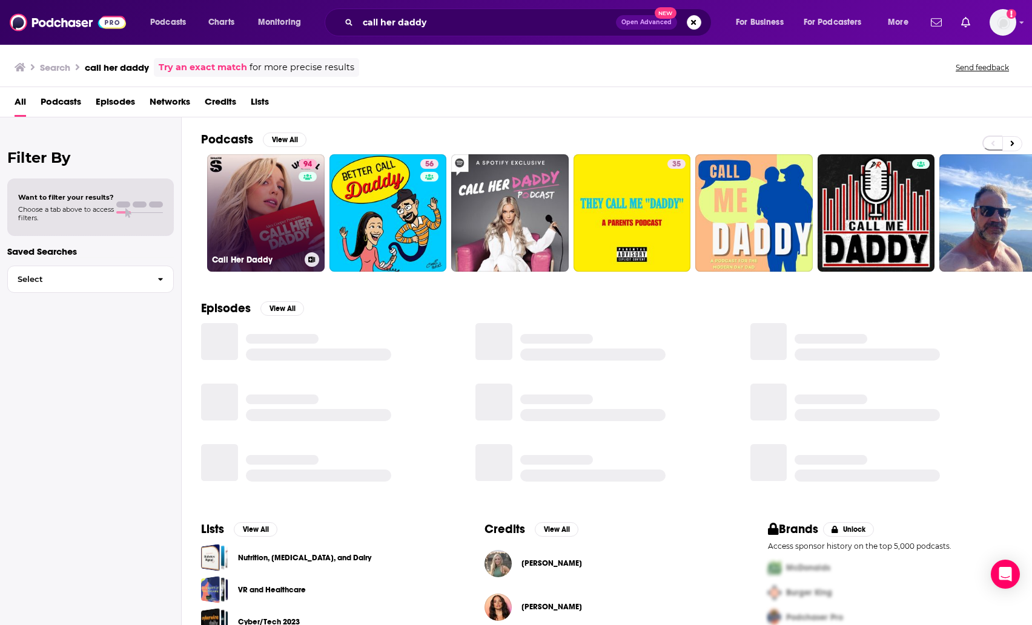
click at [290, 208] on link "94 Call Her Daddy" at bounding box center [265, 212] width 117 height 117
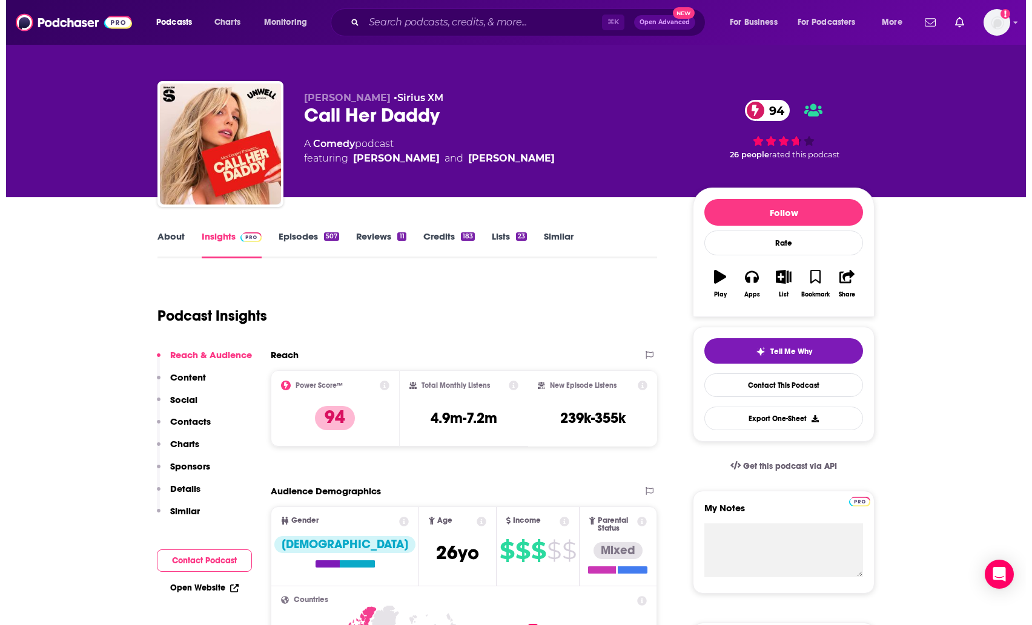
scroll to position [16, 0]
